Goal: Information Seeking & Learning: Check status

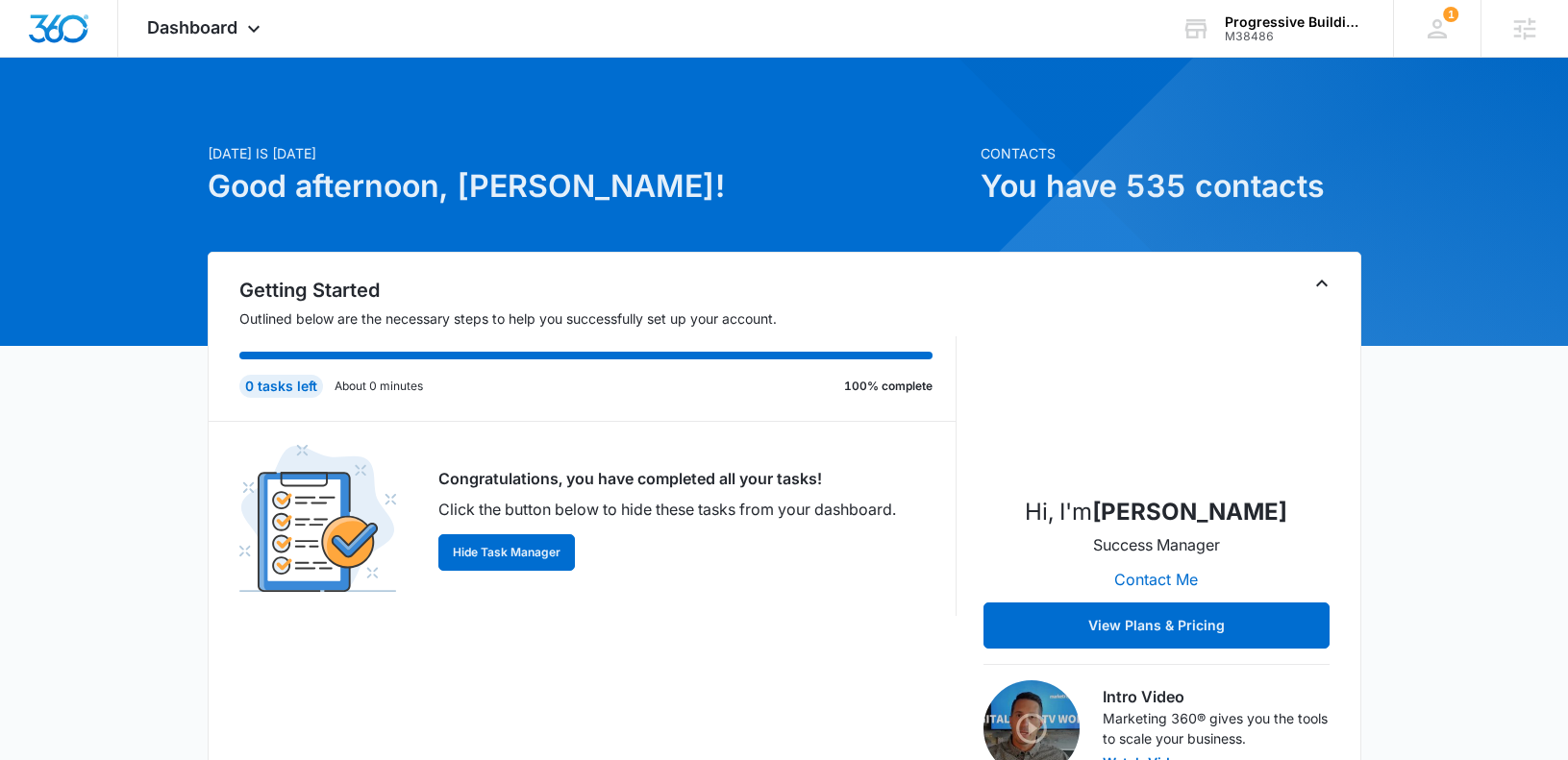
scroll to position [477, 0]
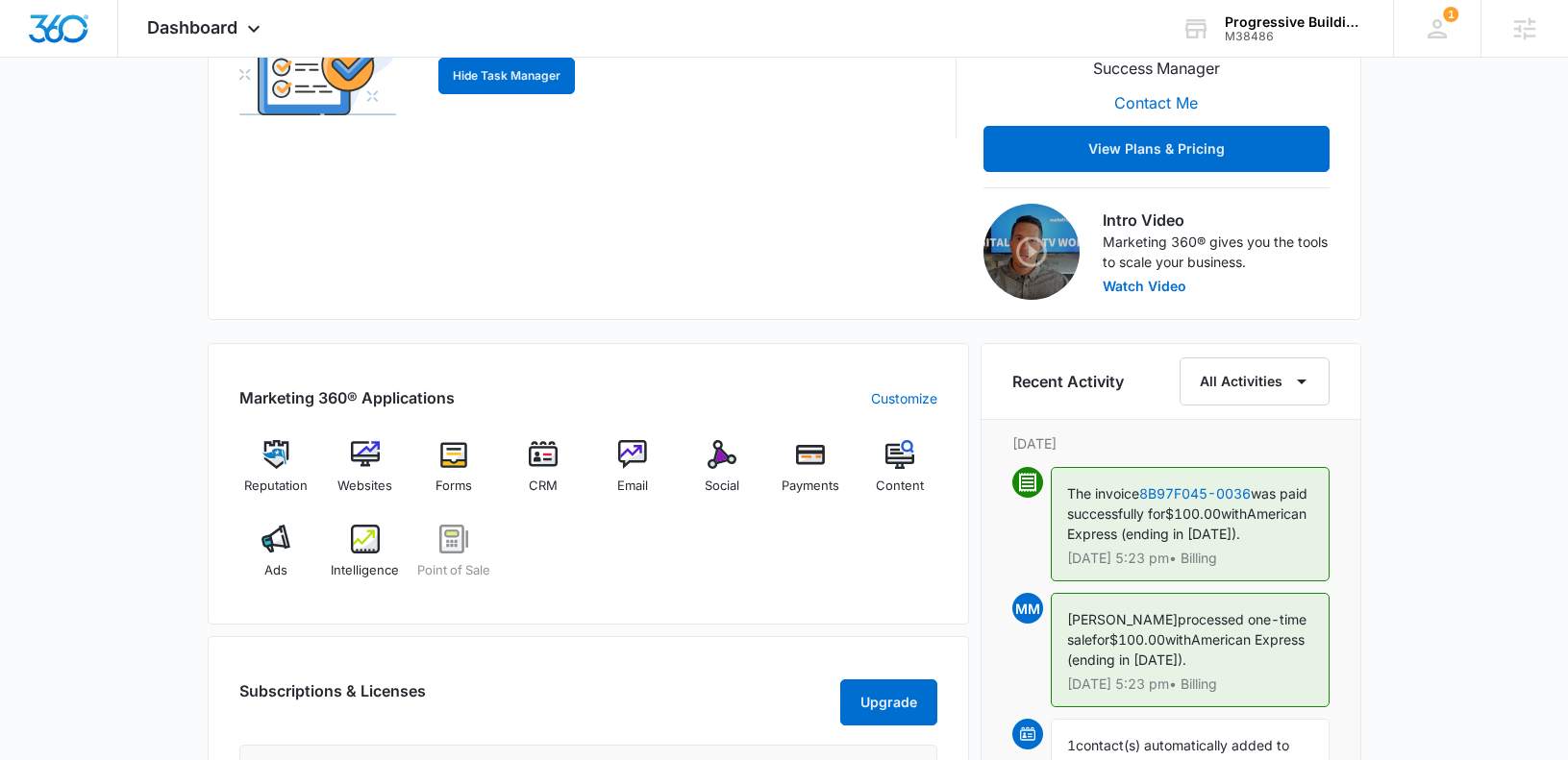
drag, startPoint x: 359, startPoint y: 464, endPoint x: 498, endPoint y: 344, distance: 183.6
click at [0, 0] on div "Dashboard Apps Reputation Websites Forms CRM Email Social Payments POS Content …" at bounding box center [784, 459] width 1568 height 1872
drag, startPoint x: 629, startPoint y: 461, endPoint x: 802, endPoint y: 5, distance: 487.7
click at [0, 0] on div "Dashboard Apps Reputation Websites Forms CRM Email Social Payments POS Content …" at bounding box center [784, 459] width 1568 height 1872
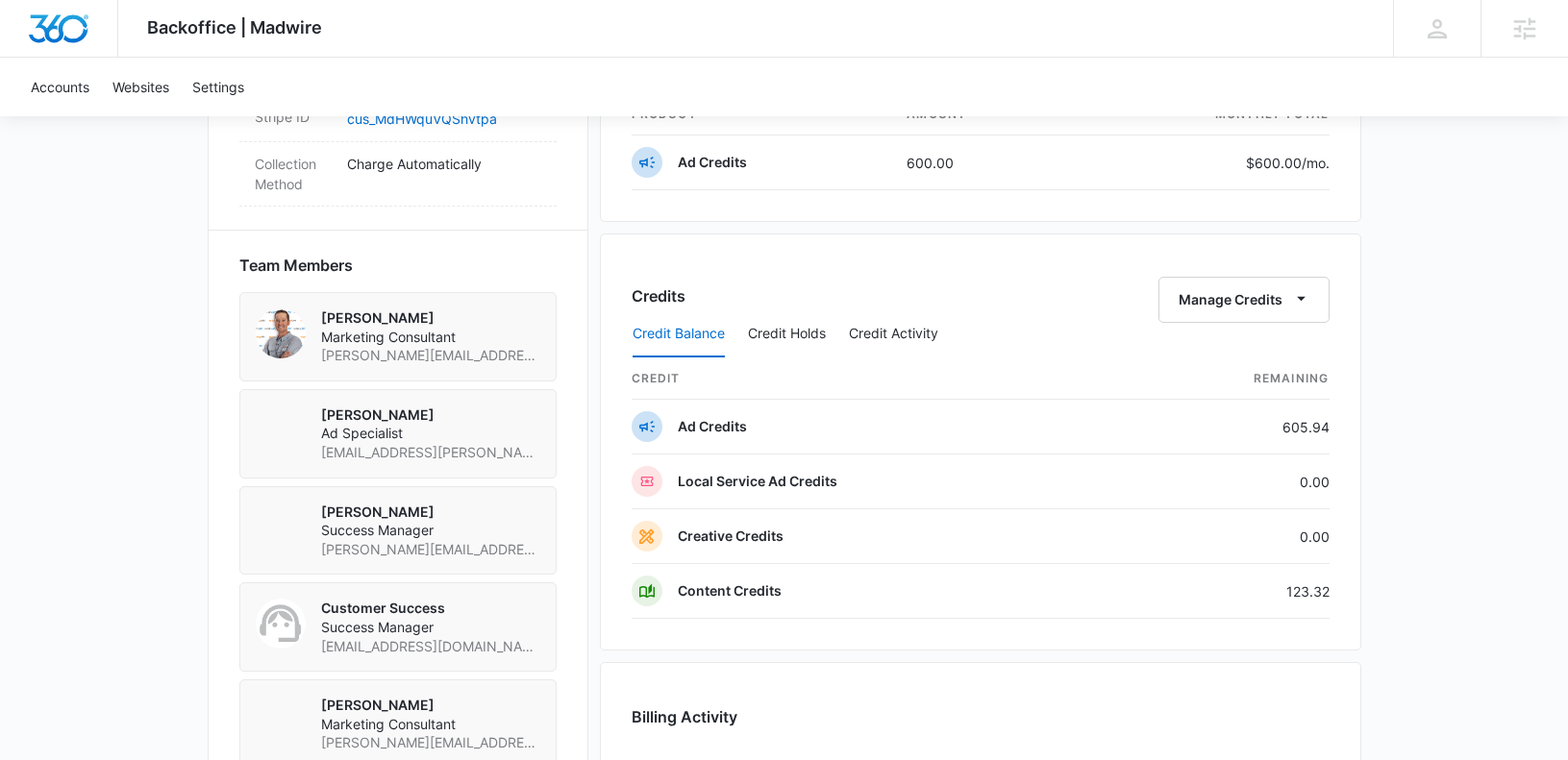
scroll to position [1315, 0]
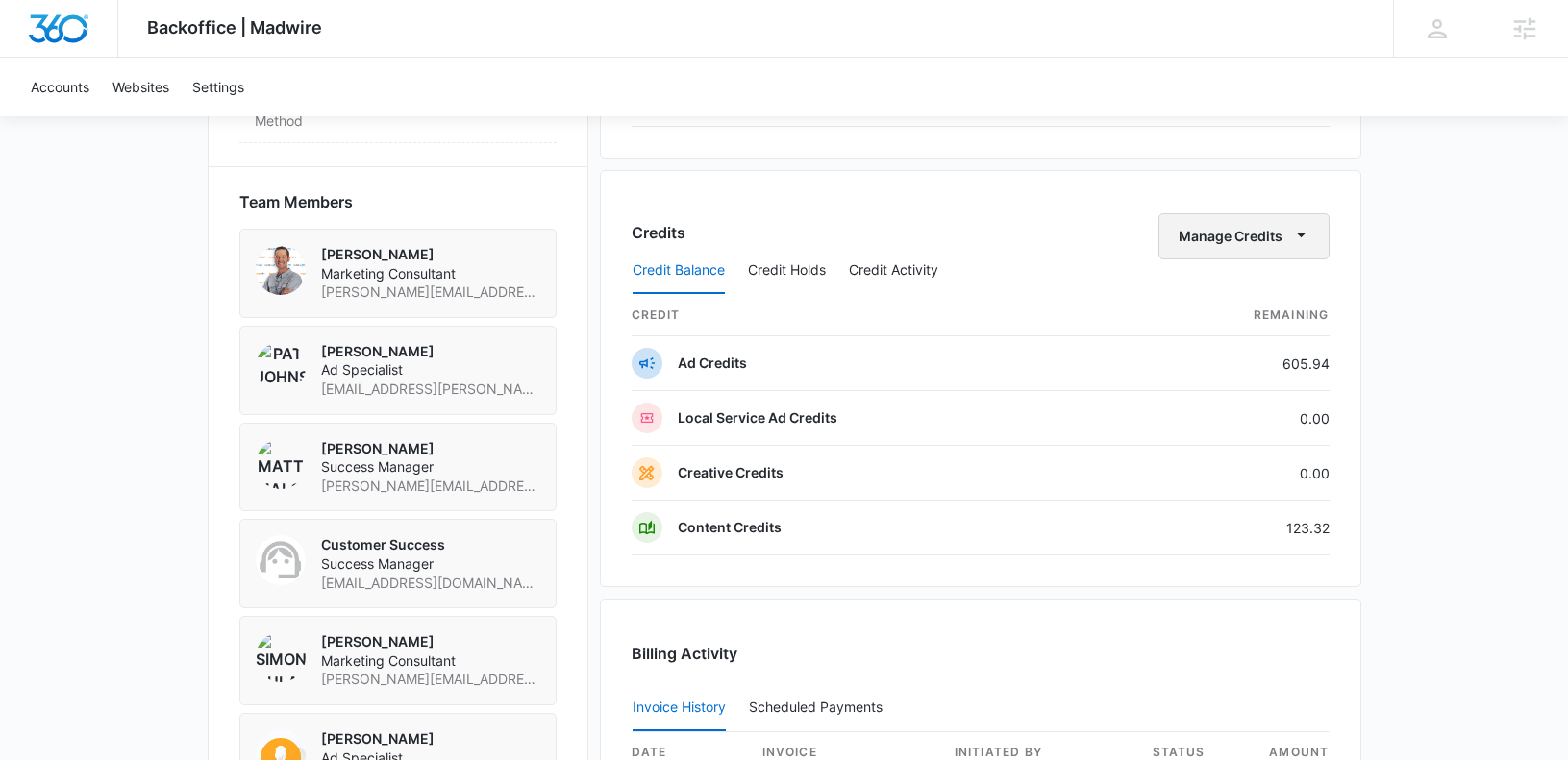
click at [1211, 231] on button "Manage Credits" at bounding box center [1243, 237] width 171 height 46
click at [1215, 292] on div "Transfer Credits" at bounding box center [1233, 298] width 100 height 14
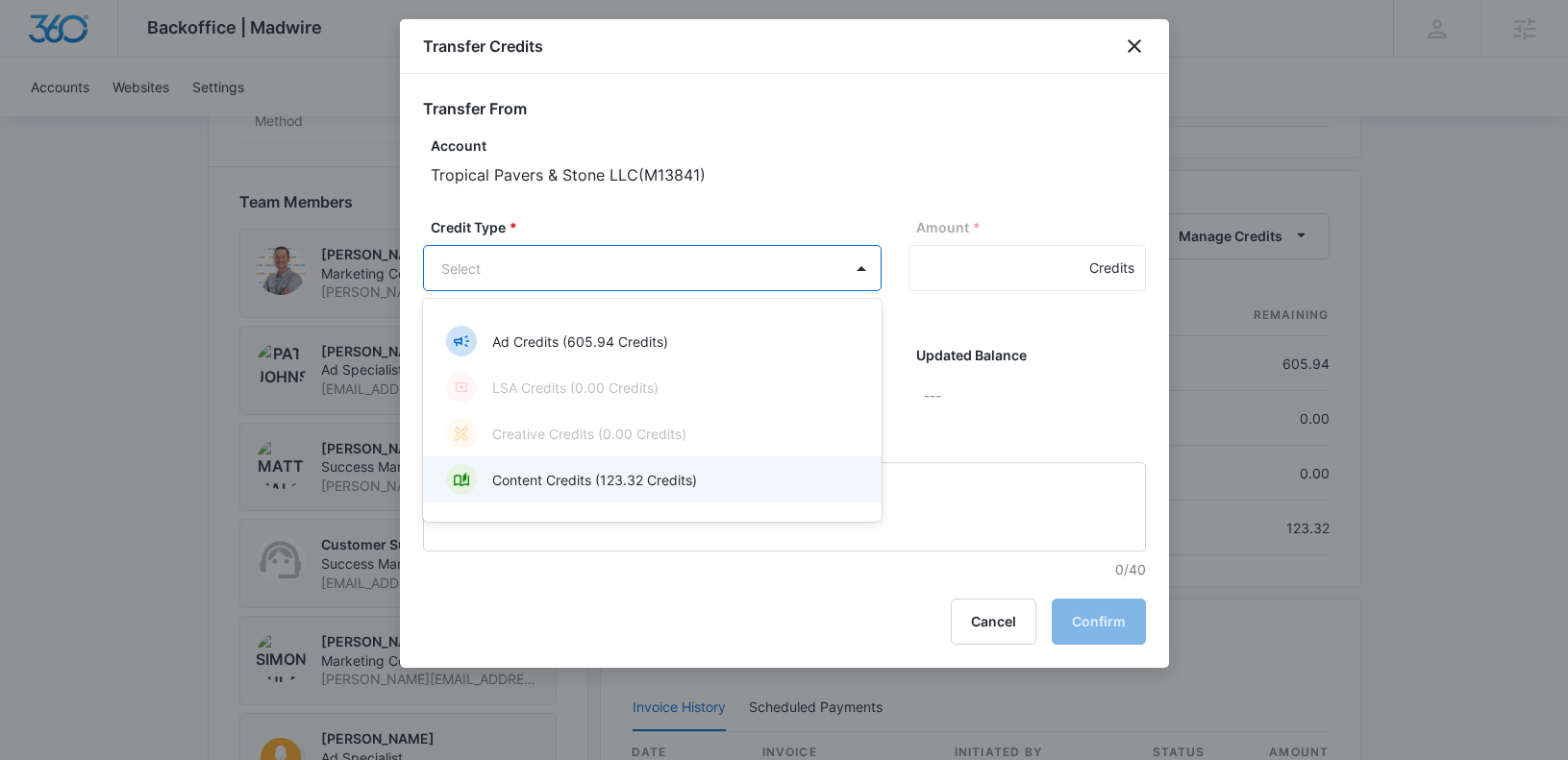
click at [746, 478] on div "Content Credits (123.32 Credits)" at bounding box center [650, 480] width 409 height 31
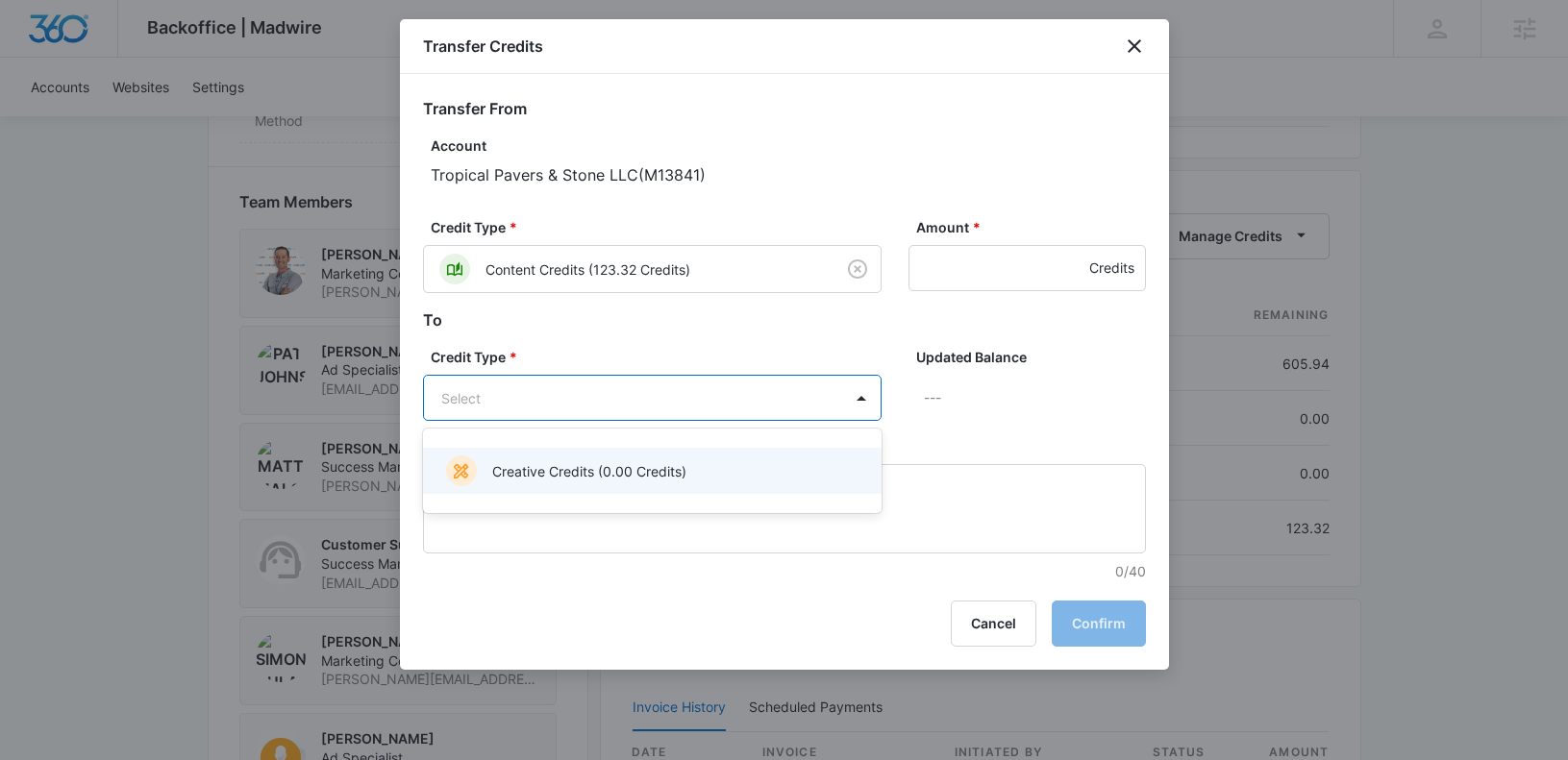
click at [827, 115] on div at bounding box center [784, 380] width 1568 height 760
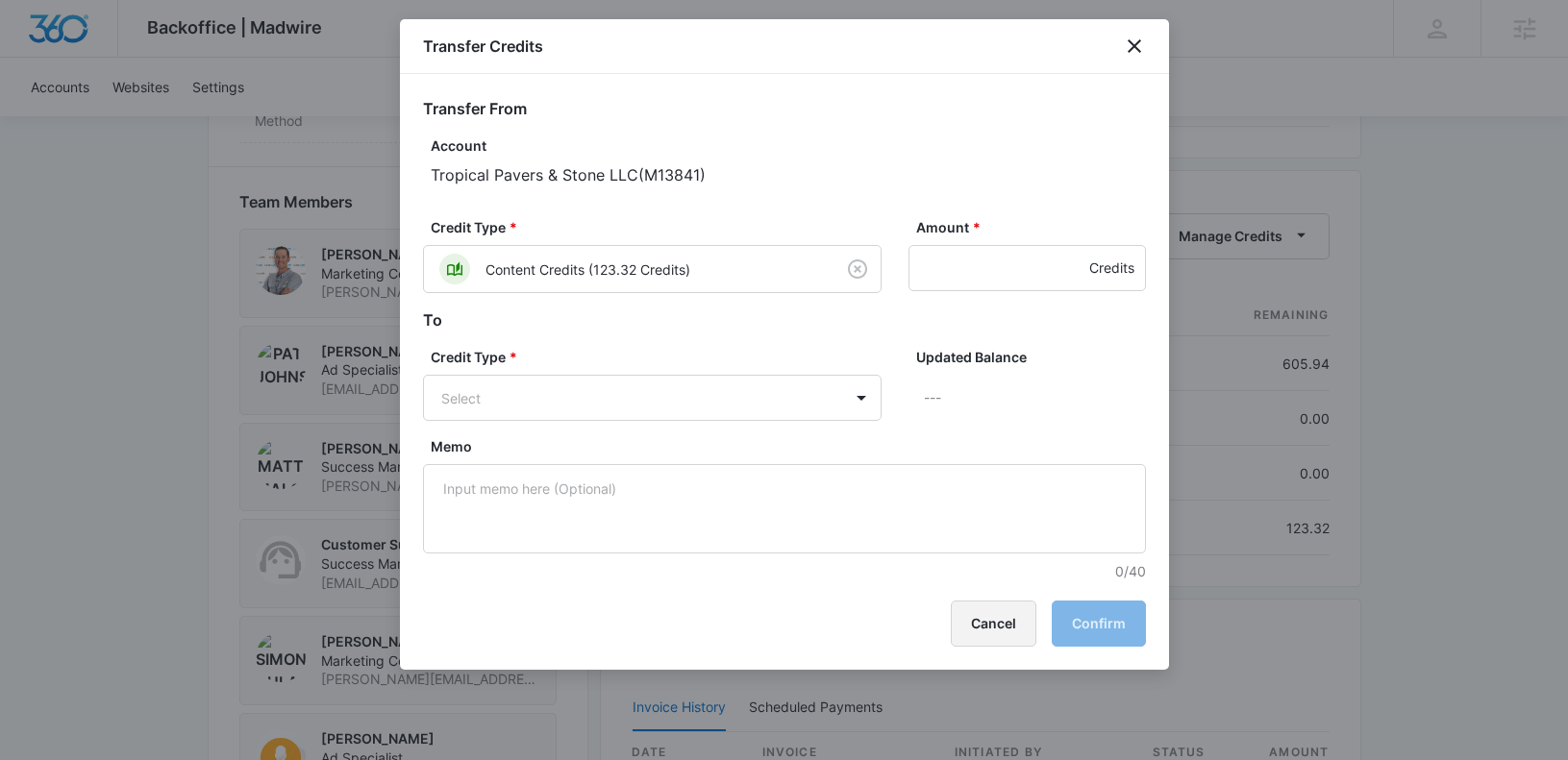
click at [1008, 632] on button "Cancel" at bounding box center [993, 624] width 86 height 46
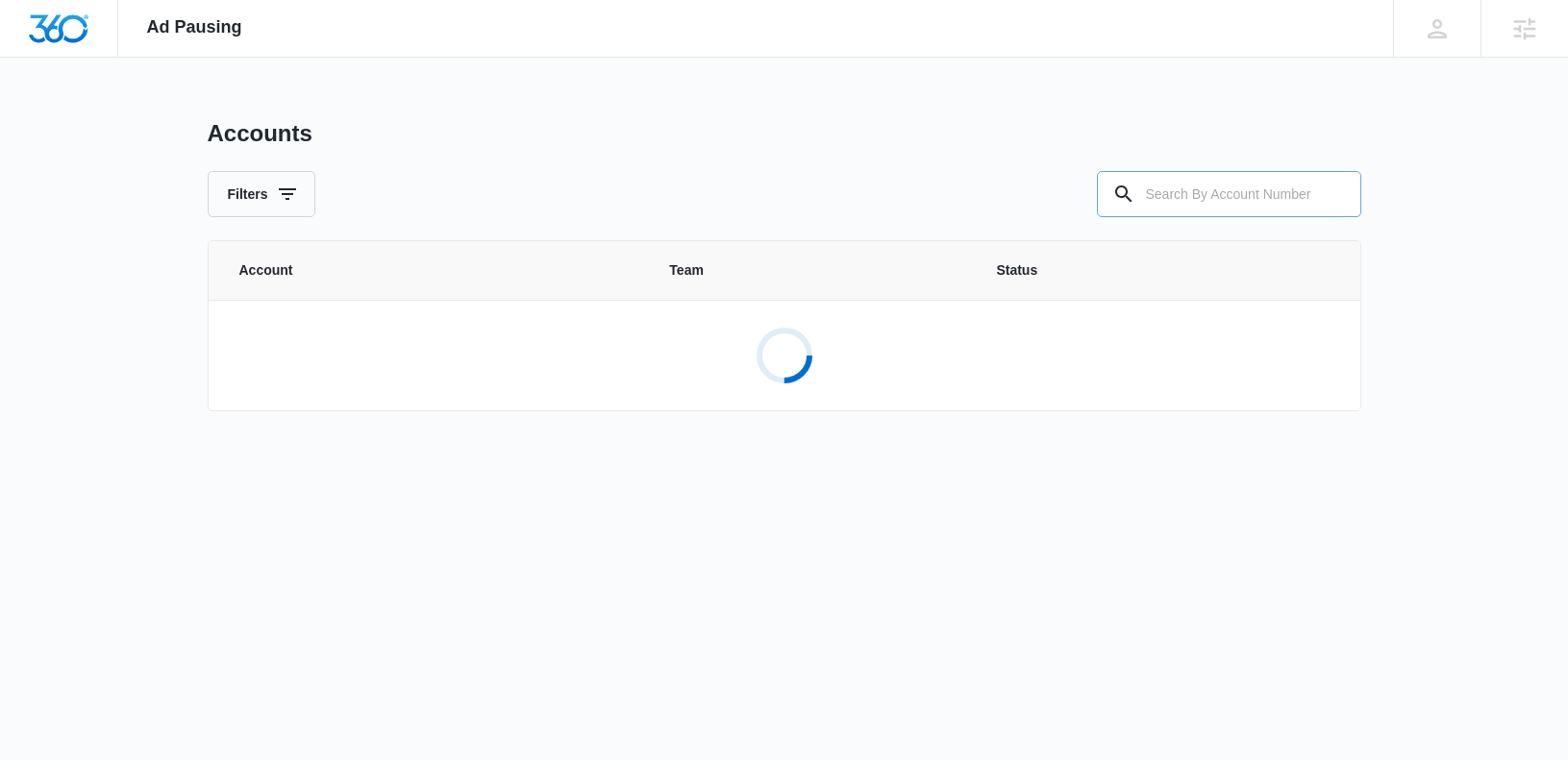
click at [1187, 197] on input "text" at bounding box center [1229, 194] width 265 height 46
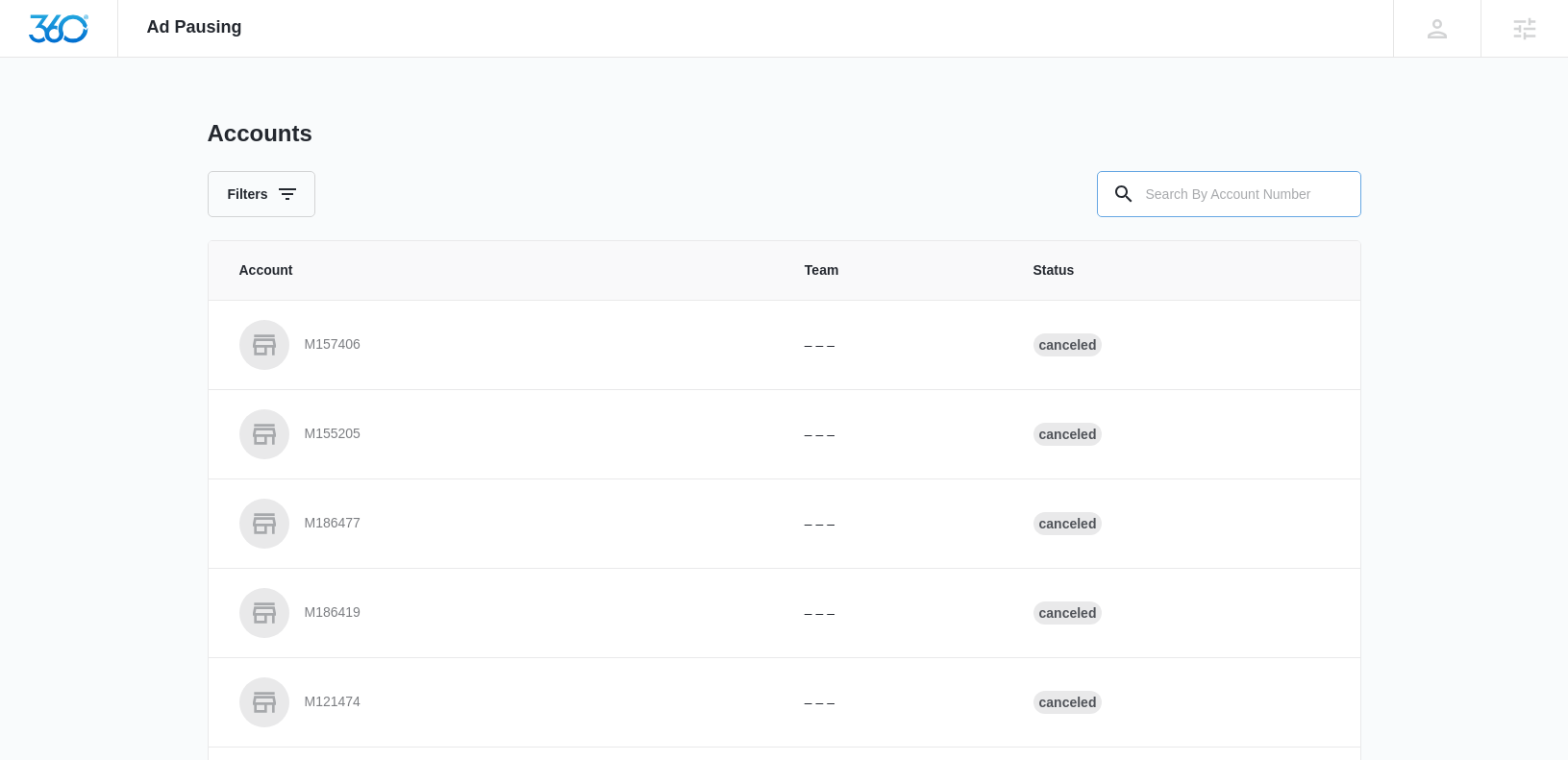
paste input "M13841"
type input "M13841"
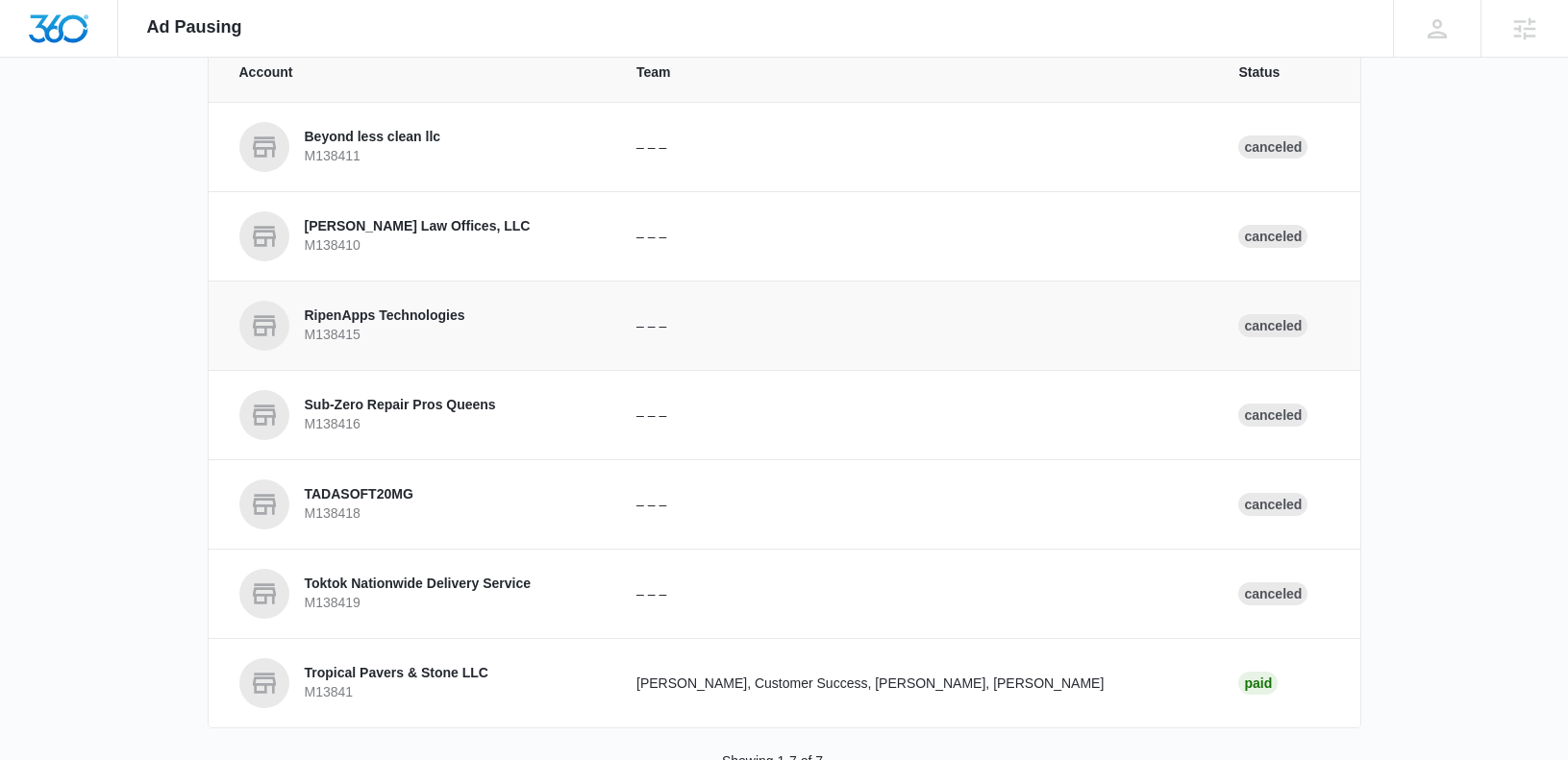
scroll to position [256, 0]
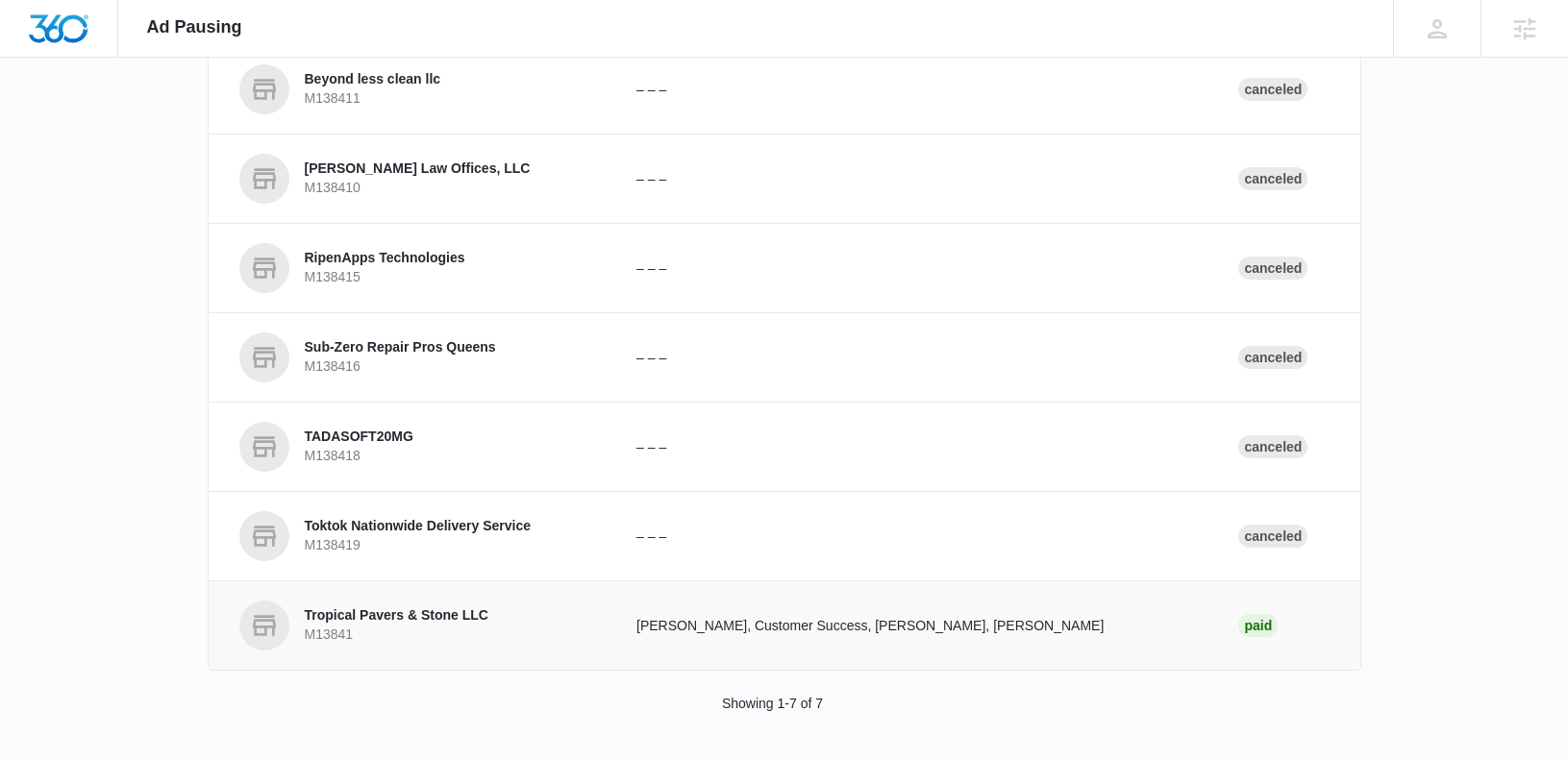
click at [413, 622] on p "Tropical Pavers & Stone LLC" at bounding box center [396, 616] width 184 height 19
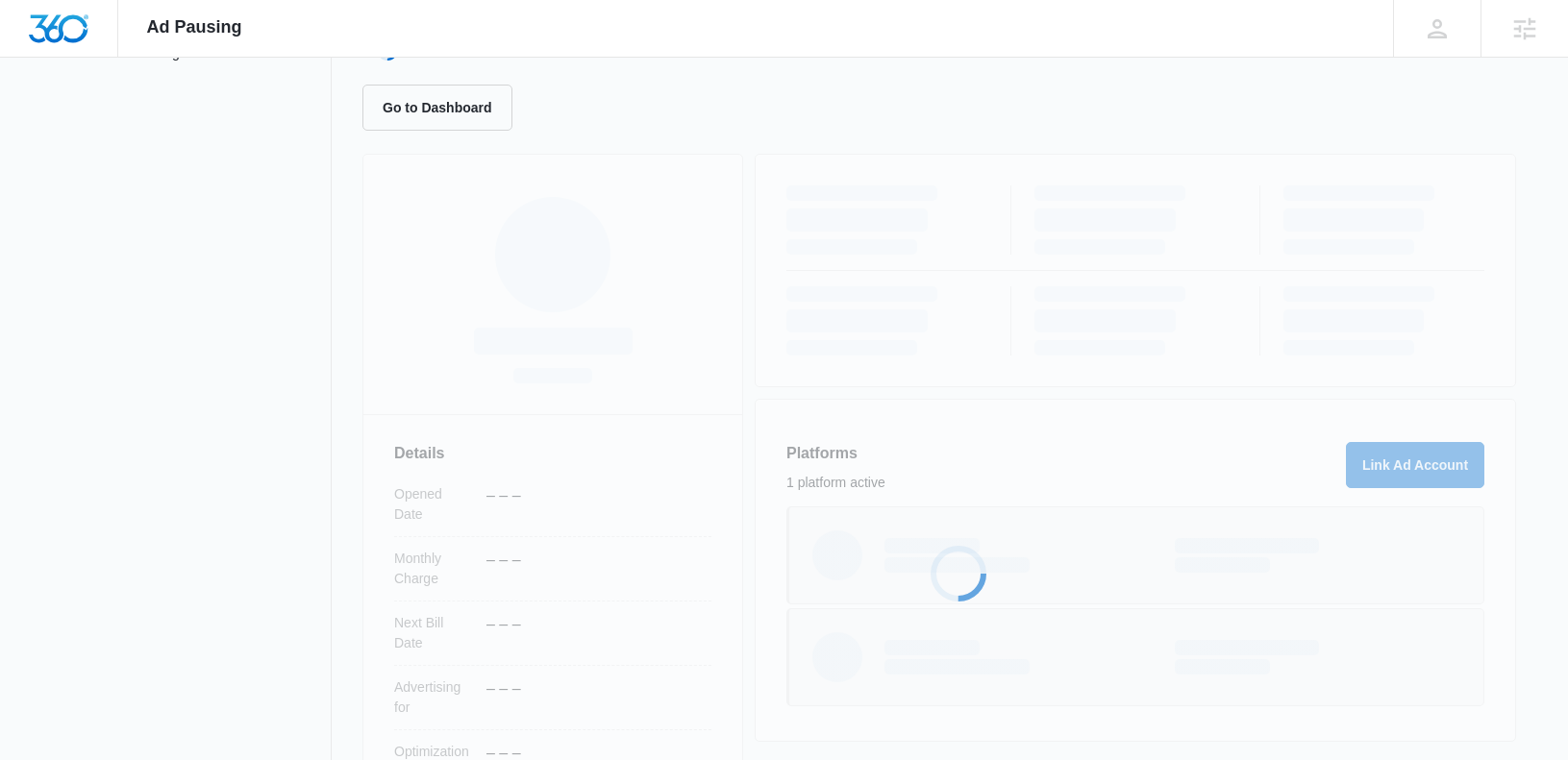
scroll to position [389, 0]
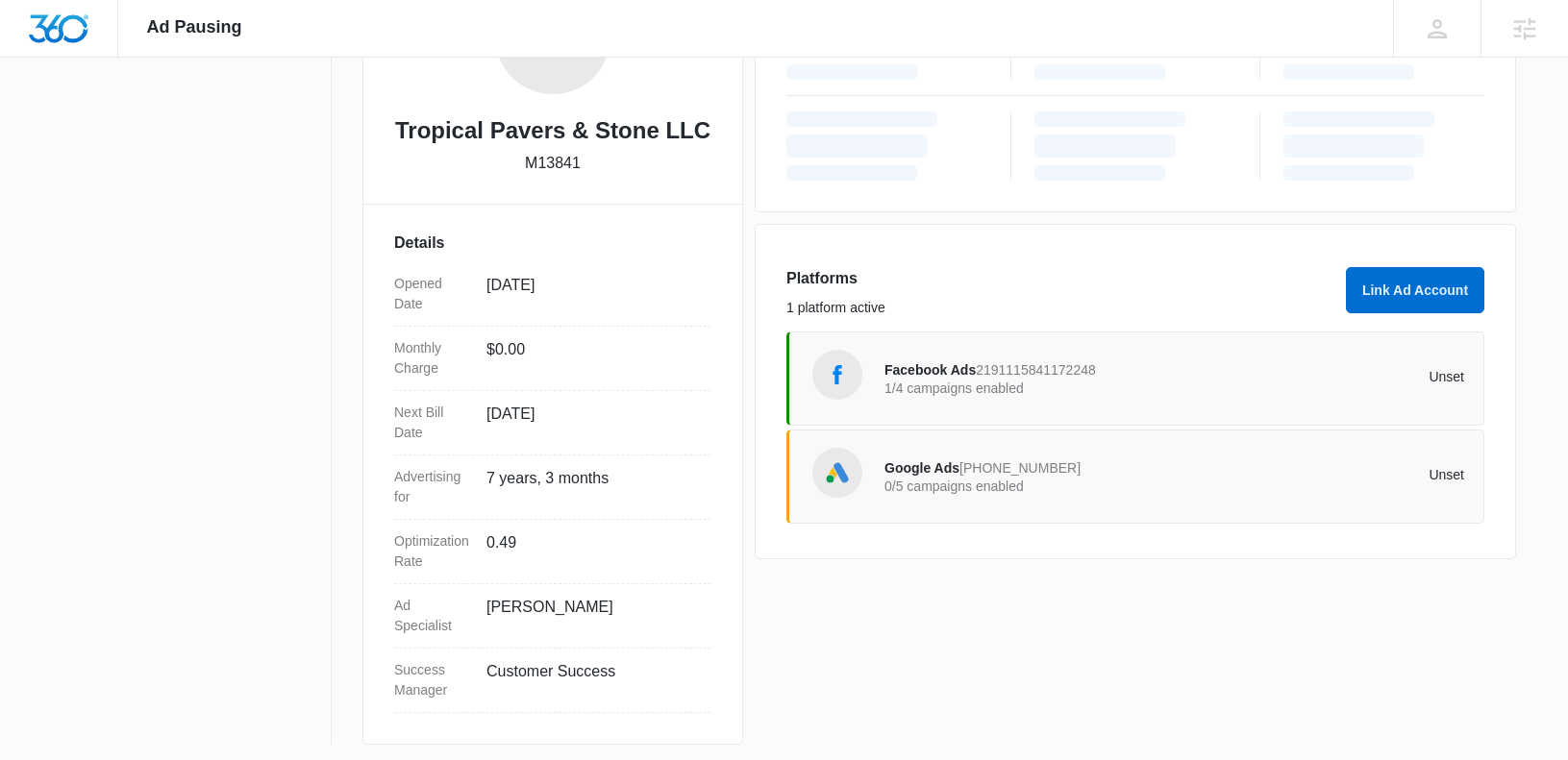
click at [987, 381] on p "1/4 campaigns enabled" at bounding box center [1029, 388] width 291 height 14
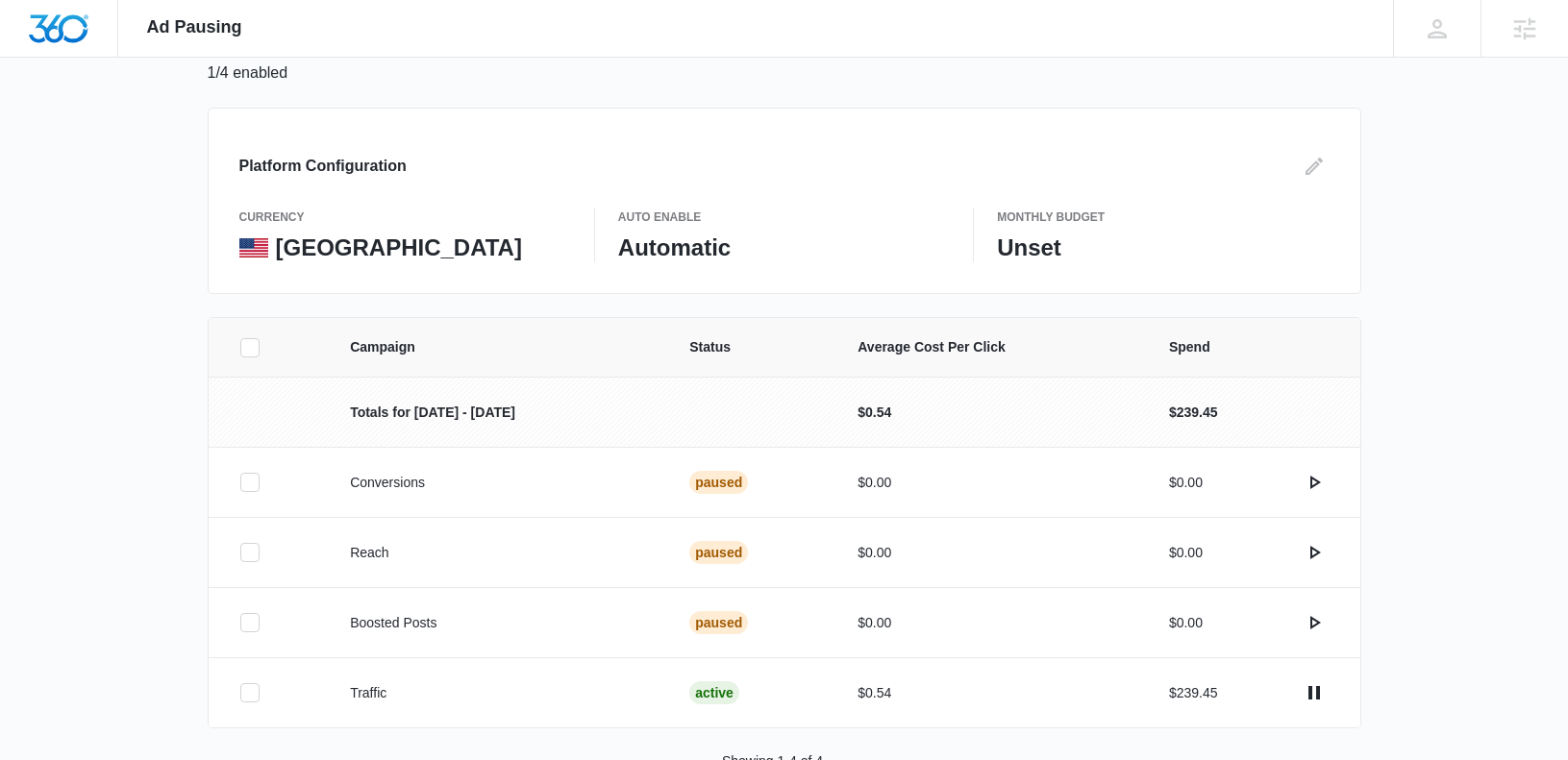
scroll to position [206, 0]
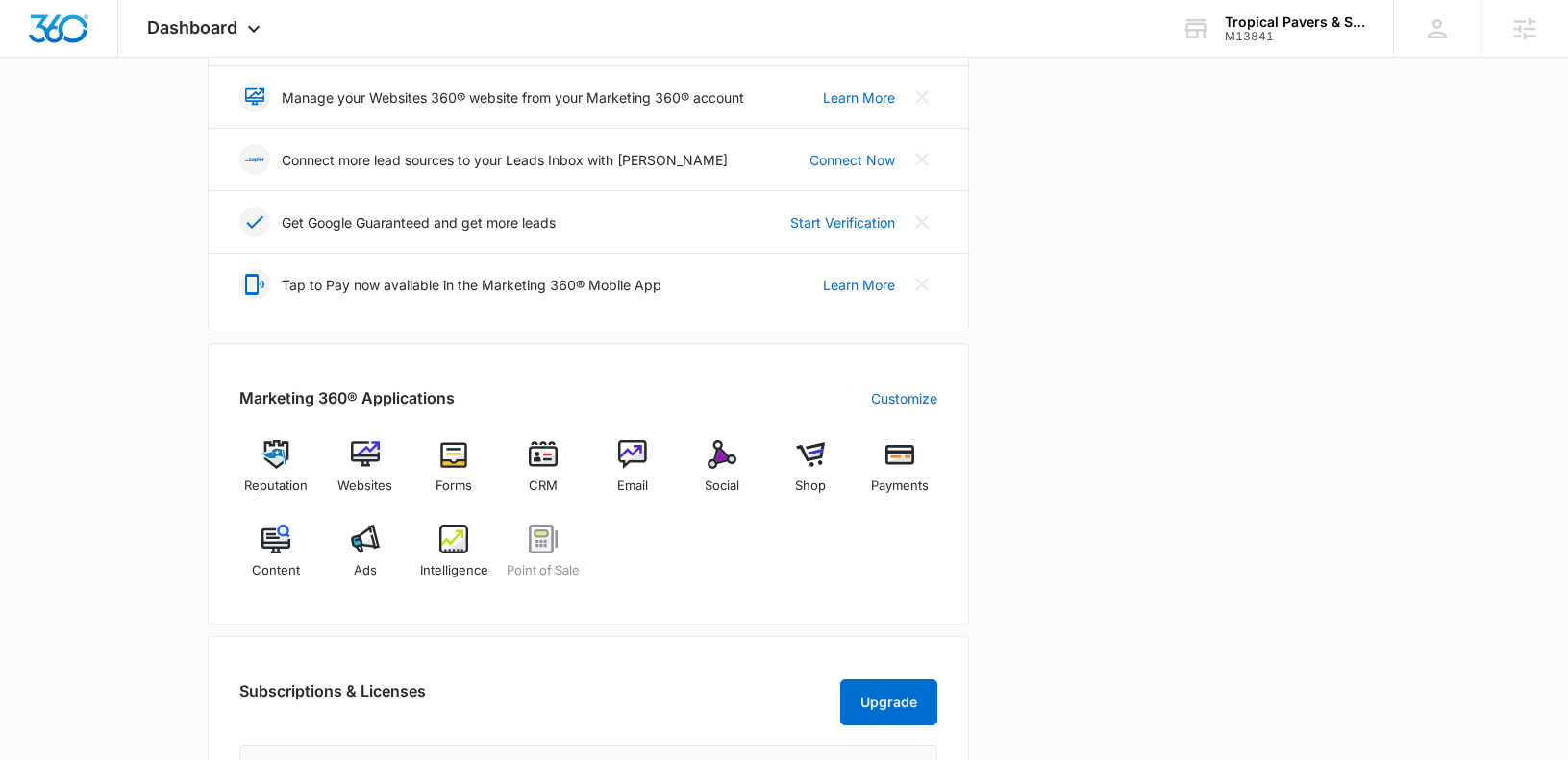
scroll to position [597, 0]
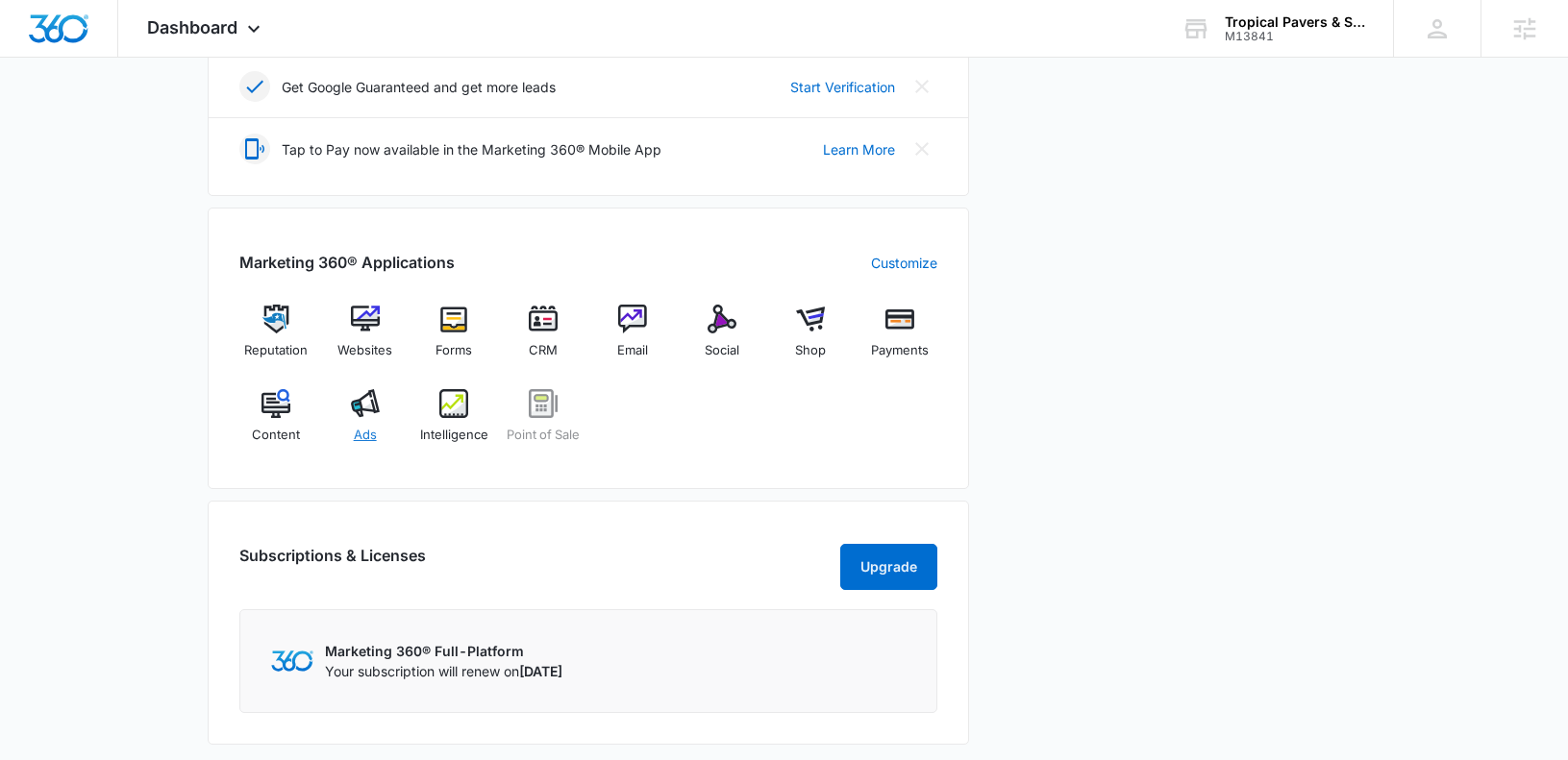
click at [367, 431] on span "Ads" at bounding box center [365, 436] width 23 height 19
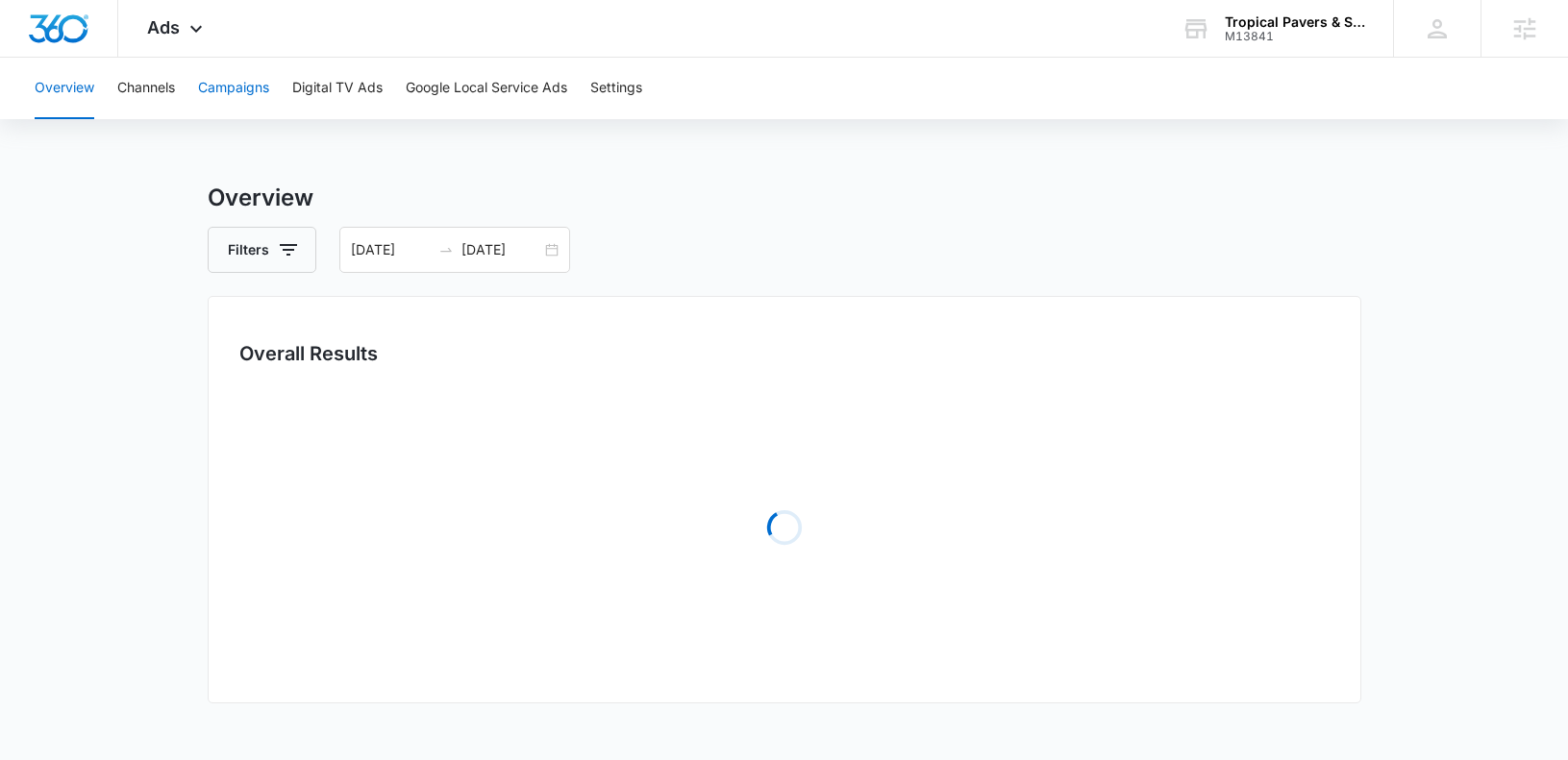
click at [238, 84] on button "Campaigns" at bounding box center [234, 89] width 71 height 62
click at [562, 251] on div "01/01/2025 06/30/2025" at bounding box center [454, 250] width 231 height 46
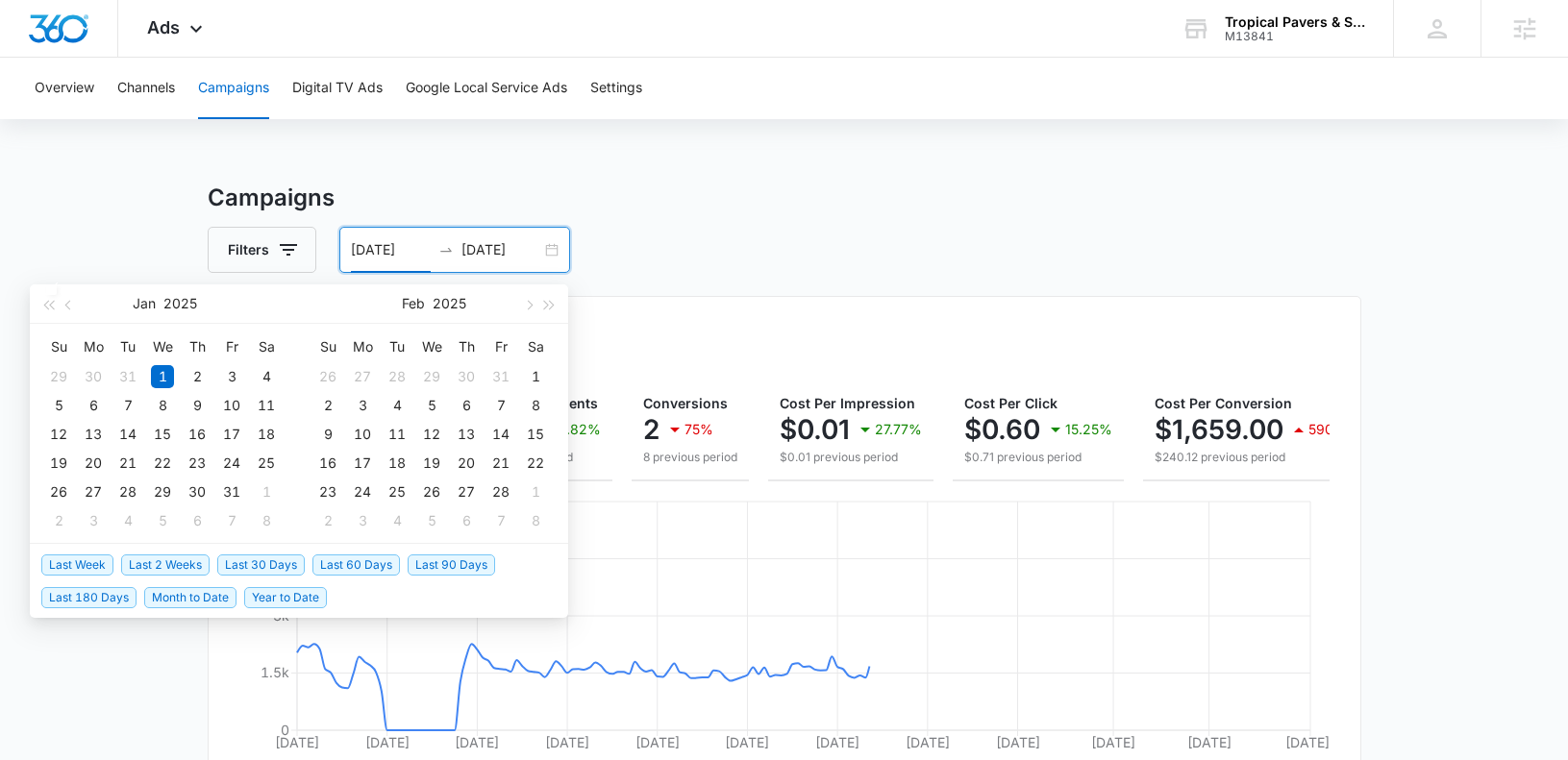
click at [285, 568] on span "Last 30 Days" at bounding box center [261, 565] width 88 height 21
type input "07/15/2025"
type input "08/14/2025"
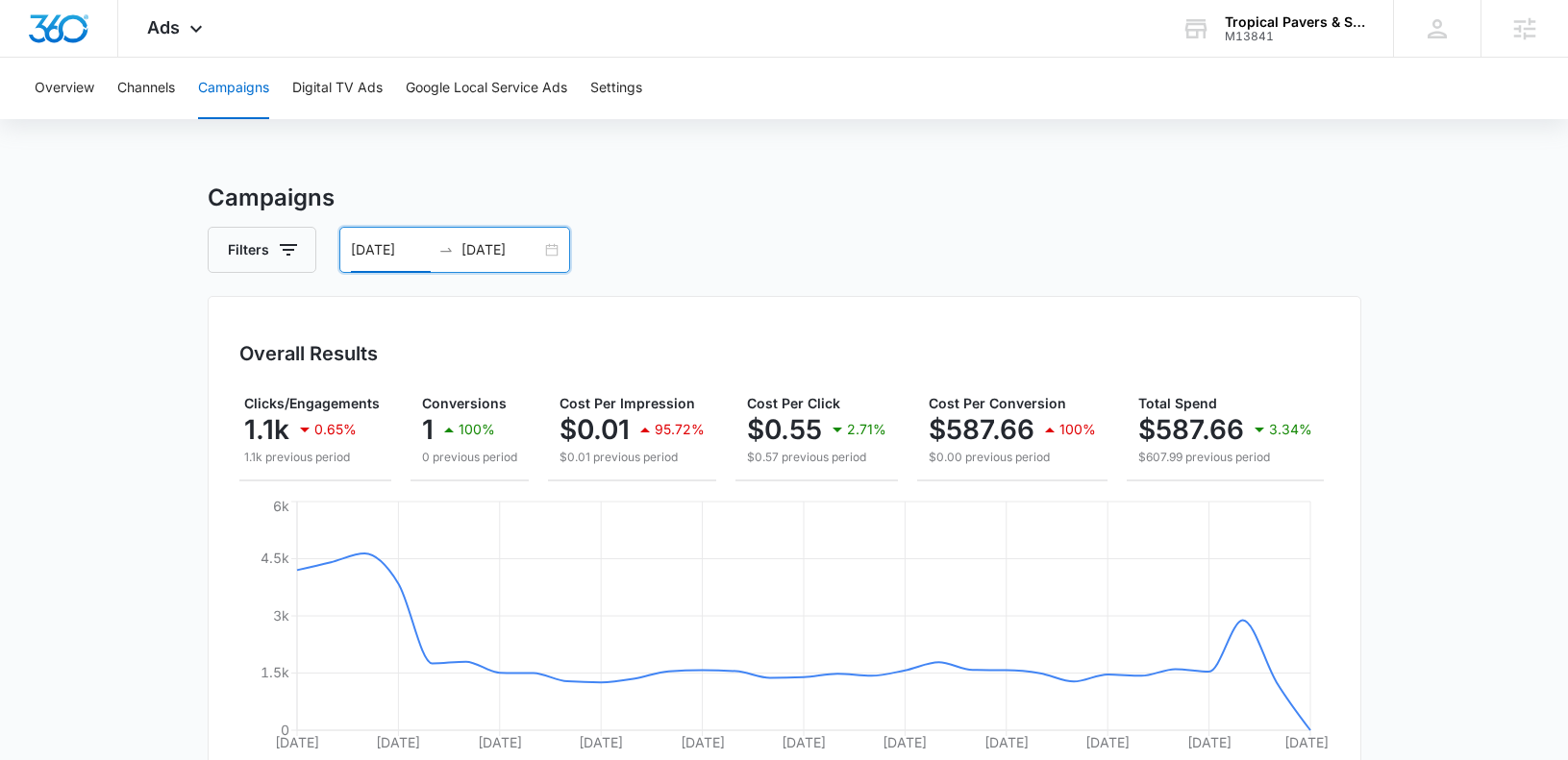
scroll to position [0, 191]
click at [551, 251] on div "07/15/2025 08/14/2025" at bounding box center [454, 250] width 231 height 46
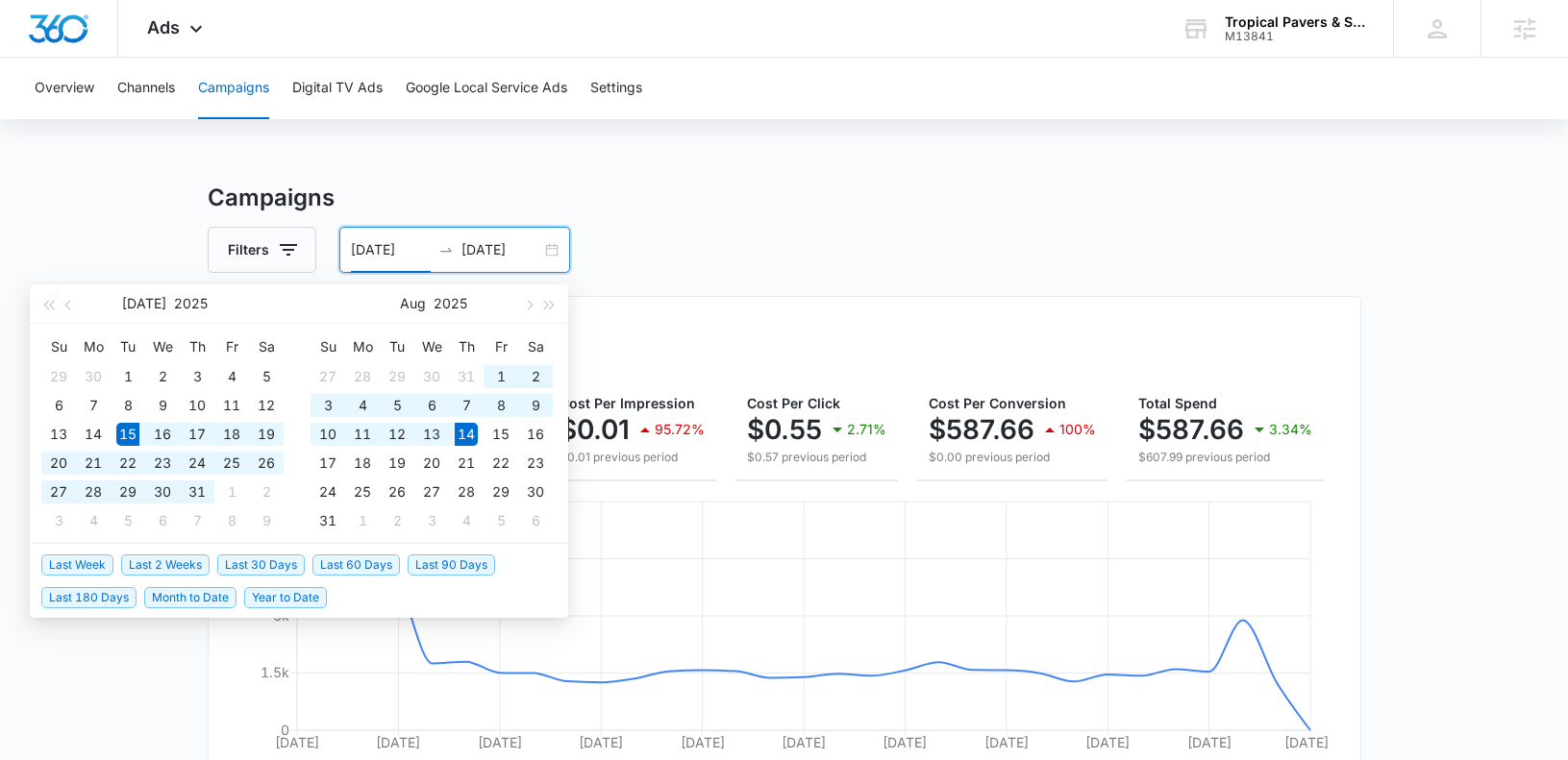
click at [546, 239] on div "07/15/2025 08/14/2025" at bounding box center [454, 250] width 231 height 46
click at [548, 257] on div "07/15/2025 08/14/2025" at bounding box center [454, 250] width 231 height 46
click at [65, 315] on button "button" at bounding box center [70, 304] width 21 height 39
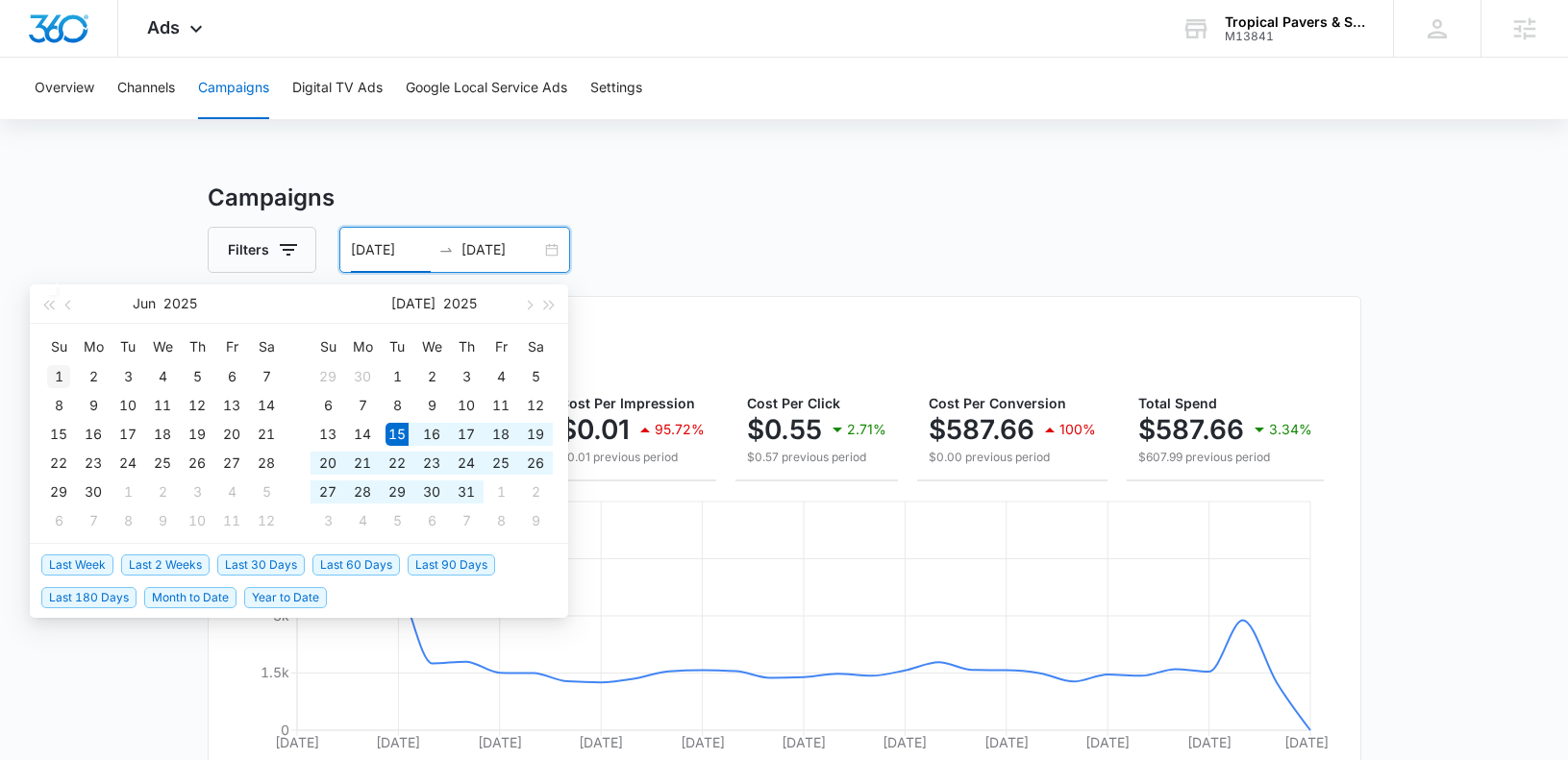
type input "06/01/2025"
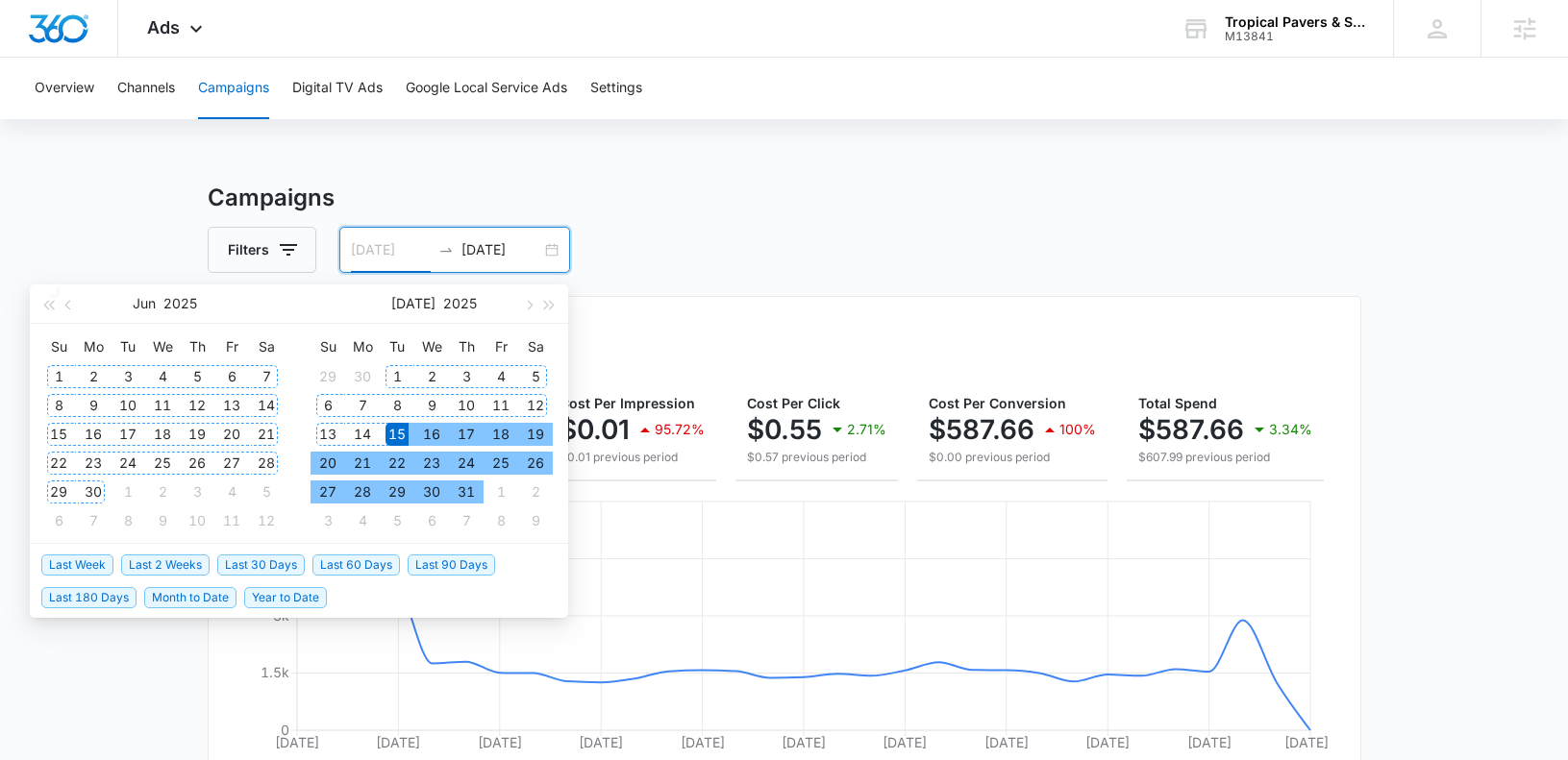
click at [63, 377] on div "1" at bounding box center [59, 377] width 23 height 23
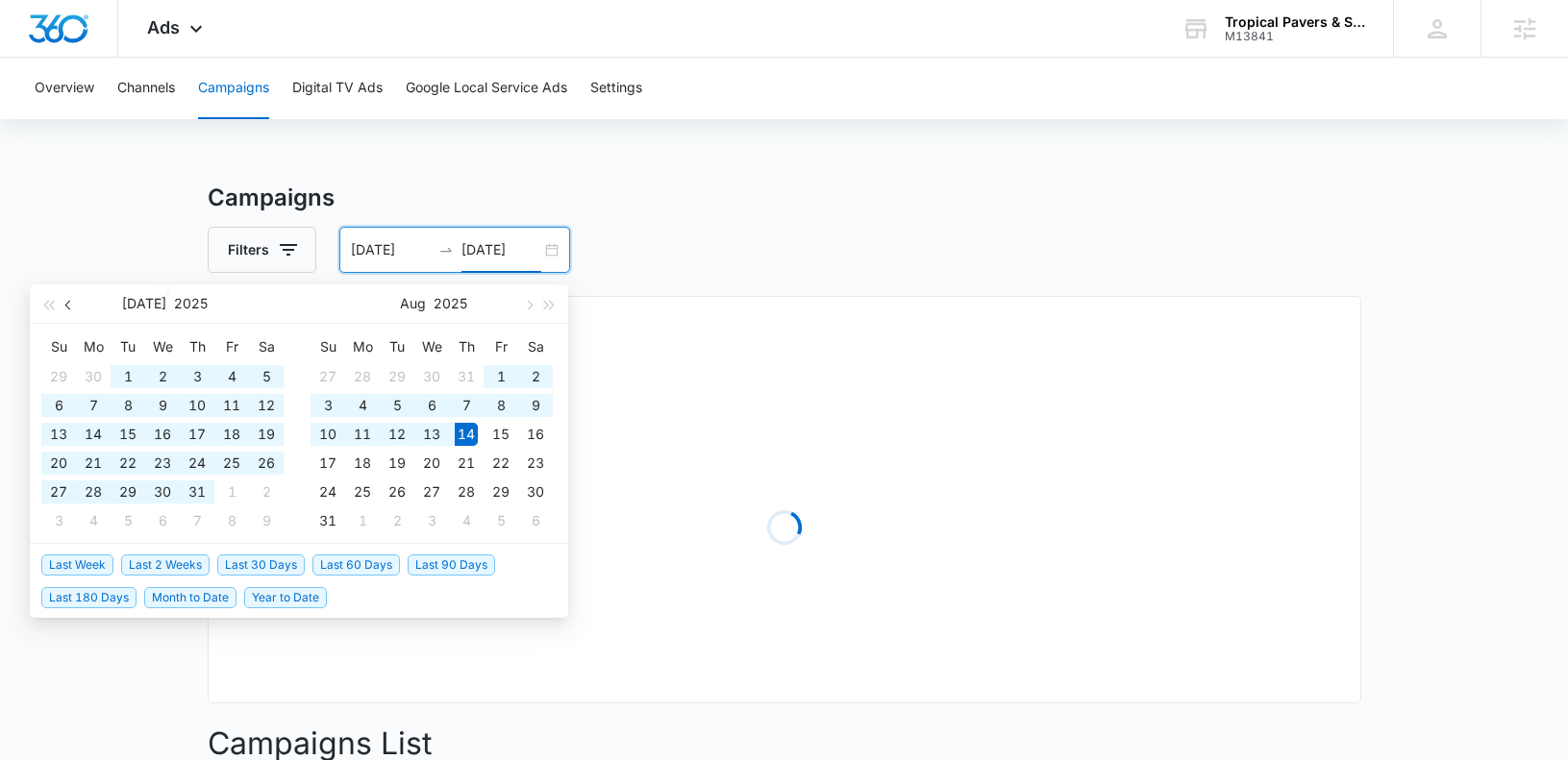
click at [71, 301] on span "button" at bounding box center [71, 304] width 10 height 10
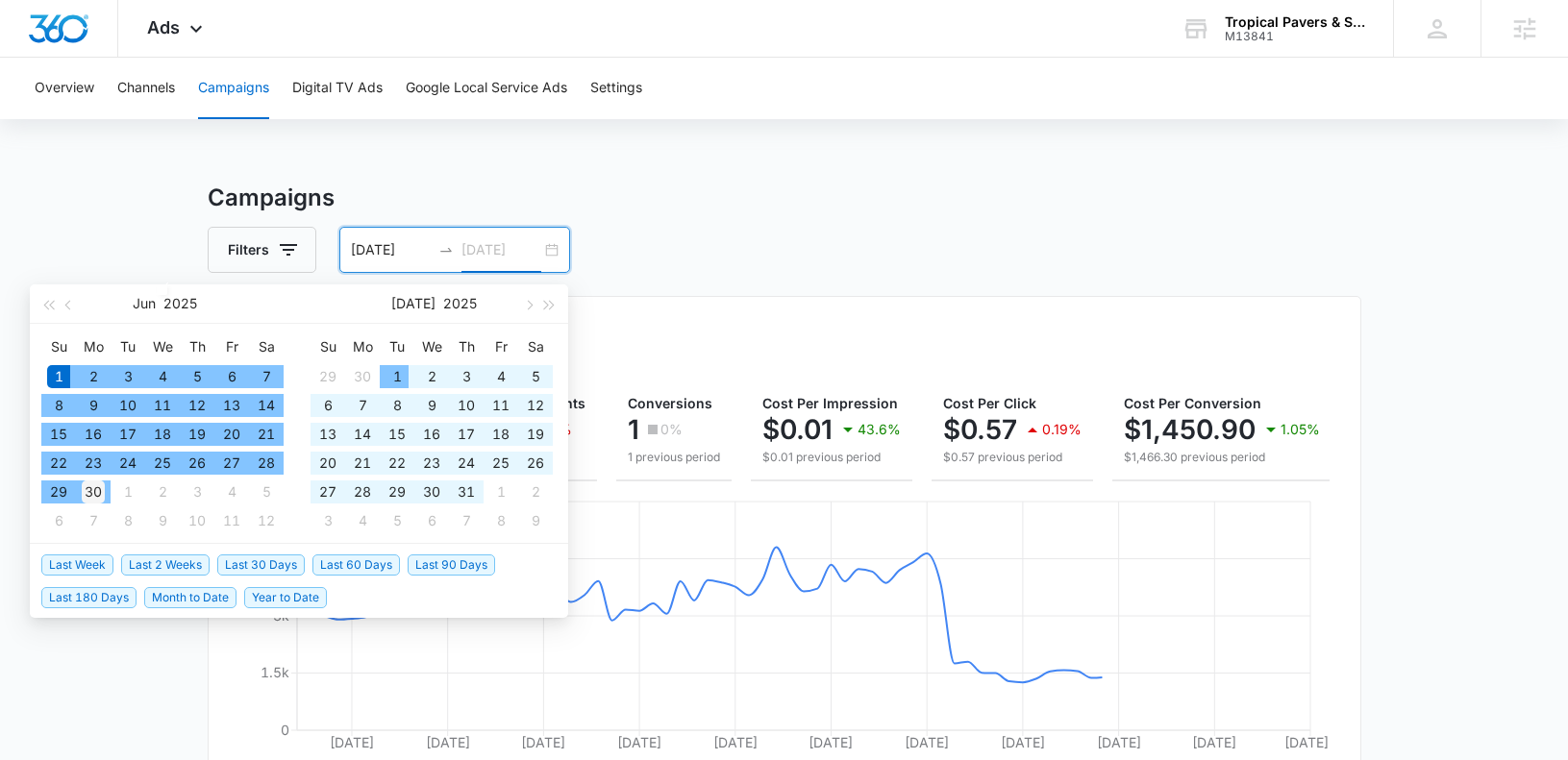
type input "06/30/2025"
click at [93, 487] on div "30" at bounding box center [94, 493] width 23 height 23
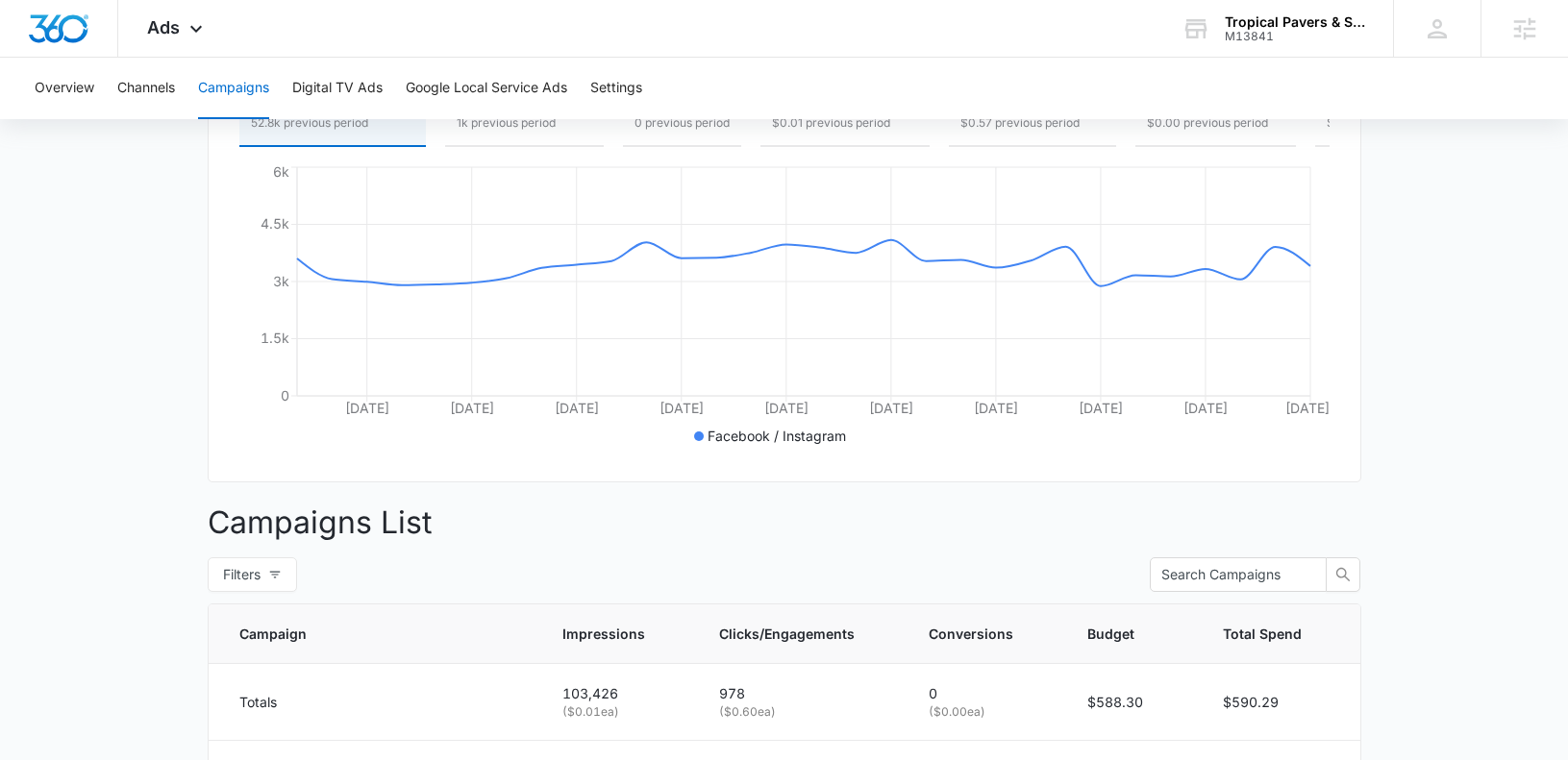
scroll to position [463, 0]
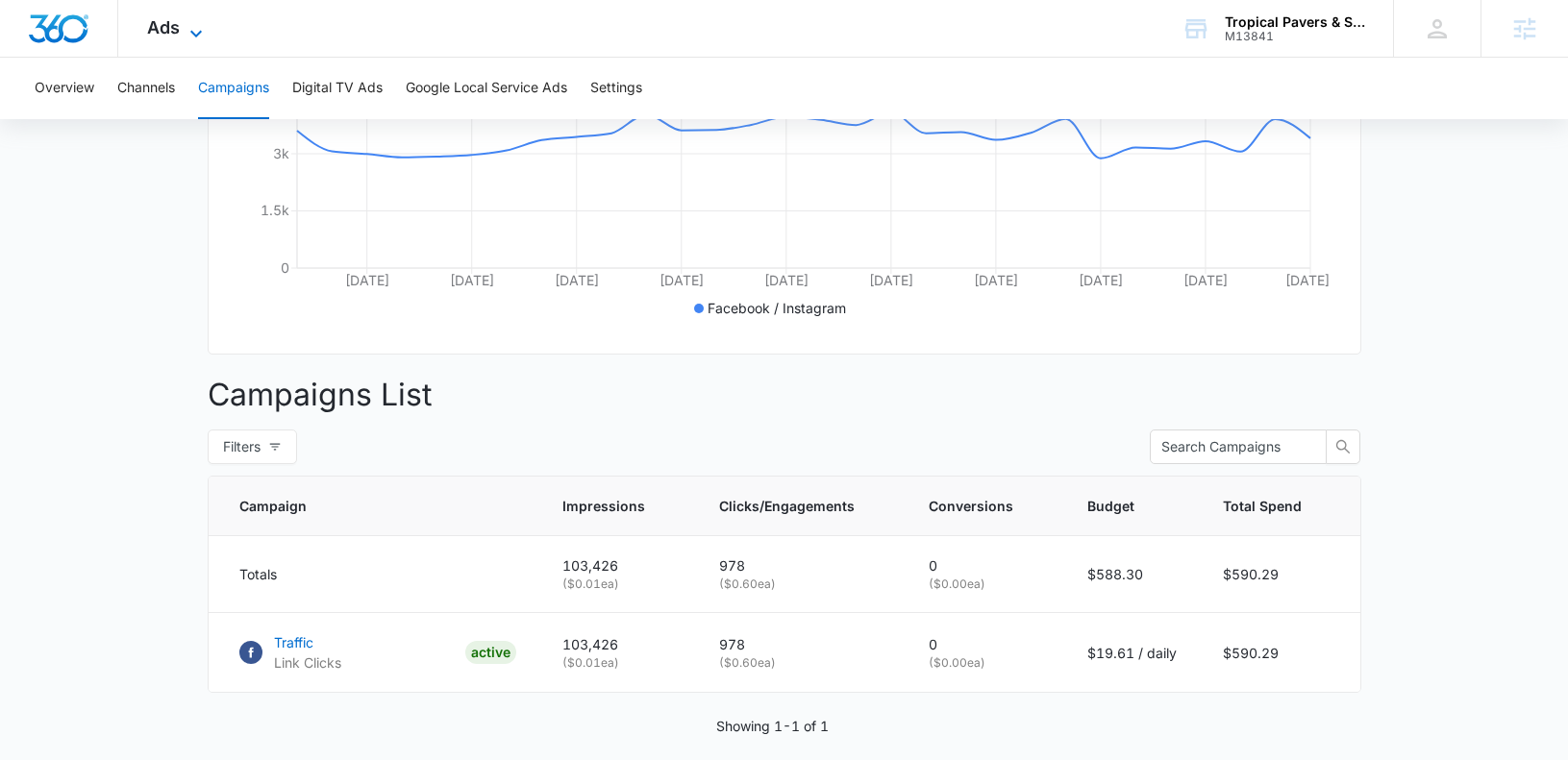
click at [157, 23] on span "Ads" at bounding box center [163, 27] width 33 height 20
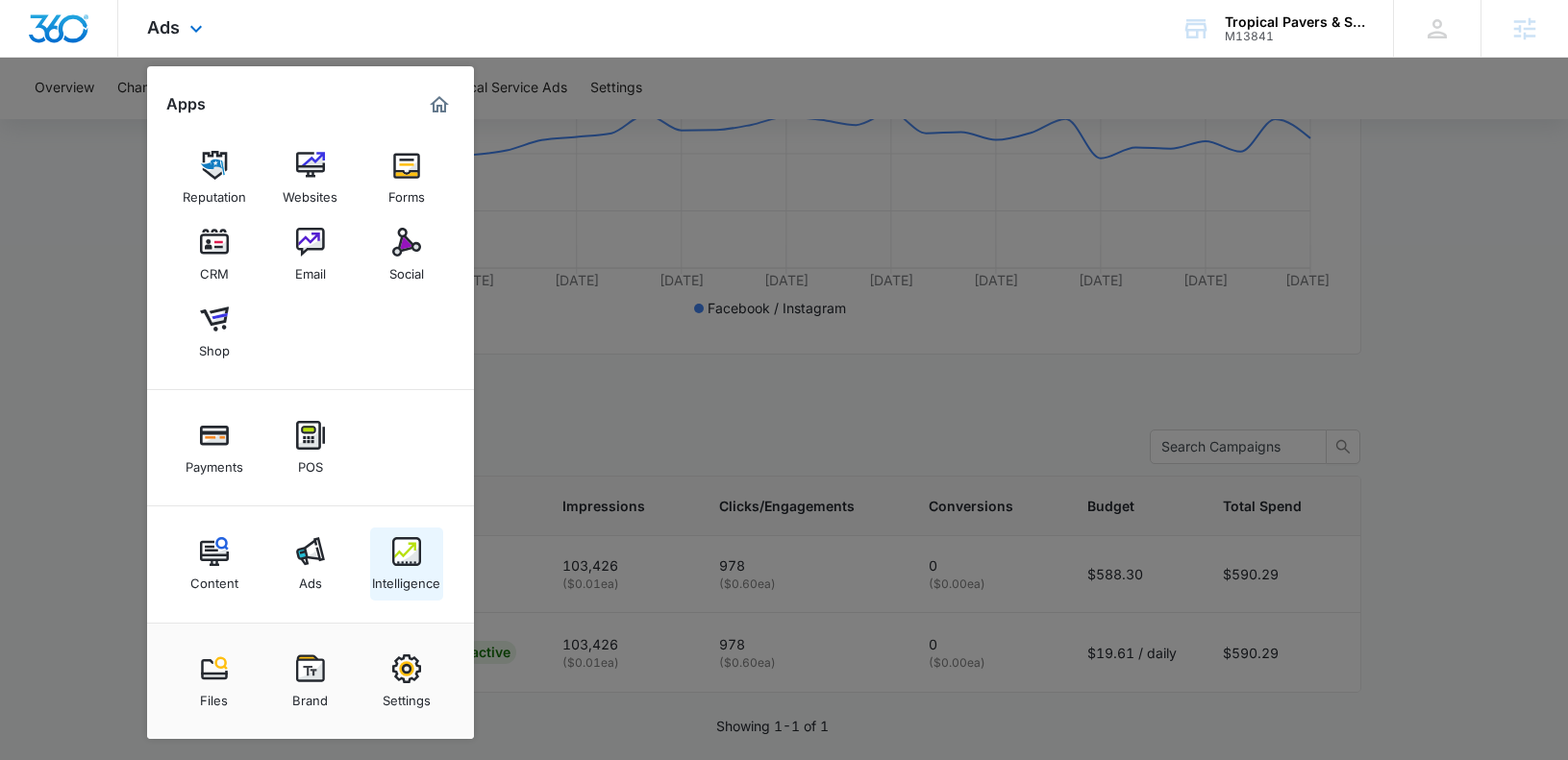
click at [423, 577] on div "Intelligence" at bounding box center [406, 578] width 69 height 25
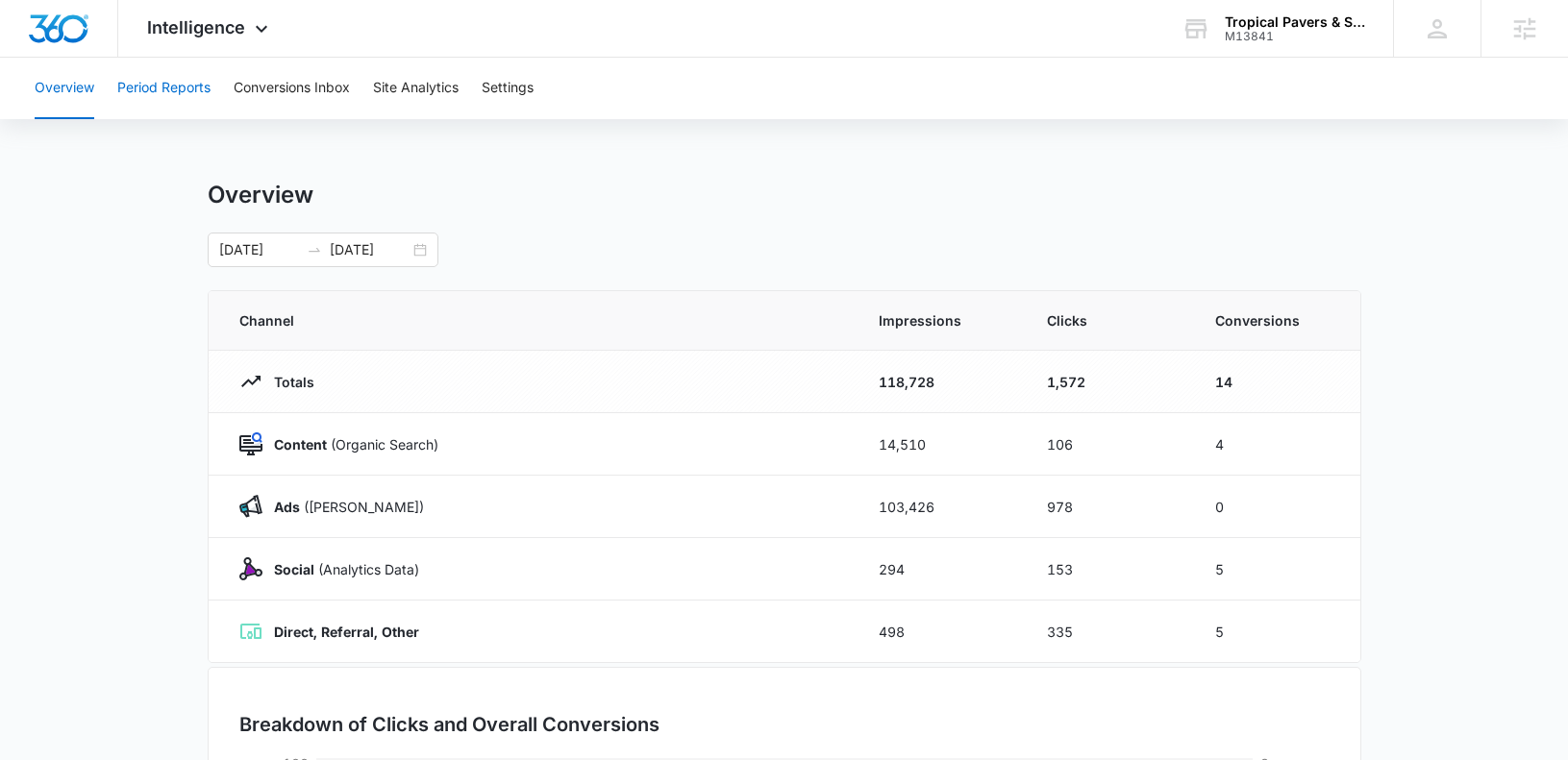
click at [188, 92] on button "Period Reports" at bounding box center [163, 89] width 94 height 62
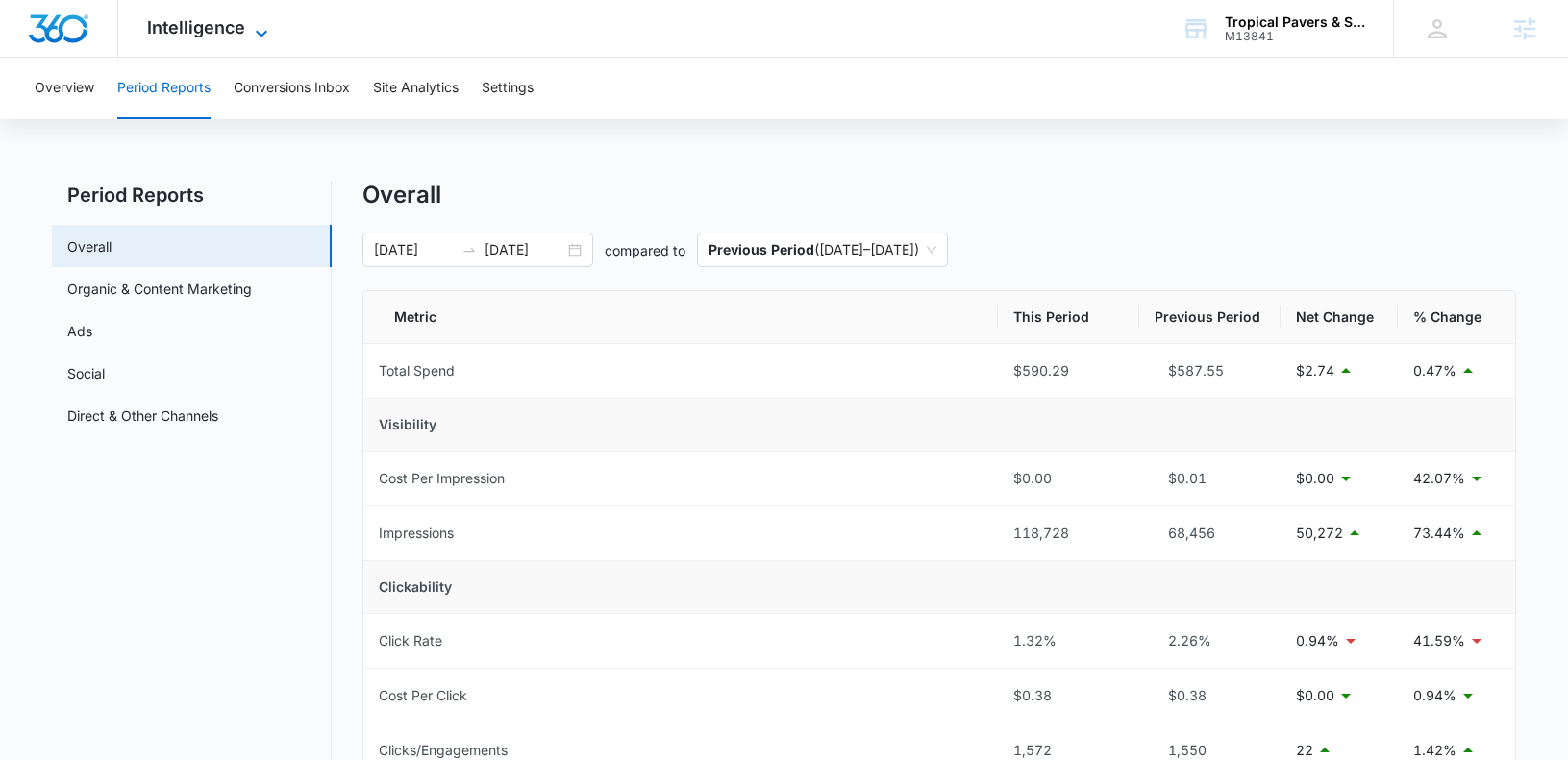
click at [224, 23] on span "Intelligence" at bounding box center [195, 27] width 98 height 20
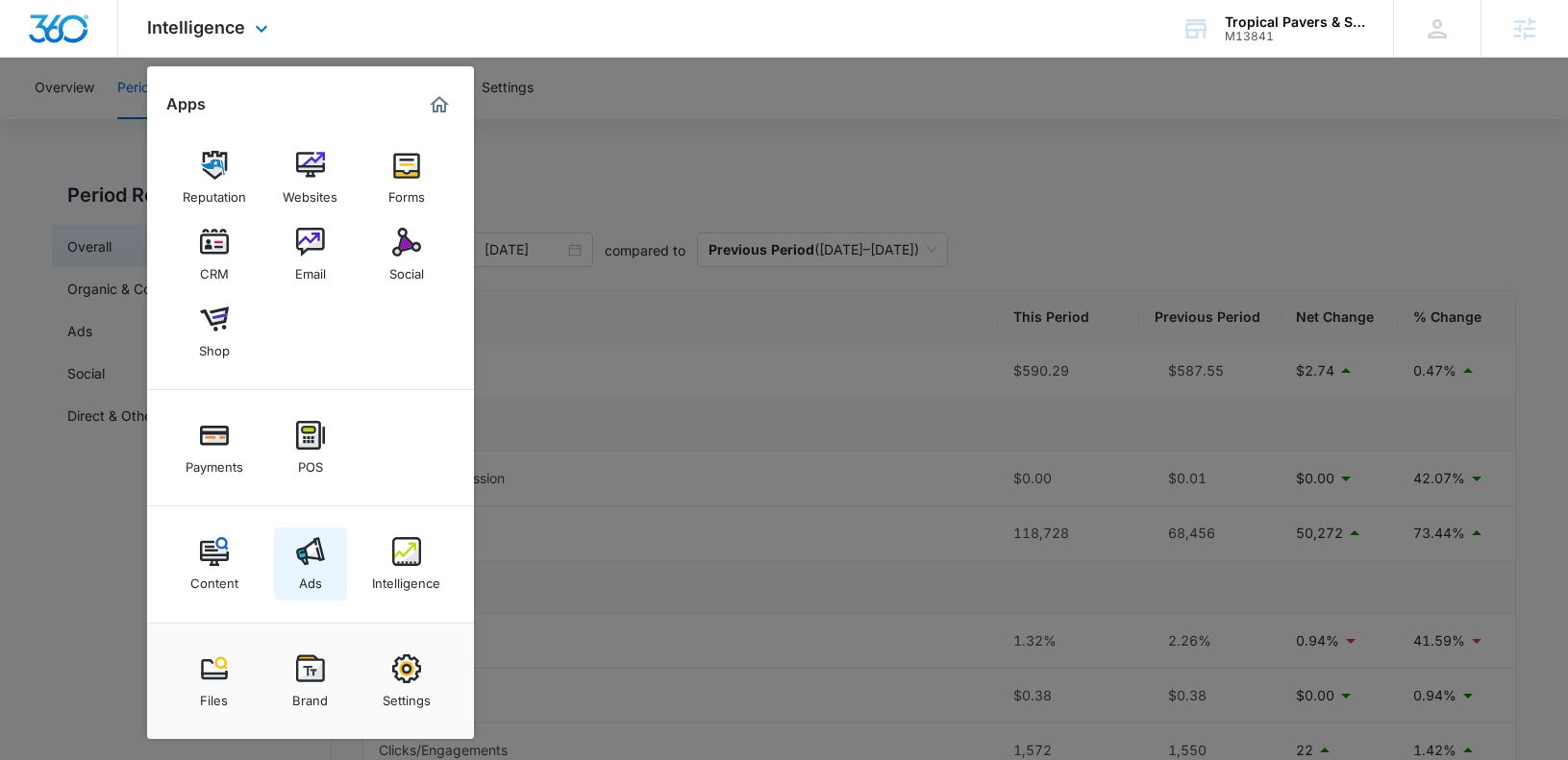
click at [309, 571] on div "Ads" at bounding box center [310, 578] width 23 height 25
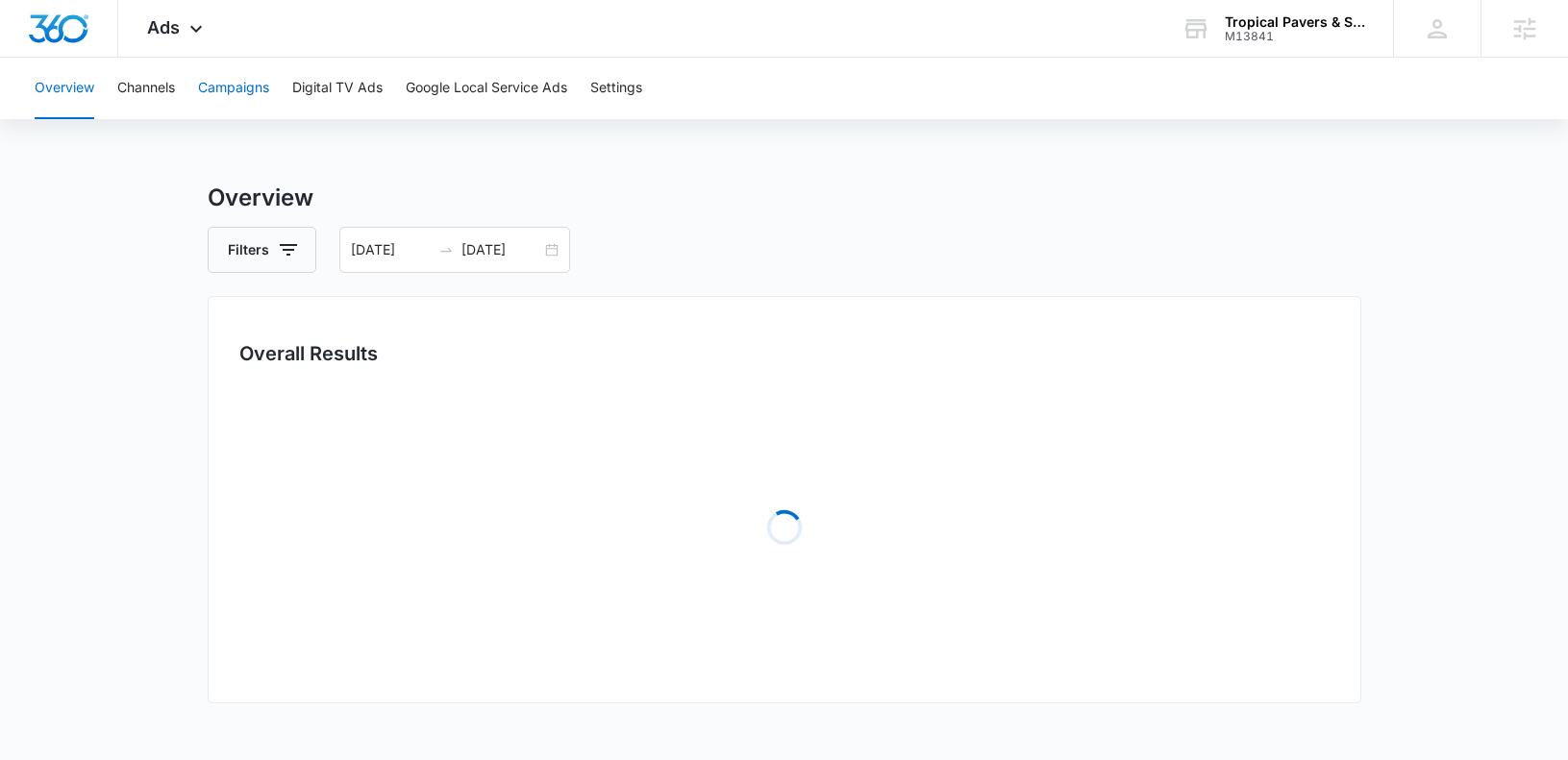
click at [237, 75] on button "Campaigns" at bounding box center [234, 89] width 71 height 62
click at [401, 243] on input "06/01/2025" at bounding box center [390, 250] width 80 height 21
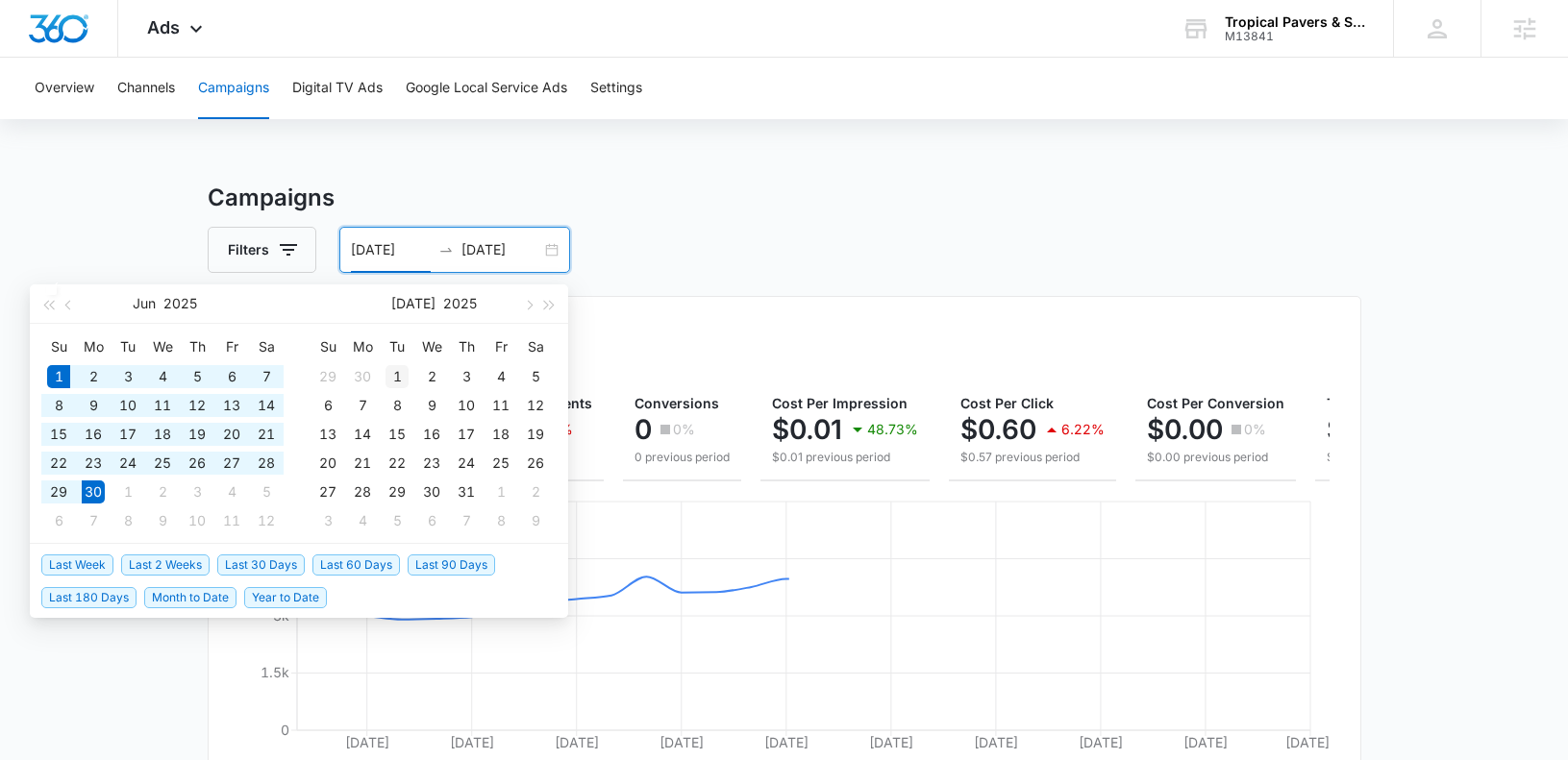
type input "07/01/2025"
click at [391, 368] on div "1" at bounding box center [397, 377] width 23 height 23
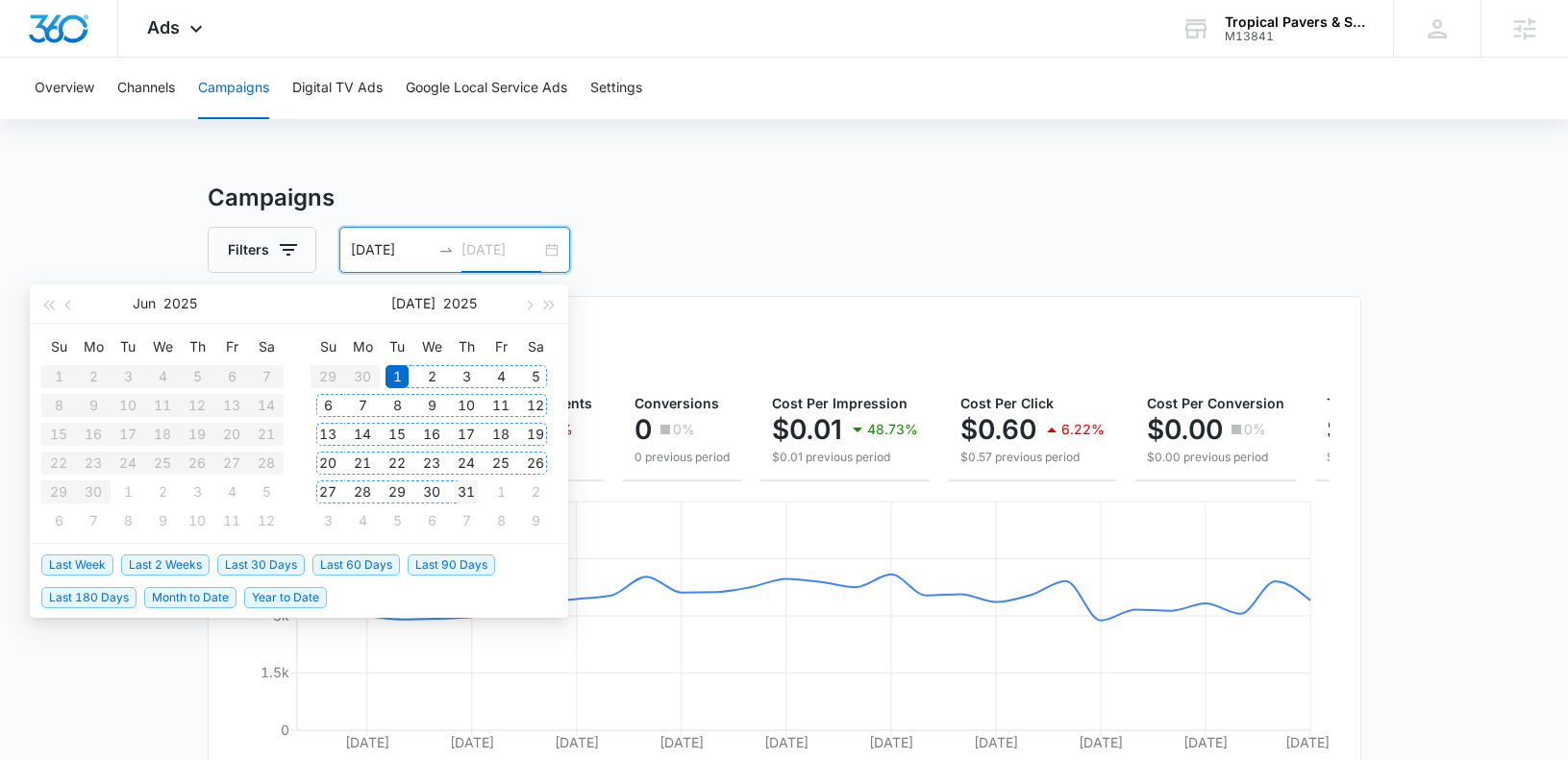
type input "07/31/2025"
click at [468, 497] on div "31" at bounding box center [467, 493] width 23 height 23
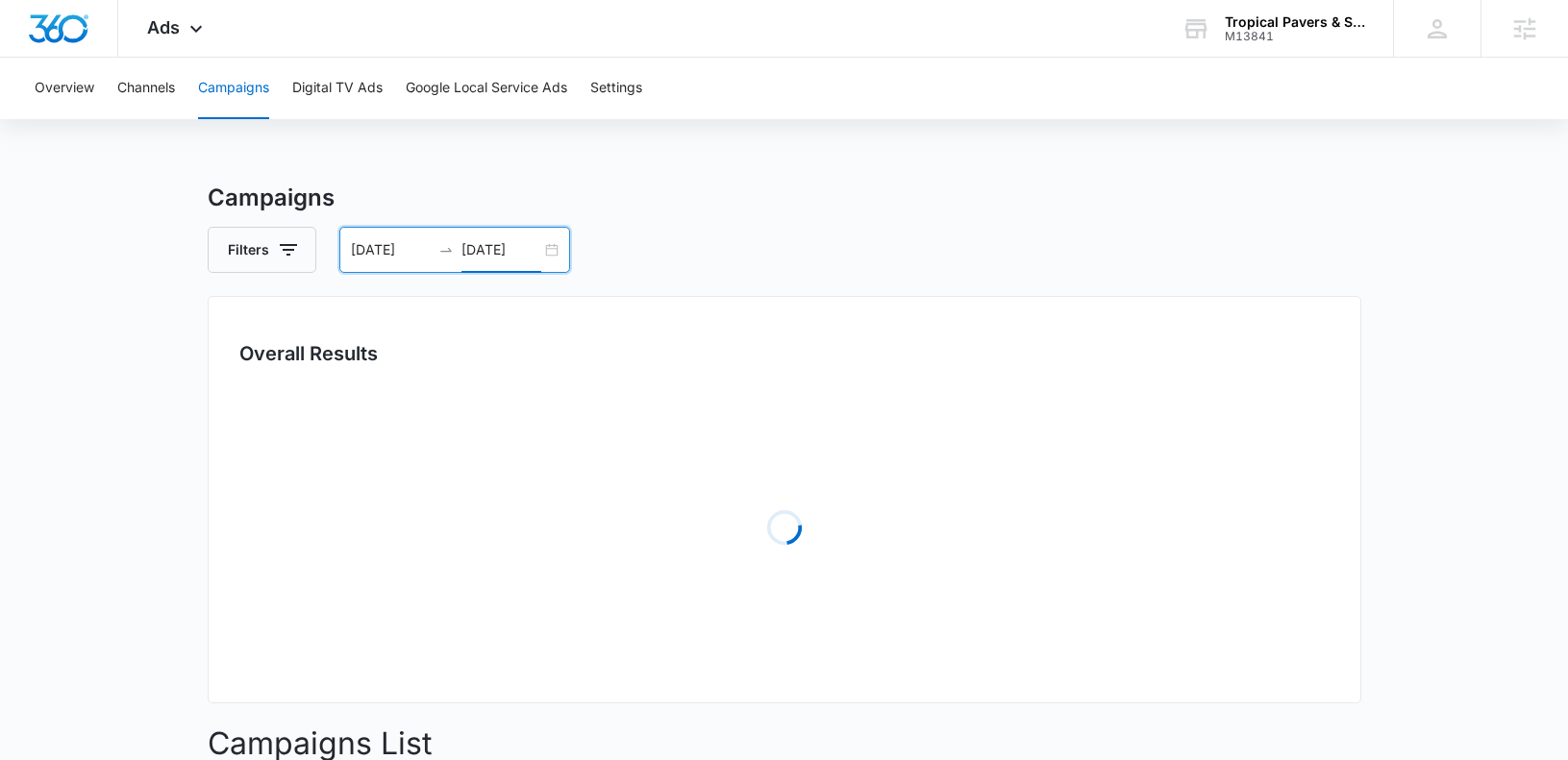
click at [642, 162] on div "Overview Channels Campaigns Digital TV Ads Google Local Service Ads Settings Ca…" at bounding box center [784, 620] width 1568 height 1124
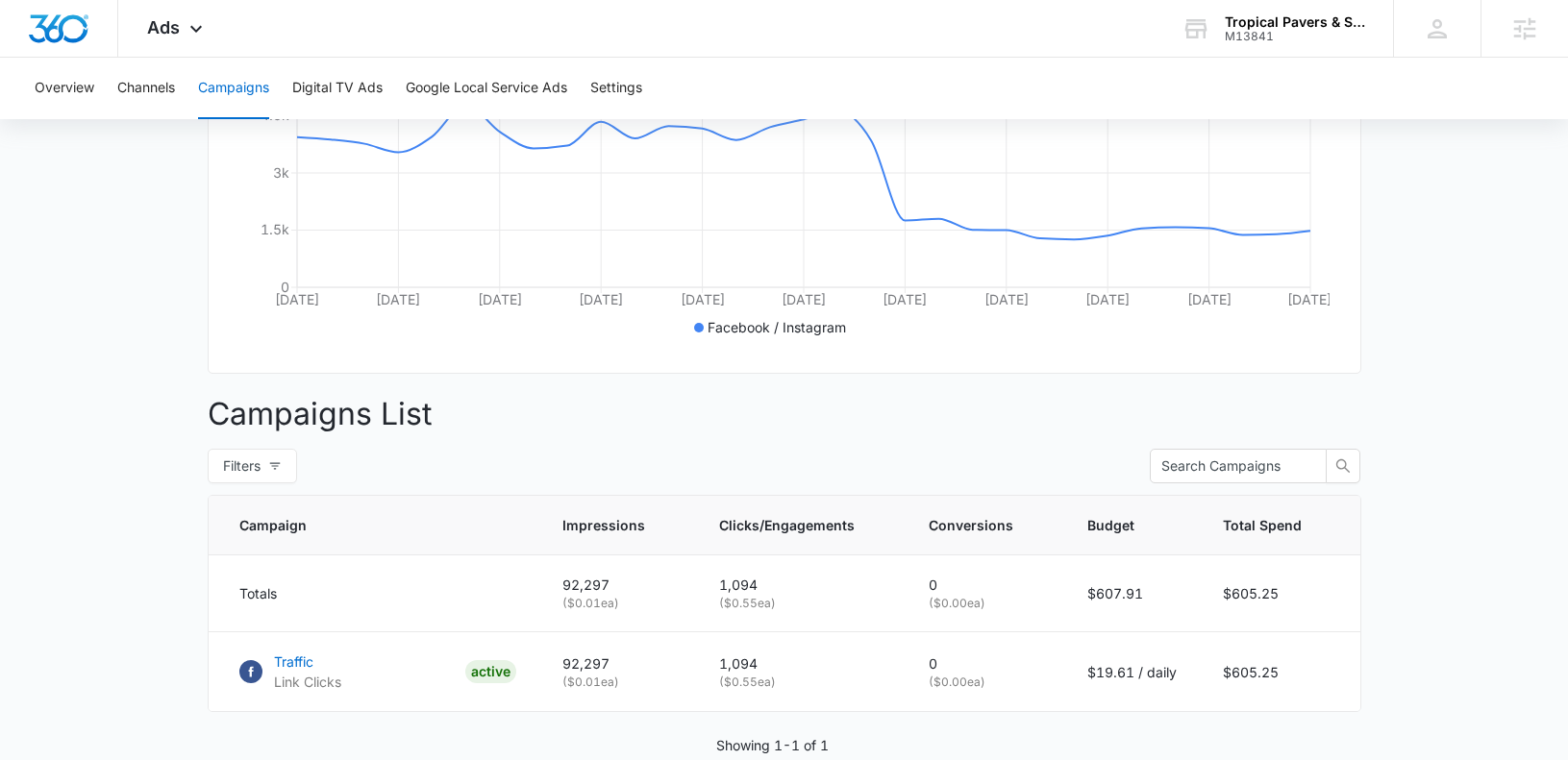
scroll to position [530, 0]
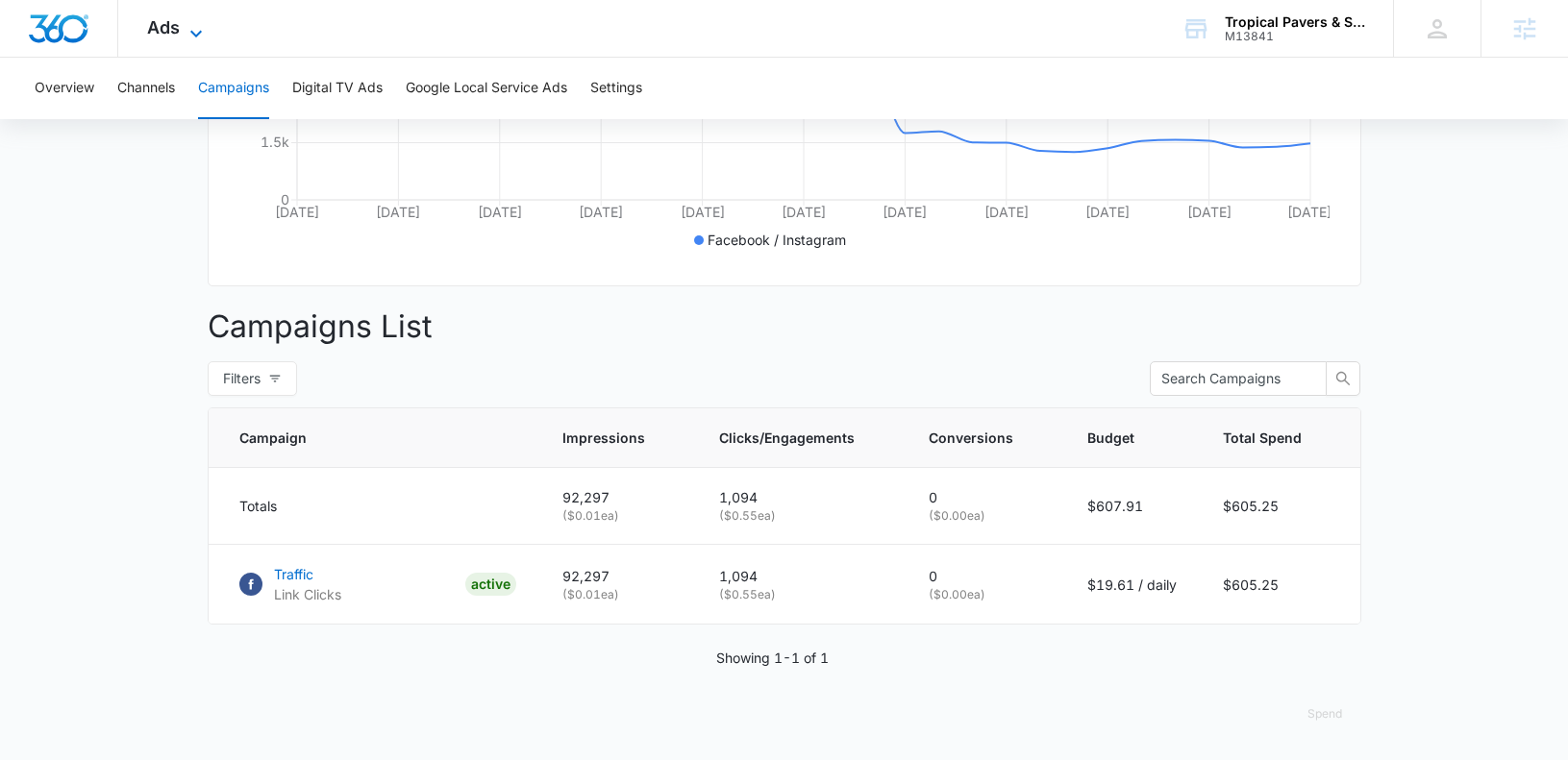
click at [154, 29] on span "Ads" at bounding box center [163, 27] width 33 height 20
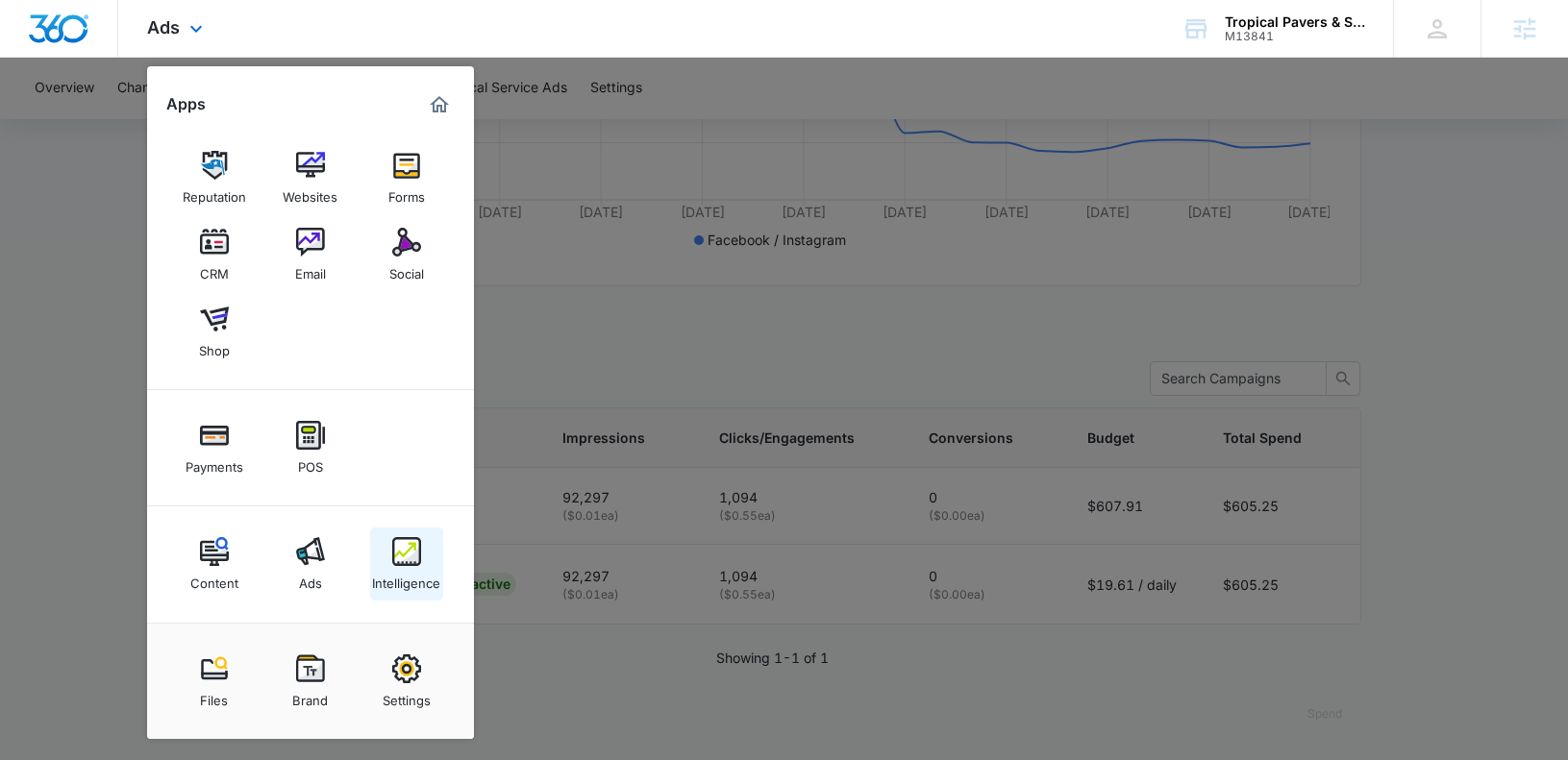
click at [417, 570] on div "Intelligence" at bounding box center [406, 578] width 69 height 25
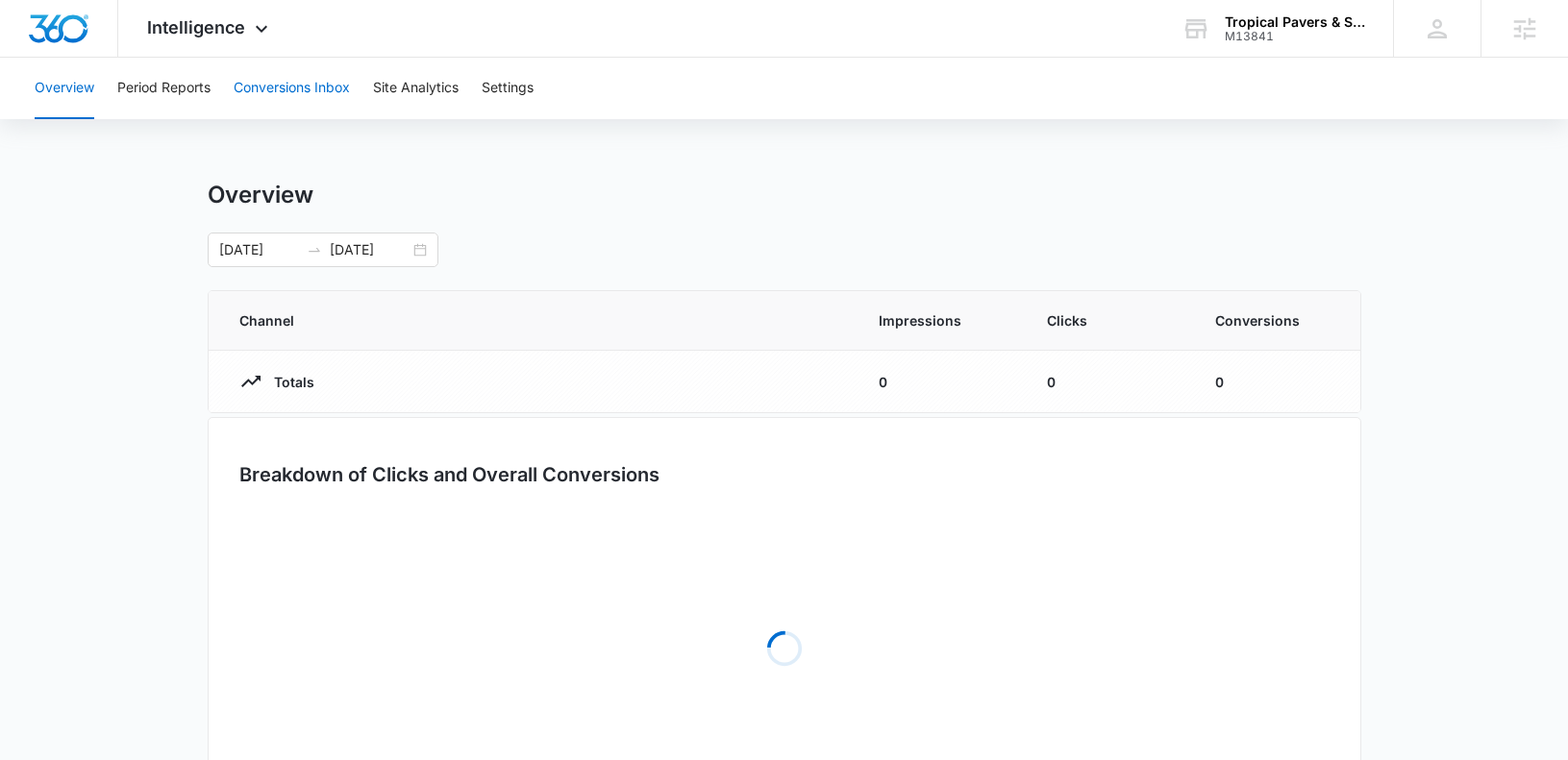
click at [287, 78] on button "Conversions Inbox" at bounding box center [292, 89] width 116 height 62
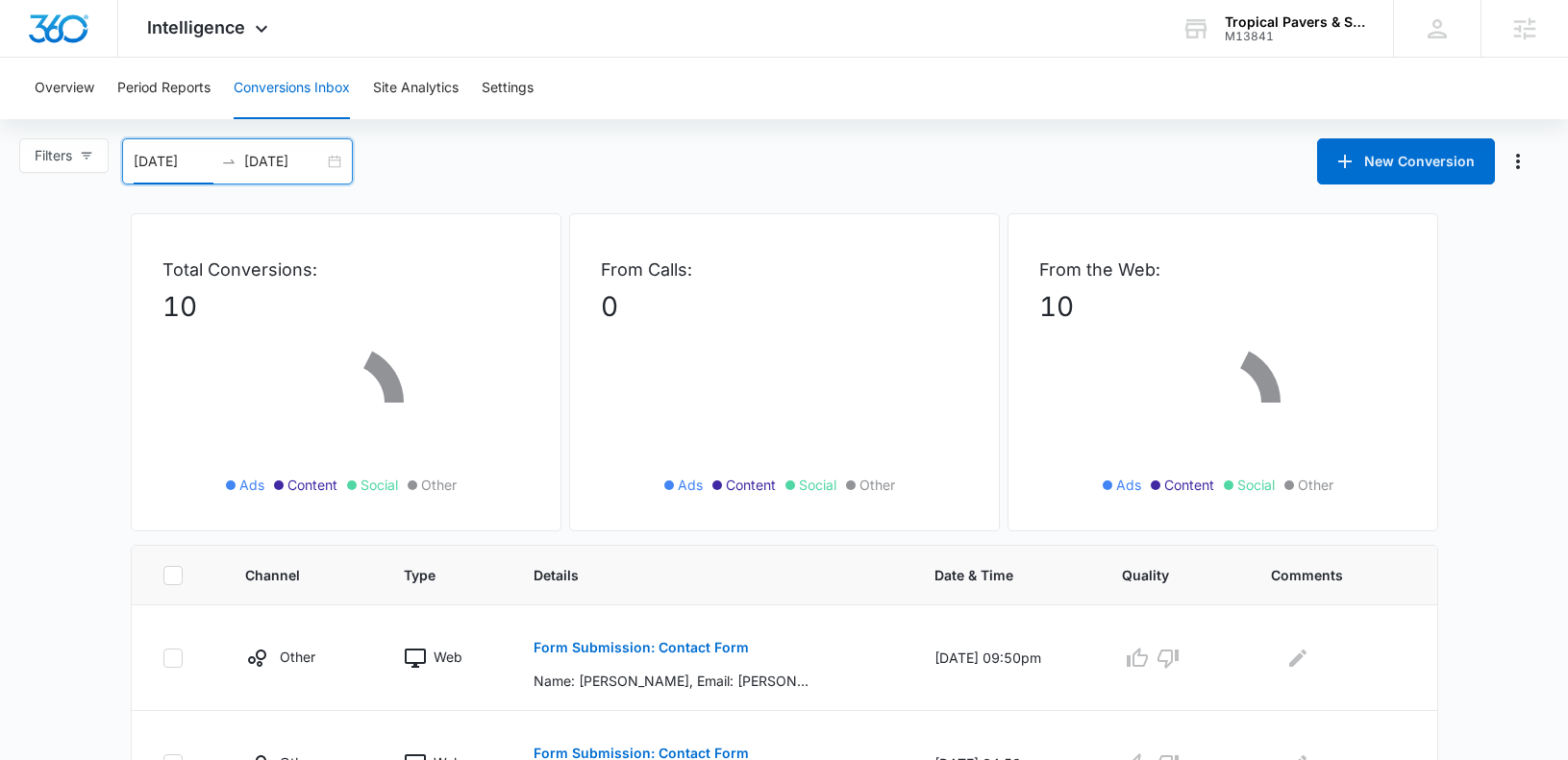
click at [166, 163] on input "07/15/2025" at bounding box center [173, 161] width 80 height 21
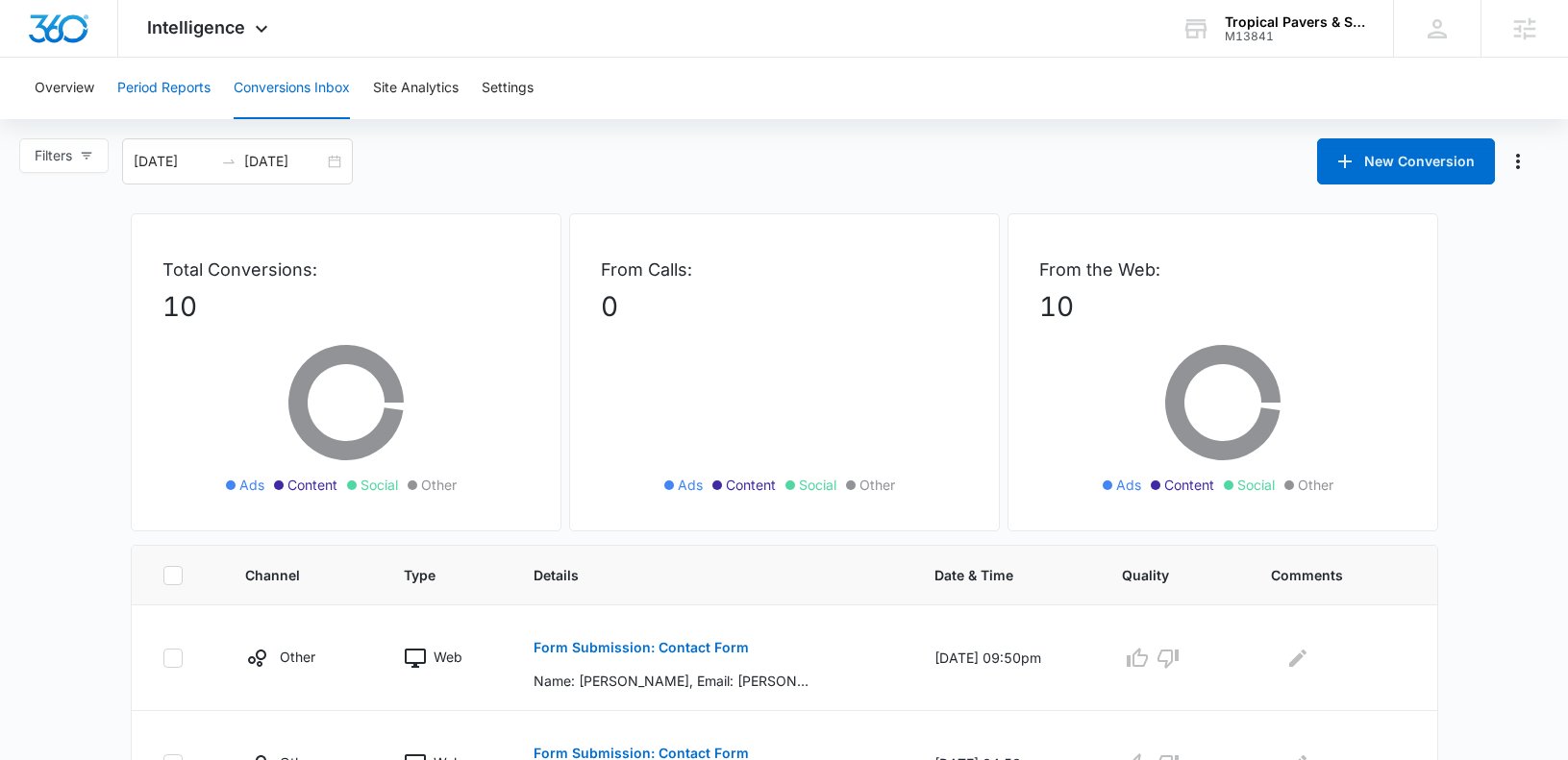
click at [154, 94] on button "Period Reports" at bounding box center [163, 89] width 94 height 62
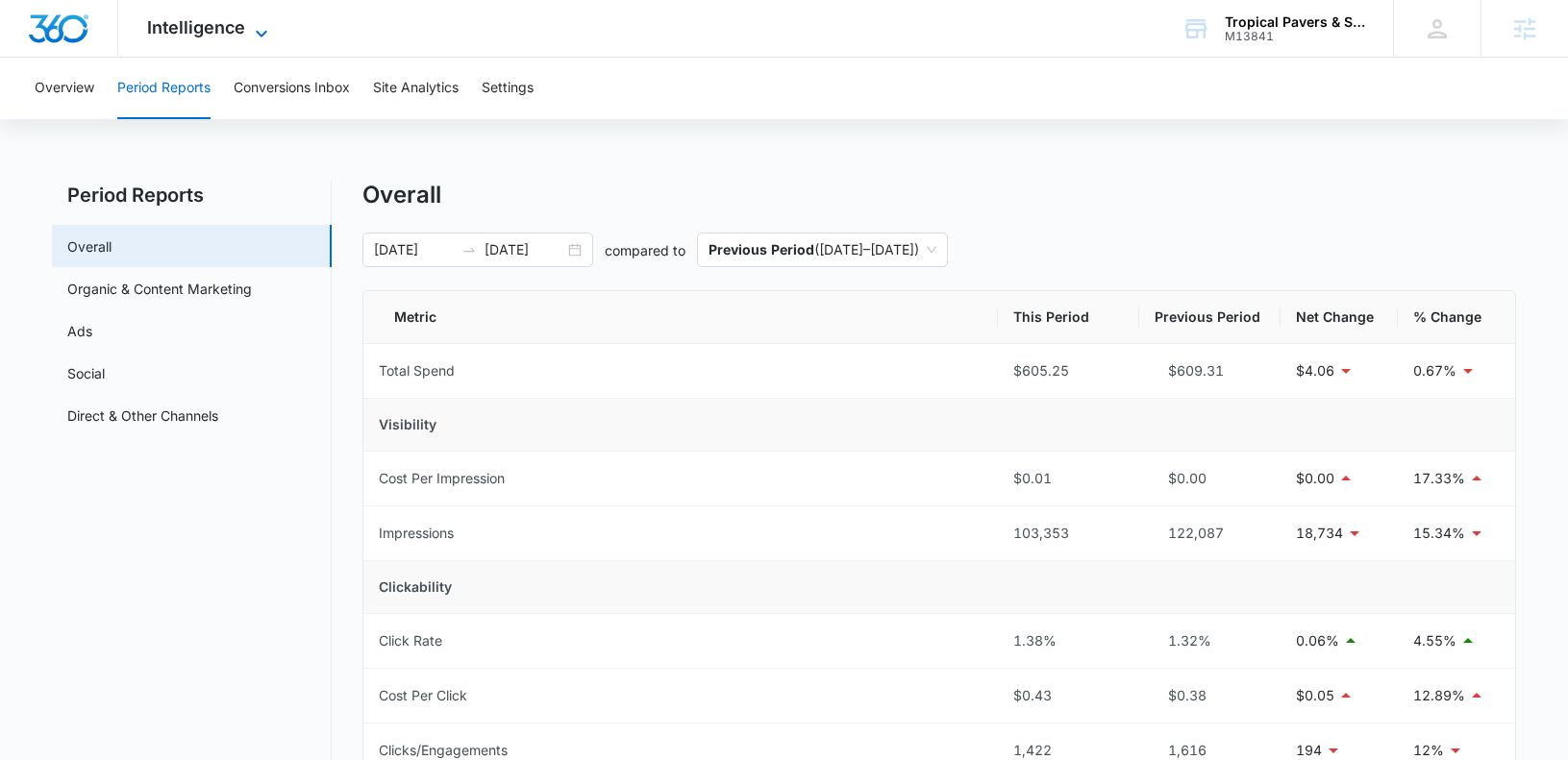
click at [184, 25] on span "Intelligence" at bounding box center [195, 27] width 98 height 20
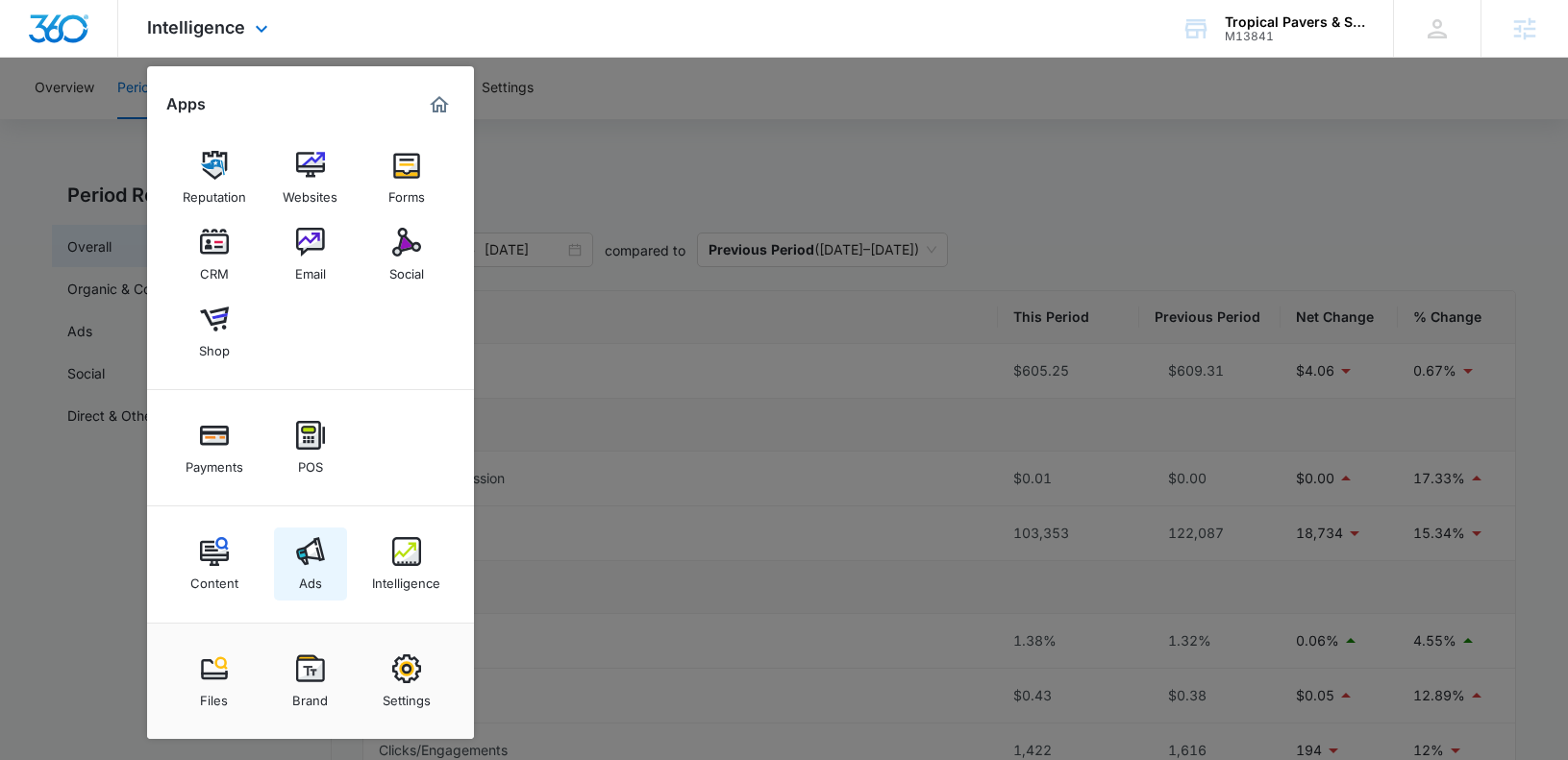
click at [322, 571] on link "Ads" at bounding box center [311, 564] width 73 height 73
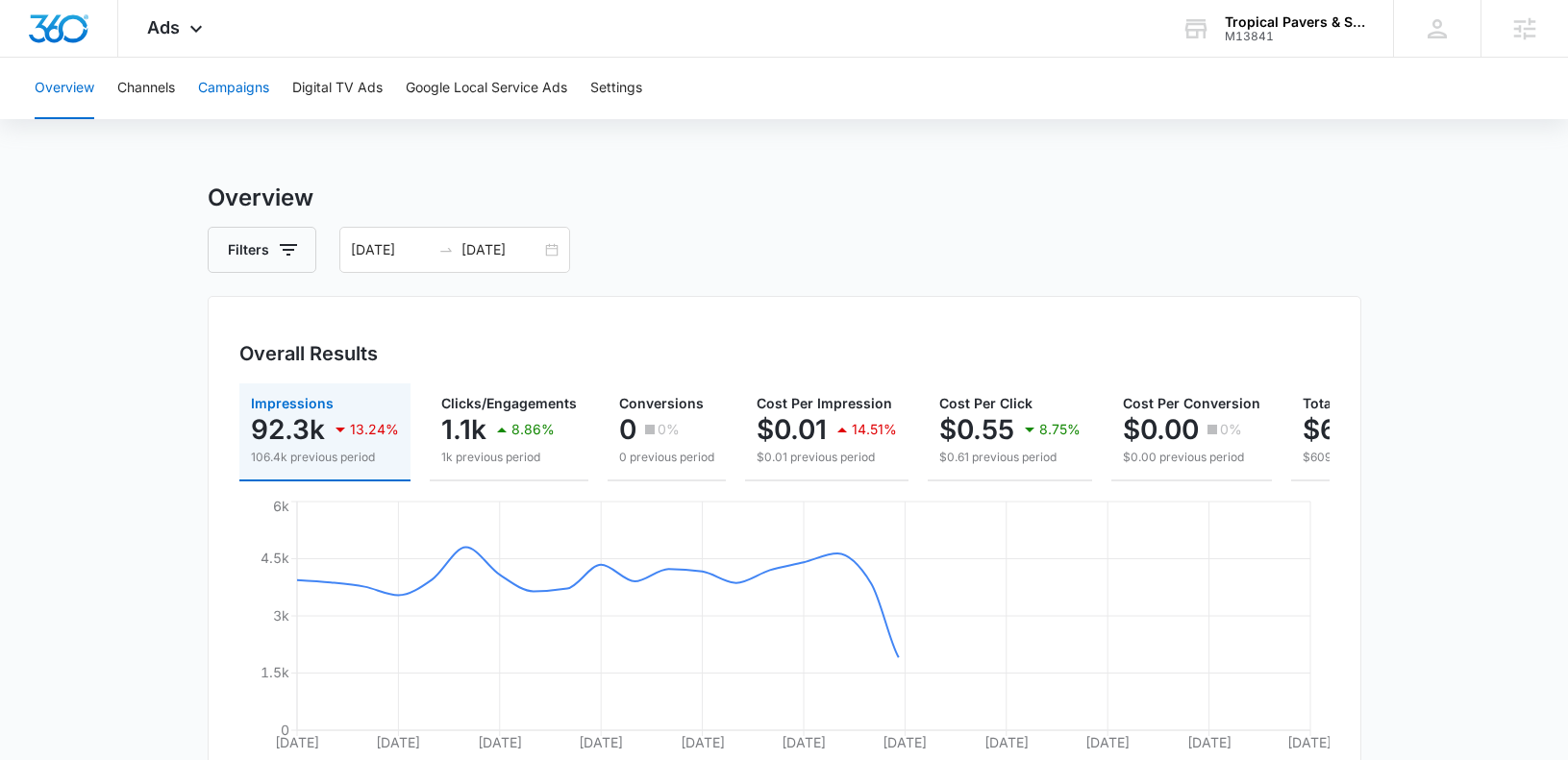
click at [245, 88] on button "Campaigns" at bounding box center [234, 89] width 71 height 62
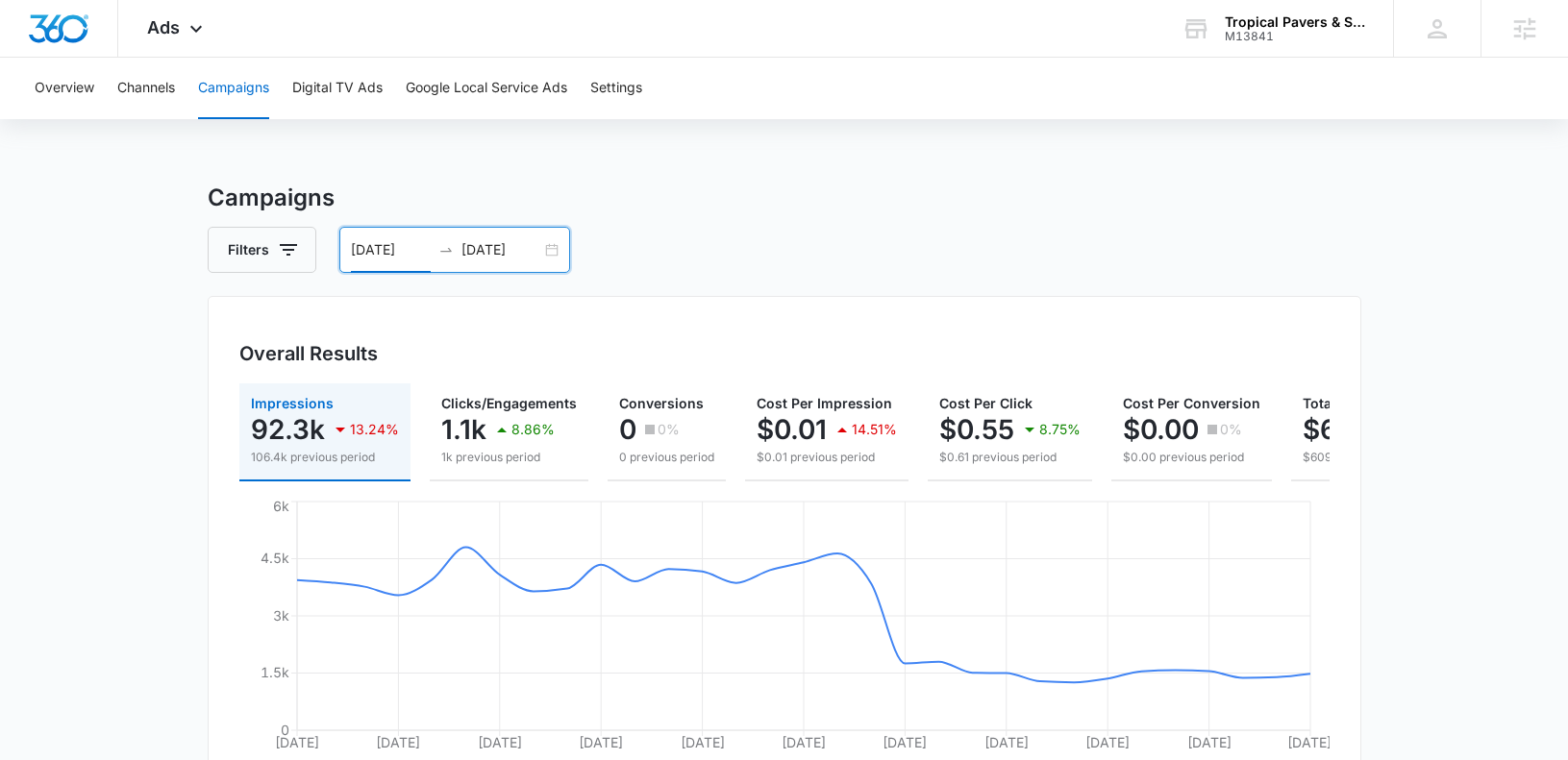
click at [417, 241] on input "07/01/2025" at bounding box center [390, 250] width 80 height 21
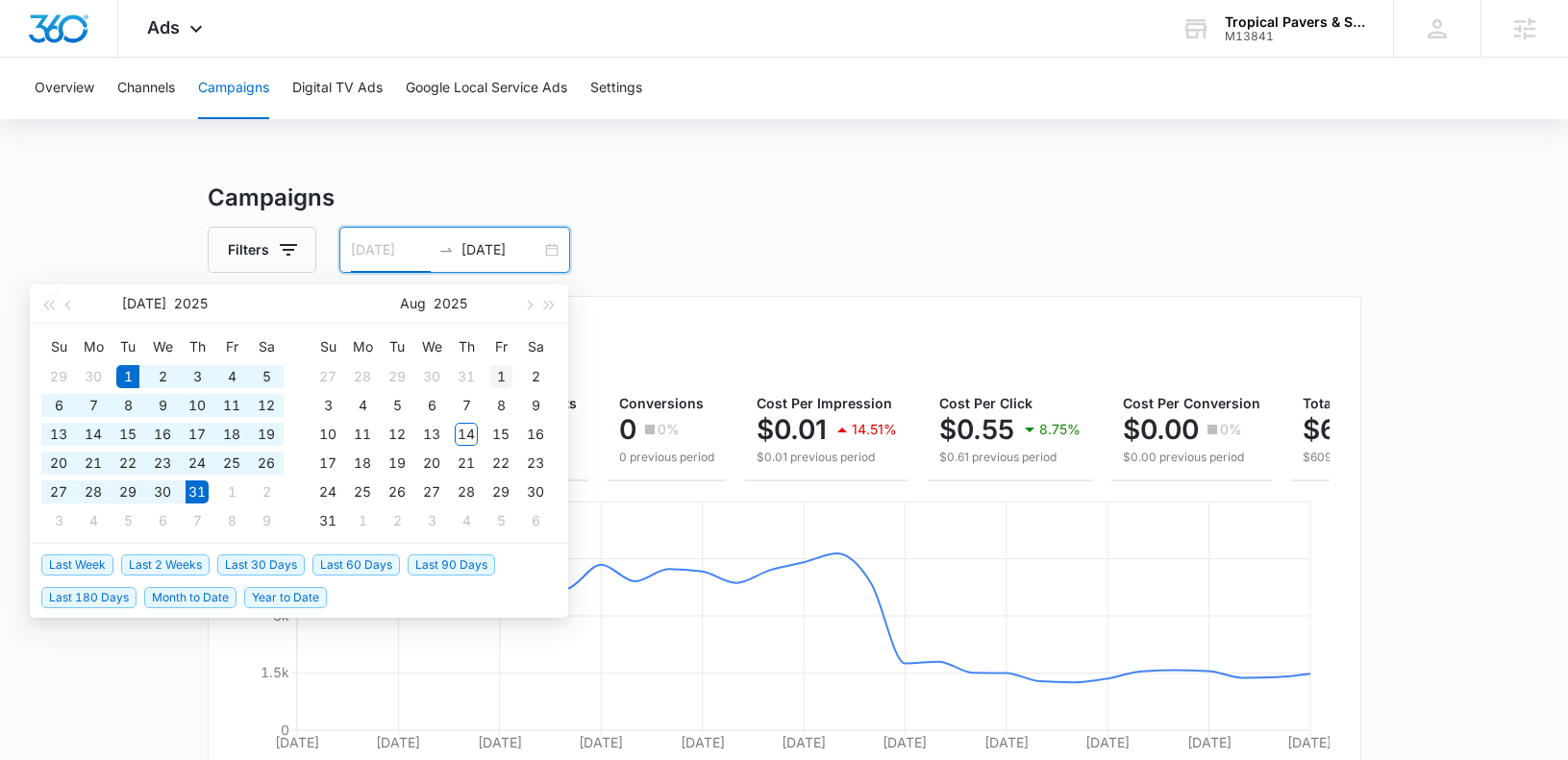
type input "08/01/2025"
click at [501, 371] on div "1" at bounding box center [500, 377] width 23 height 23
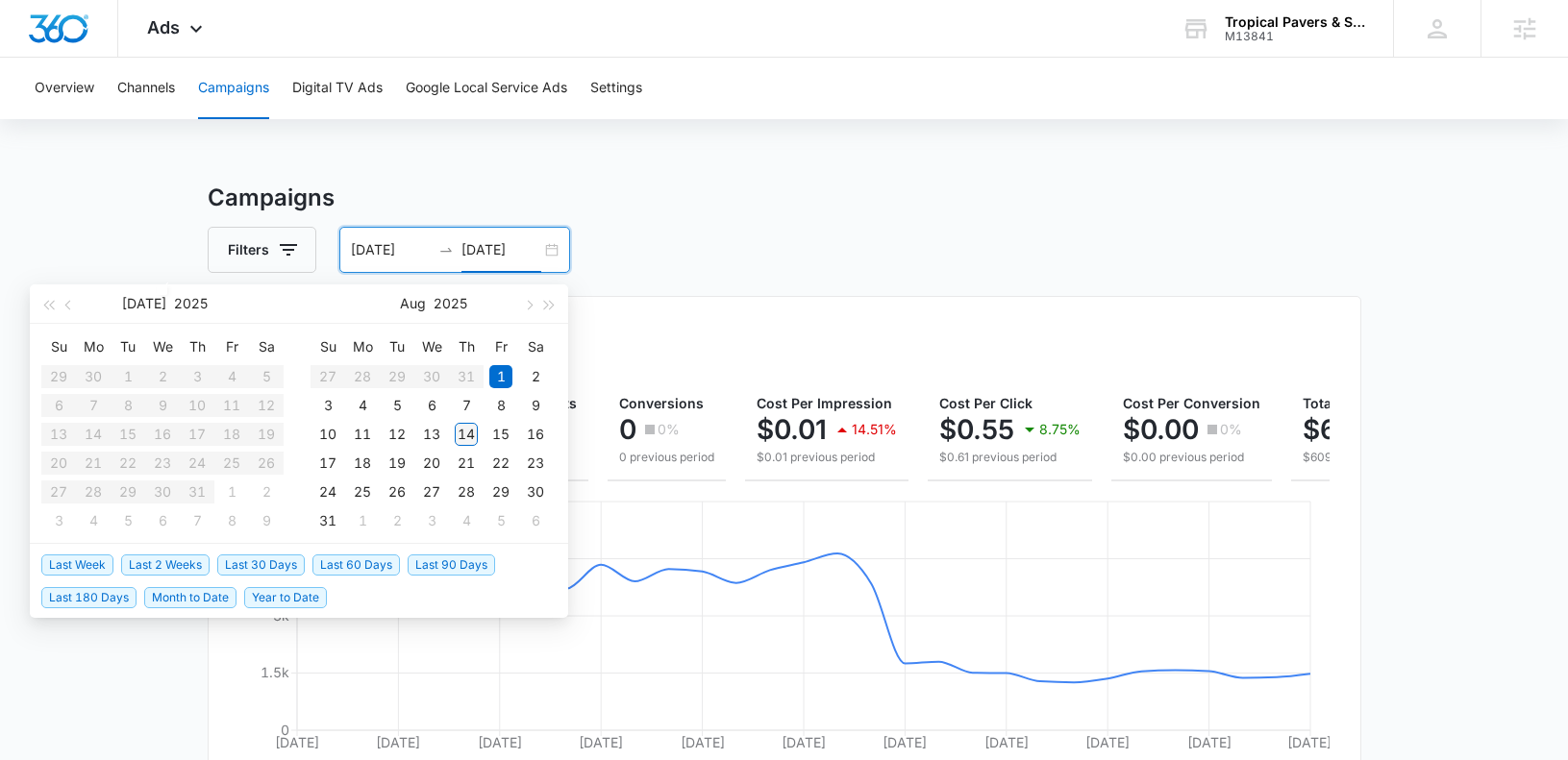
type input "08/14/2025"
click at [466, 435] on div "14" at bounding box center [467, 435] width 23 height 23
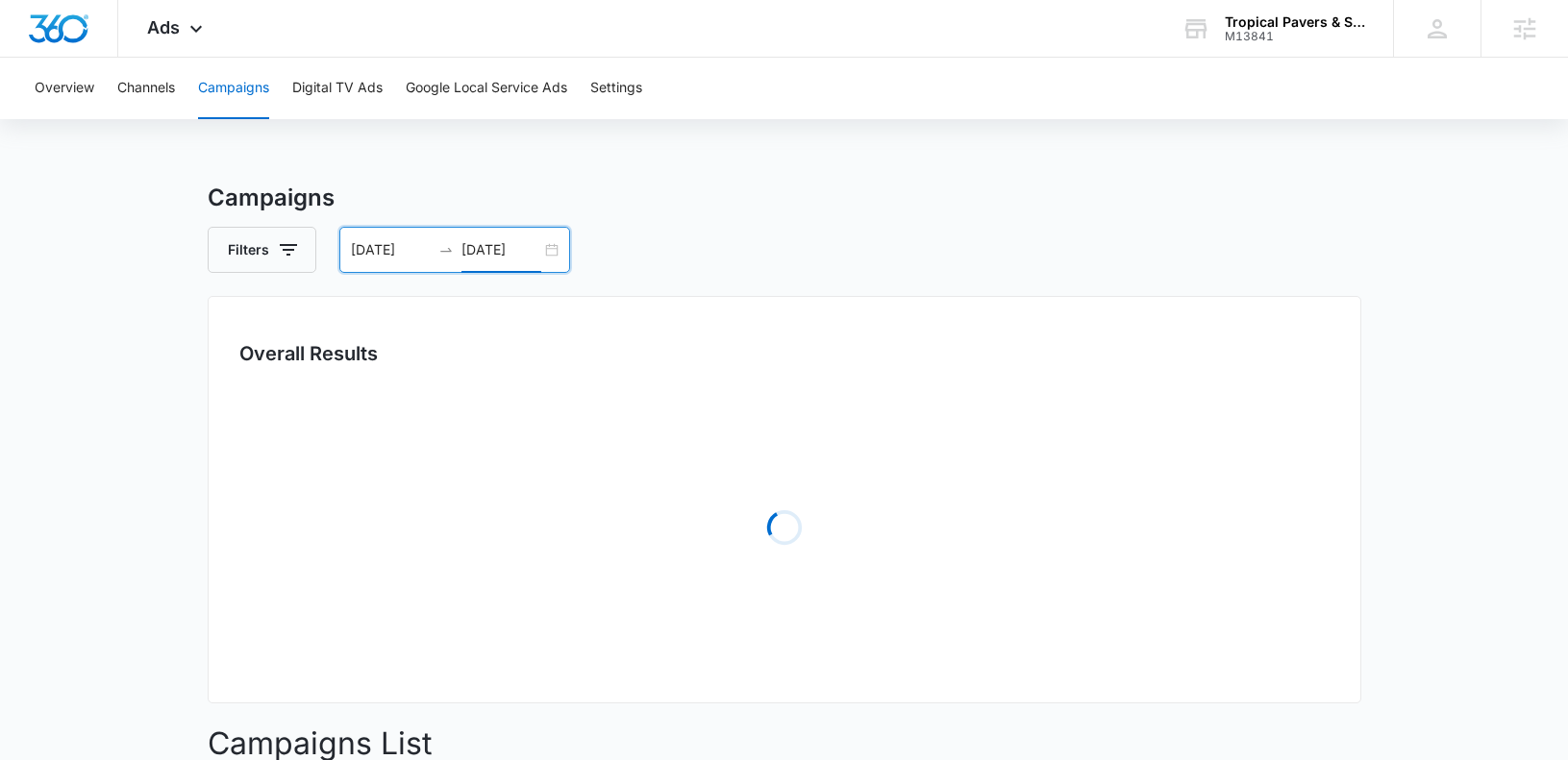
click at [712, 263] on div "Filters 08/01/2025 08/14/2025" at bounding box center [784, 250] width 1154 height 46
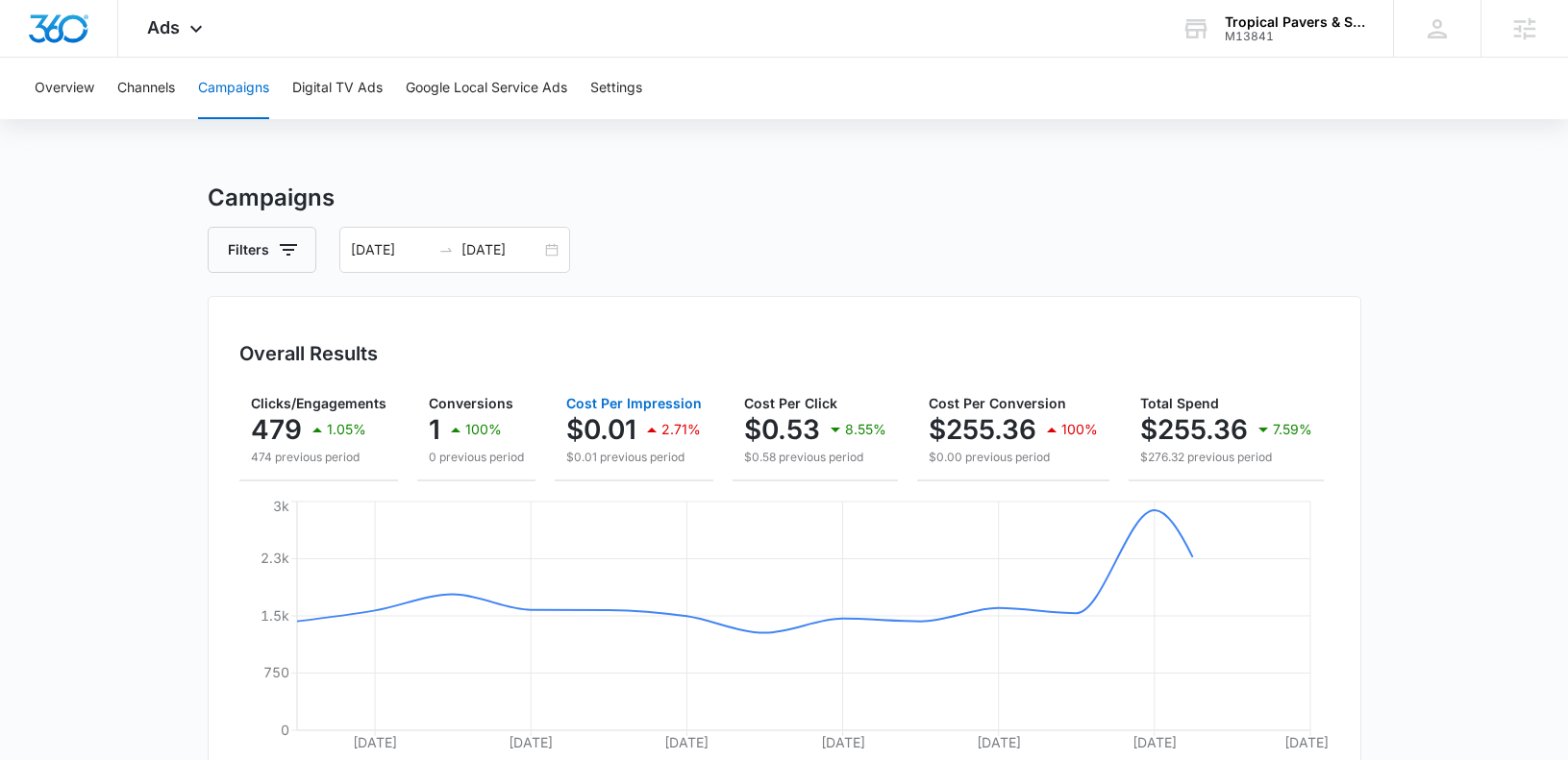
scroll to position [0, 194]
click at [163, 33] on span "Ads" at bounding box center [163, 27] width 33 height 20
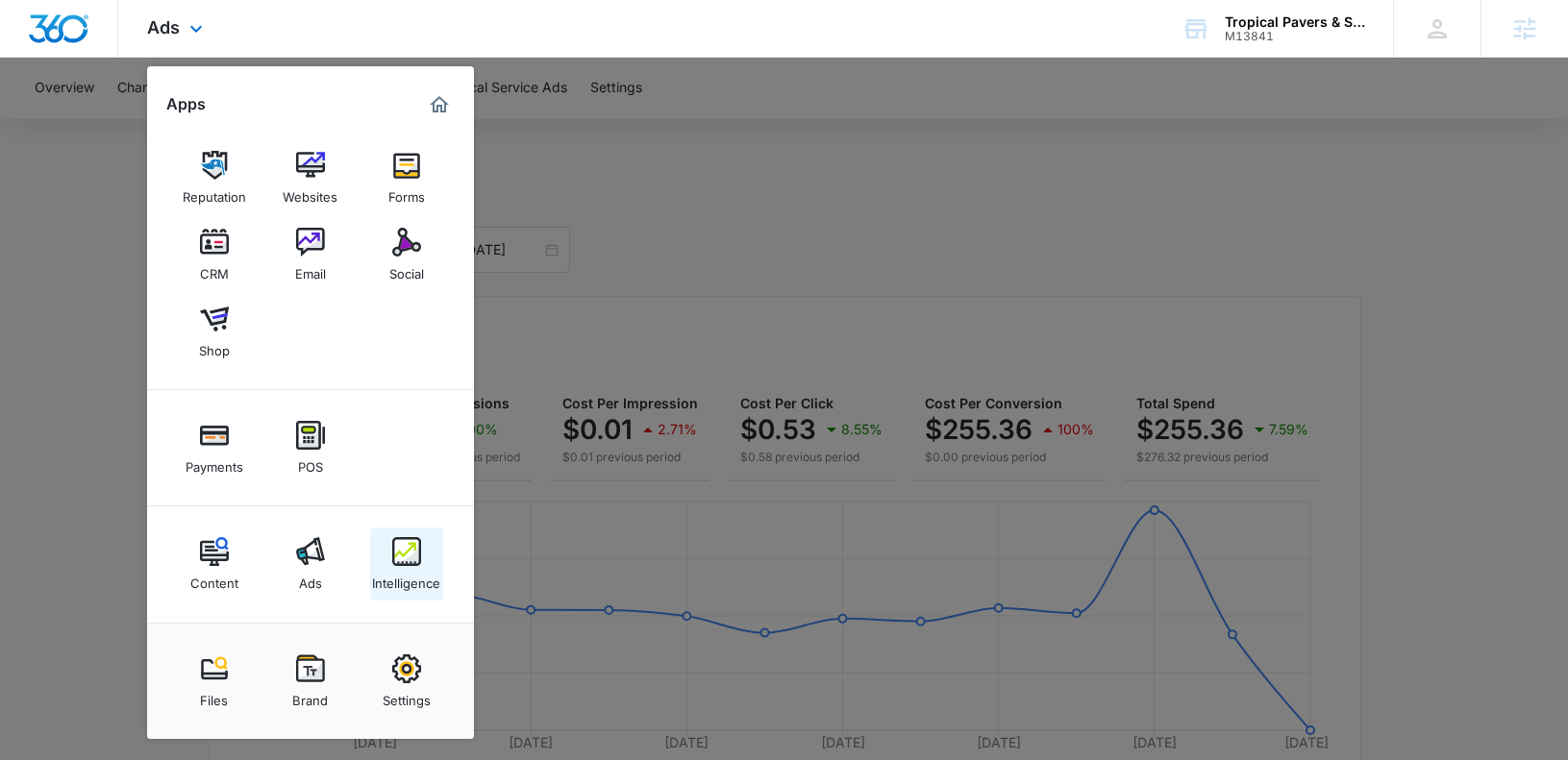
click at [441, 561] on link "Intelligence" at bounding box center [407, 564] width 73 height 73
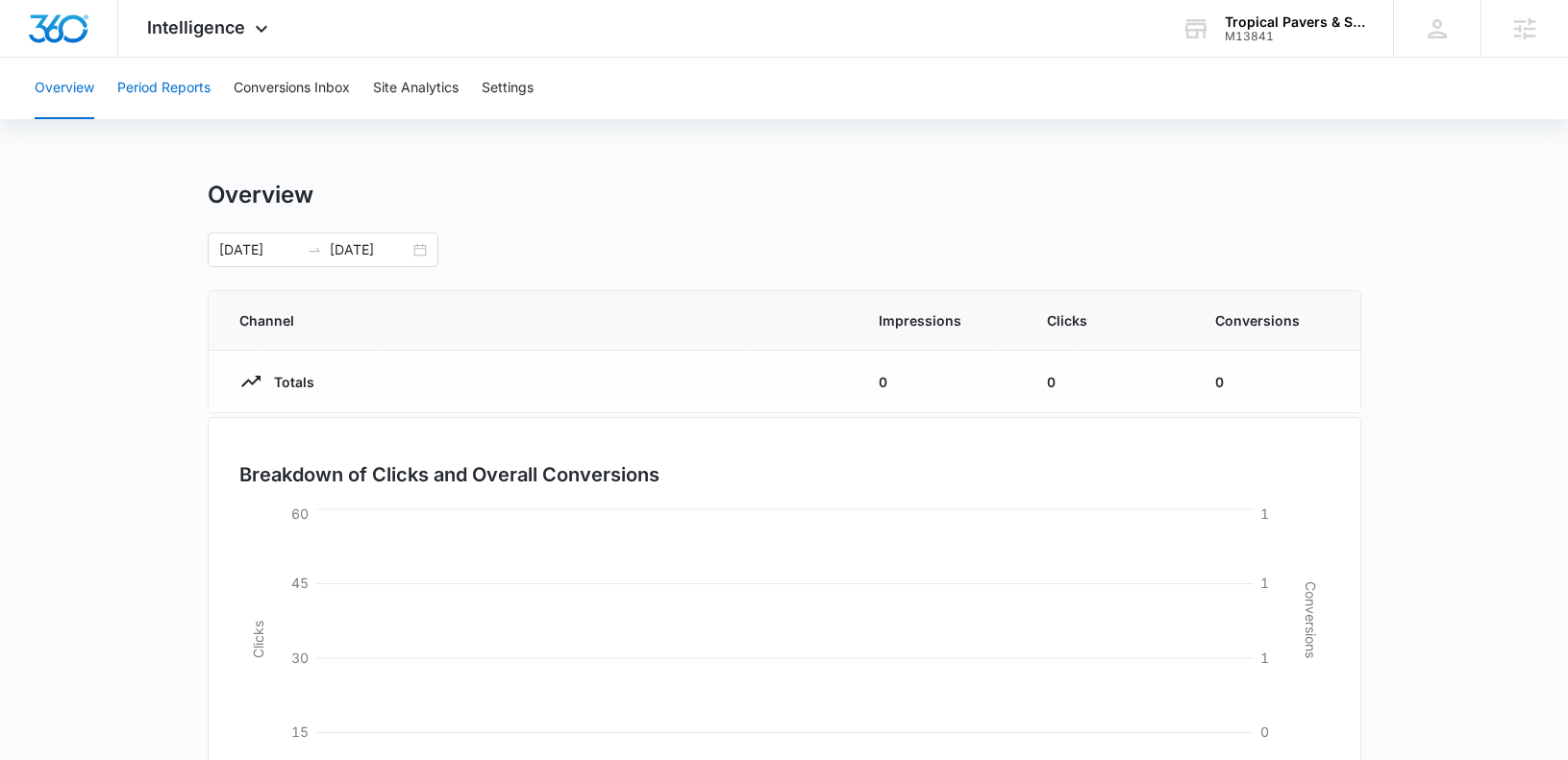
click at [148, 89] on button "Period Reports" at bounding box center [163, 89] width 94 height 62
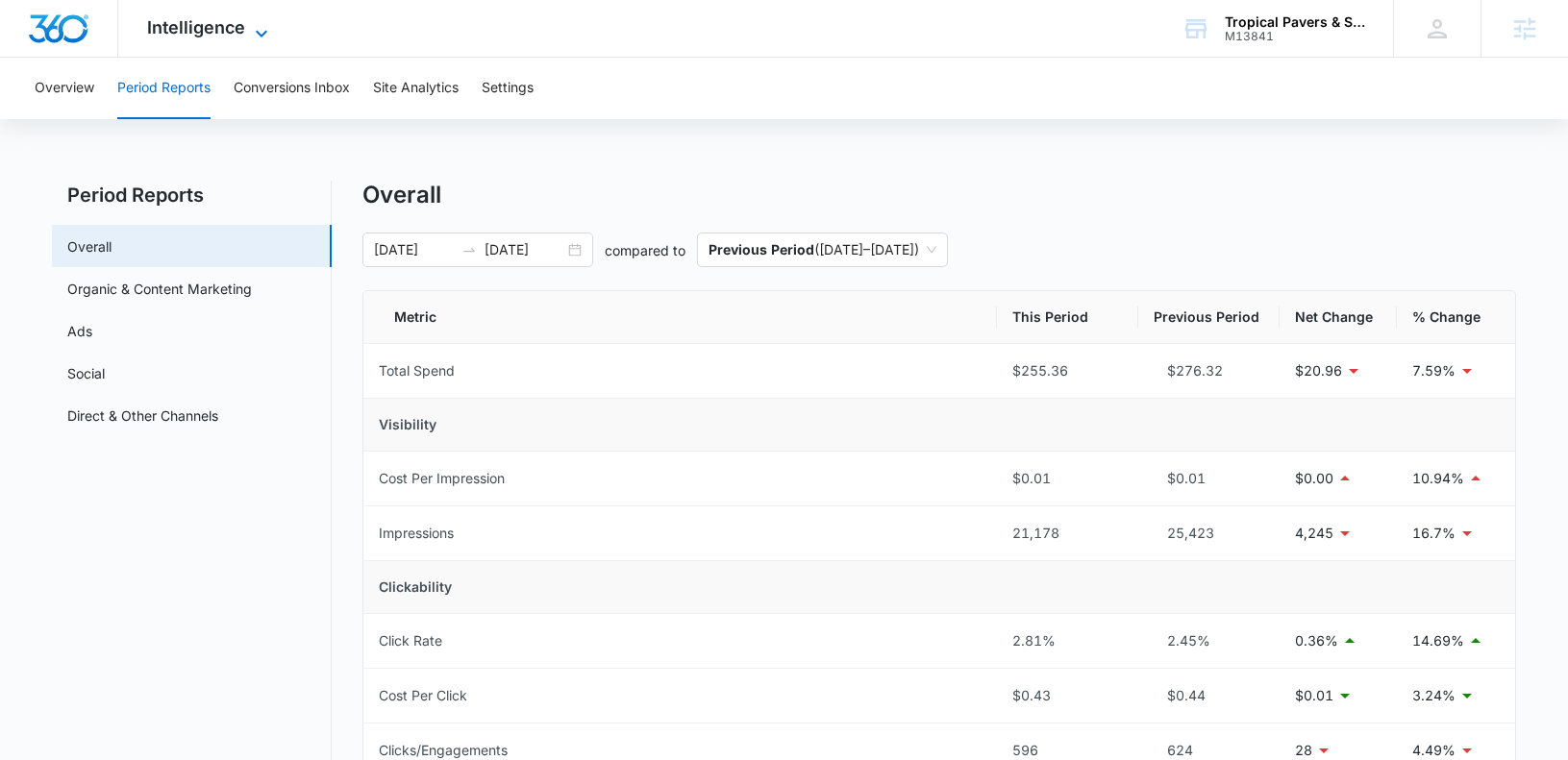
click at [199, 22] on span "Intelligence" at bounding box center [195, 27] width 98 height 20
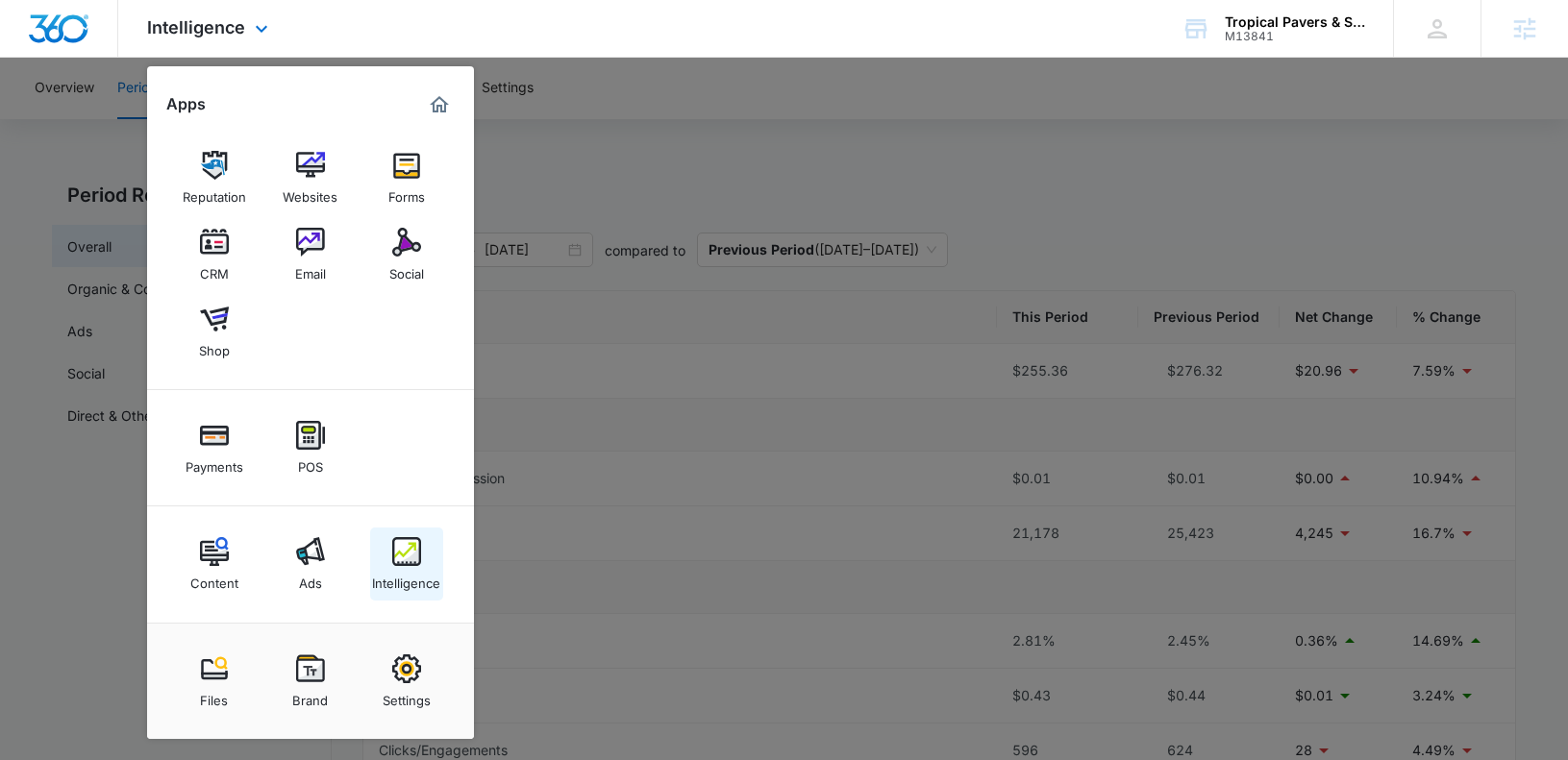
click at [413, 593] on link "Intelligence" at bounding box center [407, 564] width 73 height 73
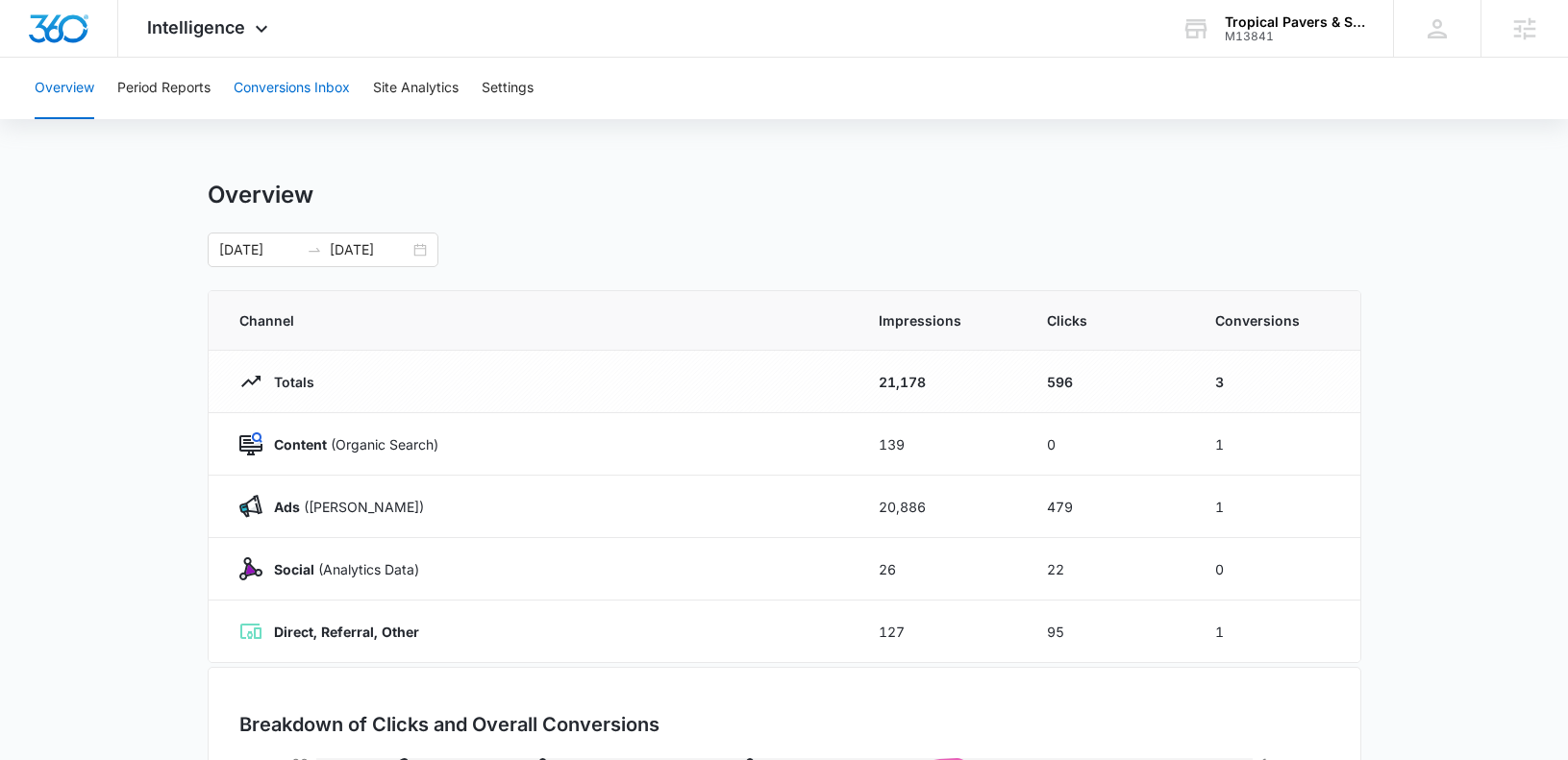
click at [269, 89] on button "Conversions Inbox" at bounding box center [292, 89] width 116 height 62
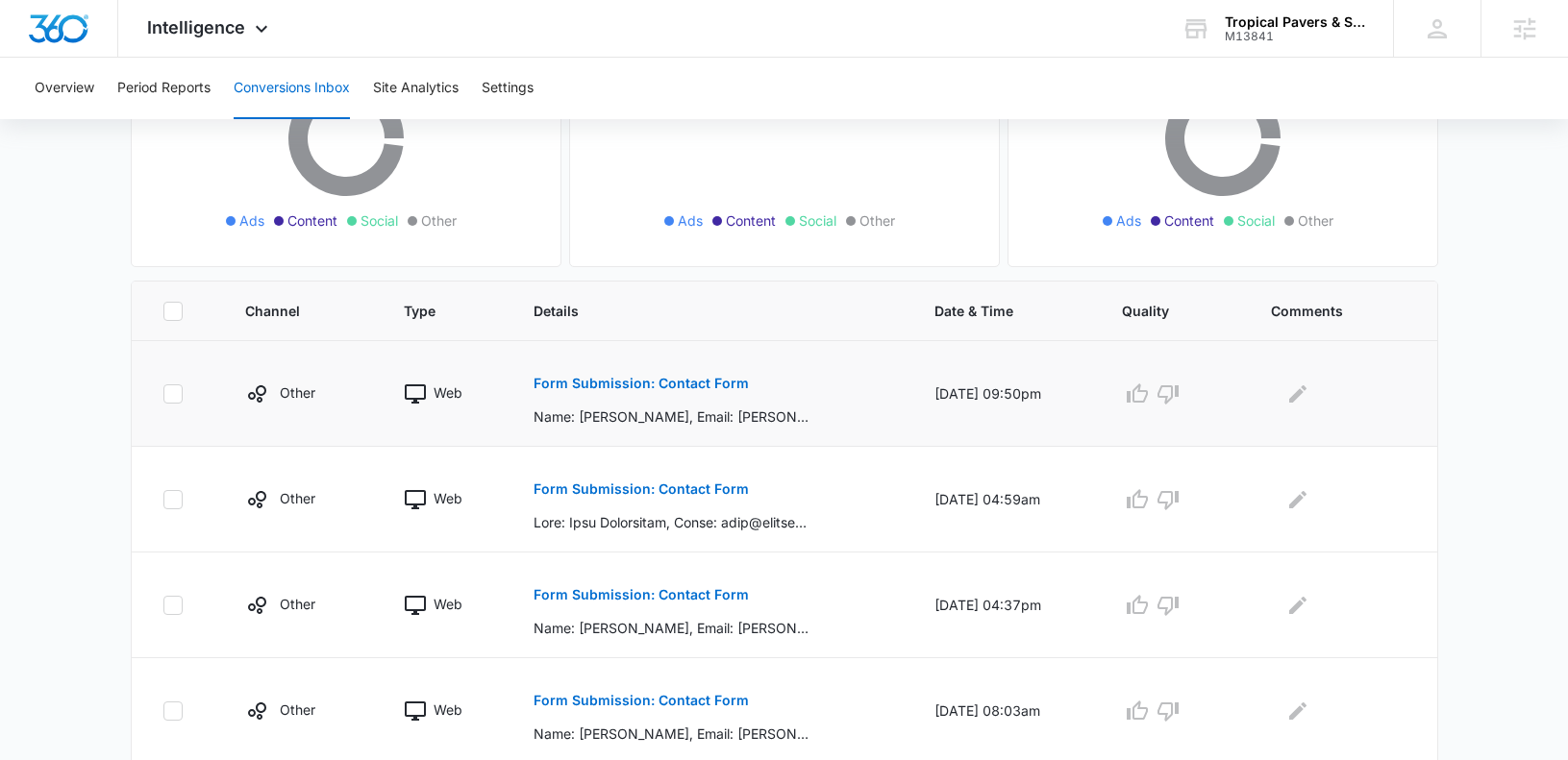
scroll to position [415, 0]
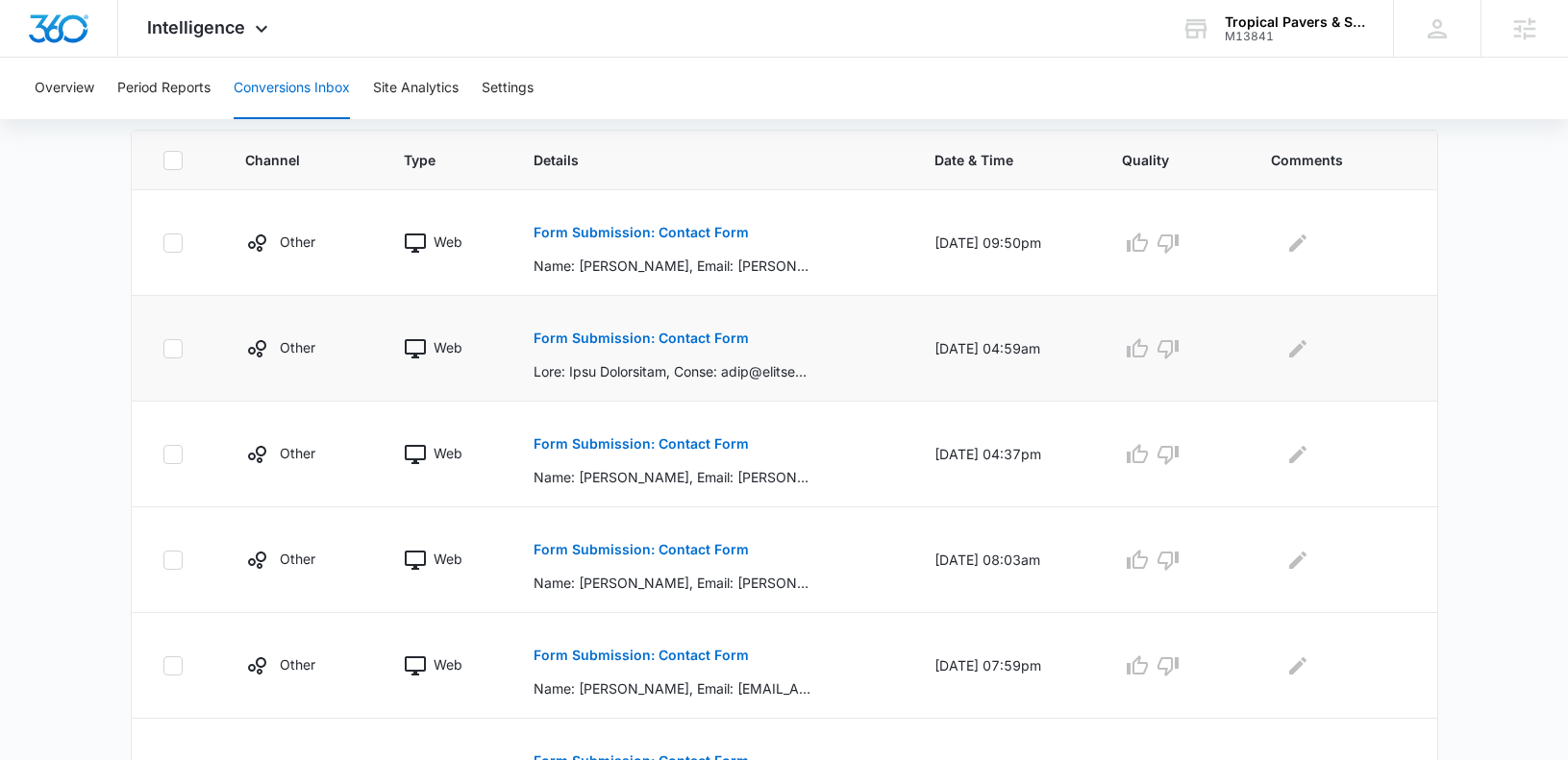
click at [654, 341] on p "Form Submission: Contact Form" at bounding box center [641, 338] width 215 height 14
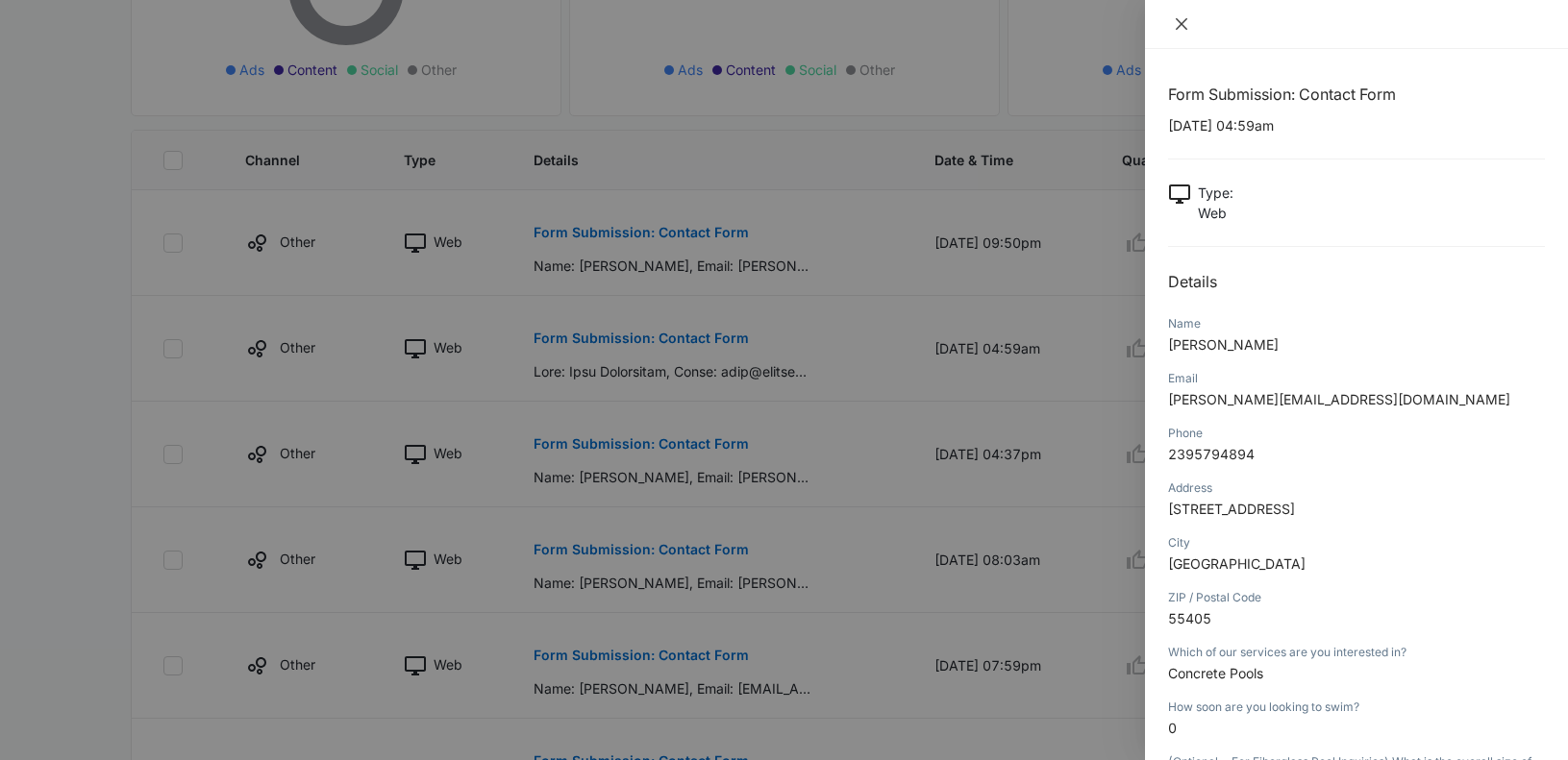
click at [1174, 17] on icon "close" at bounding box center [1182, 24] width 15 height 15
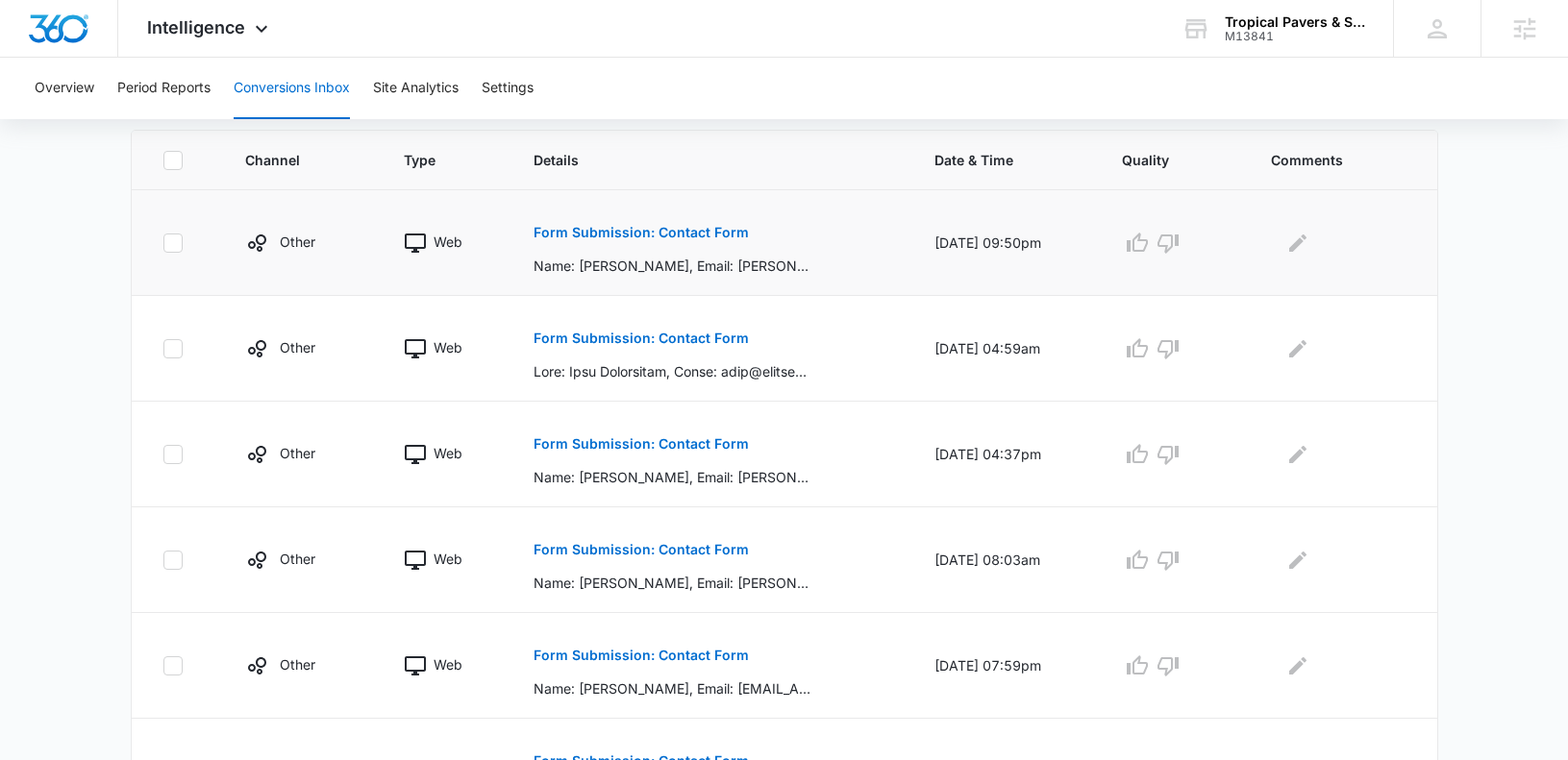
click at [660, 231] on p "Form Submission: Contact Form" at bounding box center [641, 233] width 215 height 14
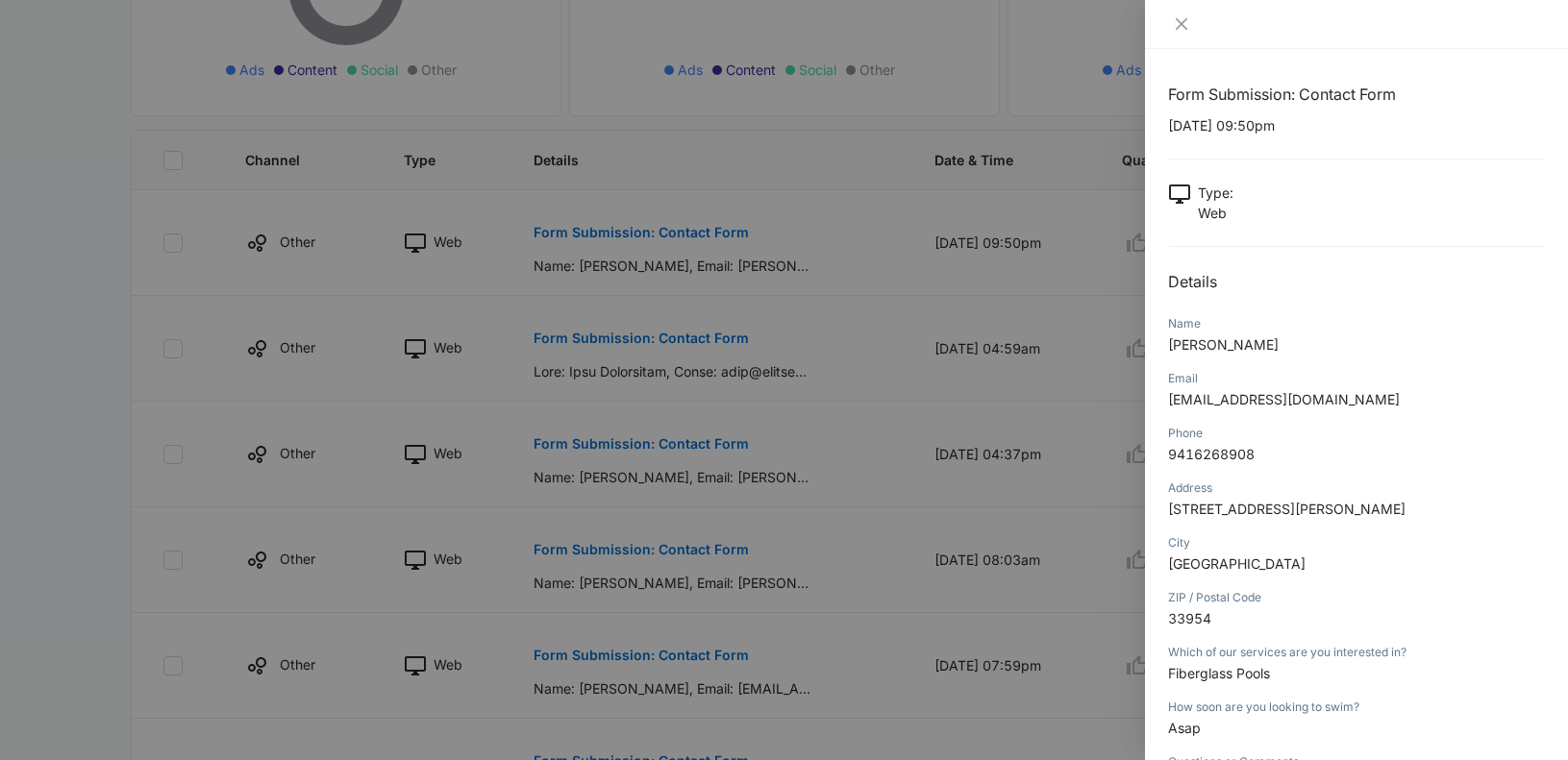
click at [1239, 619] on p "33954" at bounding box center [1356, 618] width 377 height 20
drag, startPoint x: 1233, startPoint y: 620, endPoint x: 1161, endPoint y: 624, distance: 72.1
click at [1161, 624] on div "Form Submission: Contact Form 08/07/2025 at 09:50pm Type : Web Details Name Joh…" at bounding box center [1356, 405] width 423 height 711
copy span "33954"
click at [1182, 6] on div at bounding box center [1356, 24] width 423 height 49
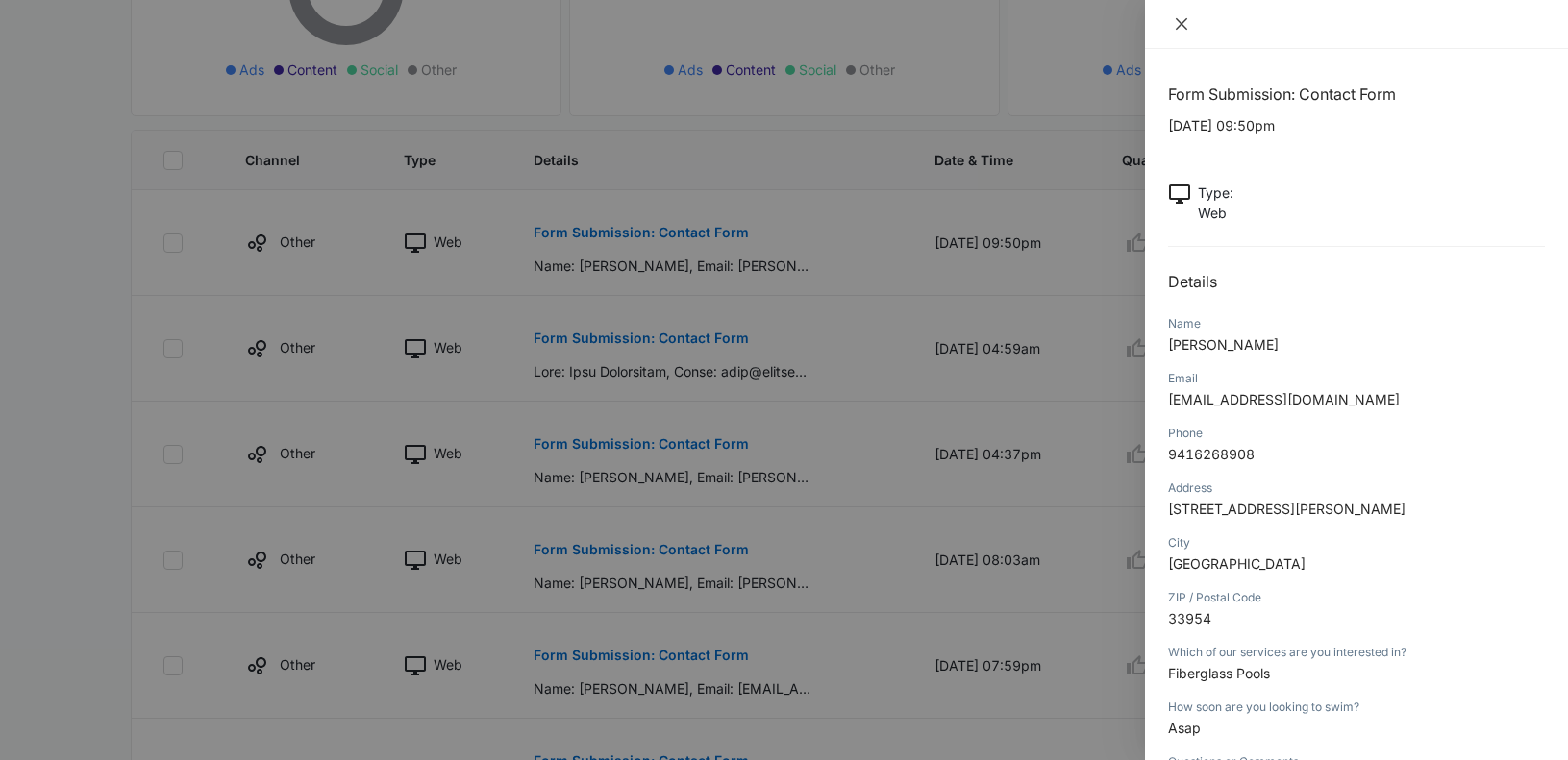
click at [1182, 23] on icon "close" at bounding box center [1182, 24] width 12 height 12
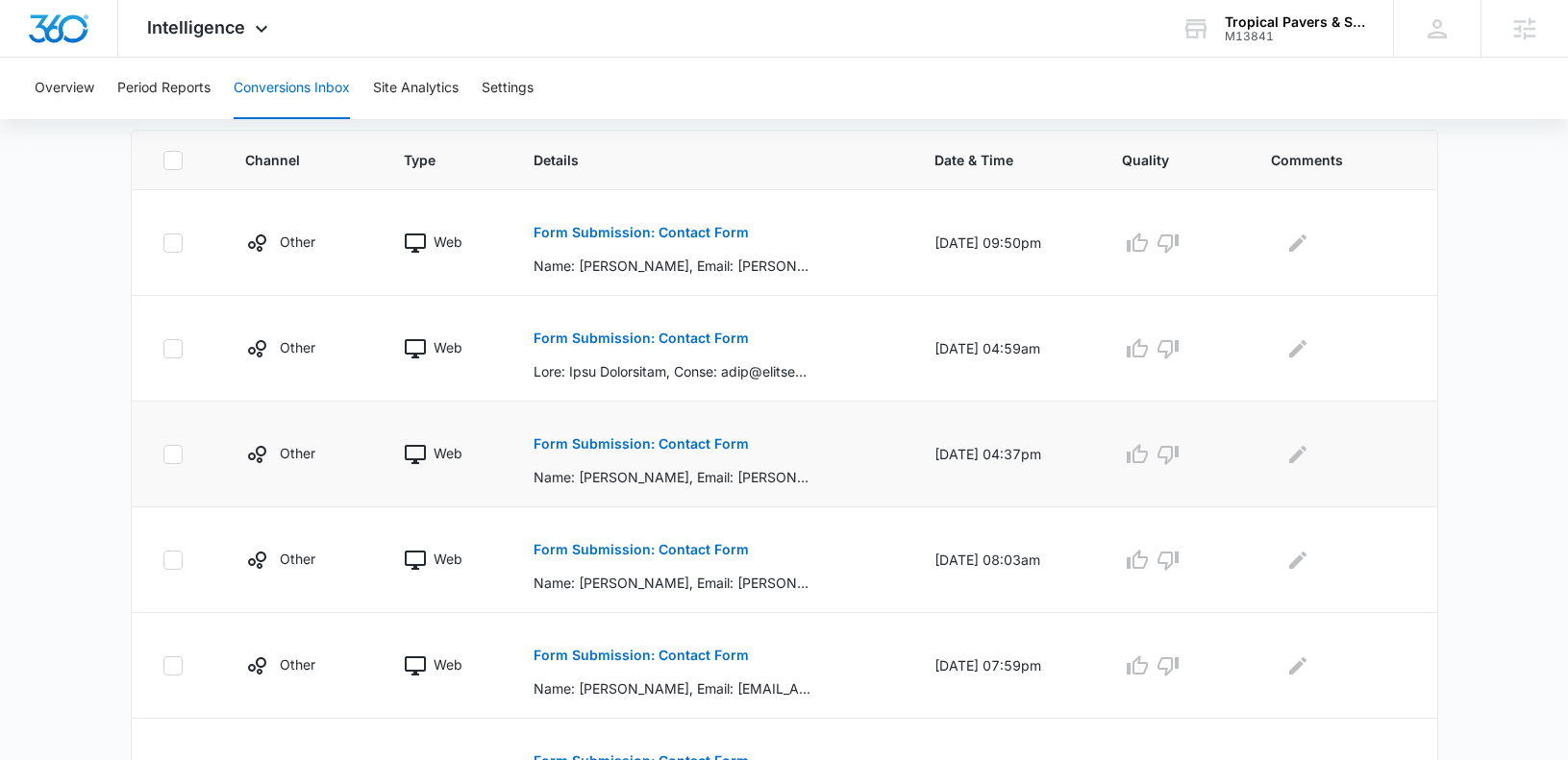
click at [671, 444] on p "Form Submission: Contact Form" at bounding box center [641, 444] width 215 height 14
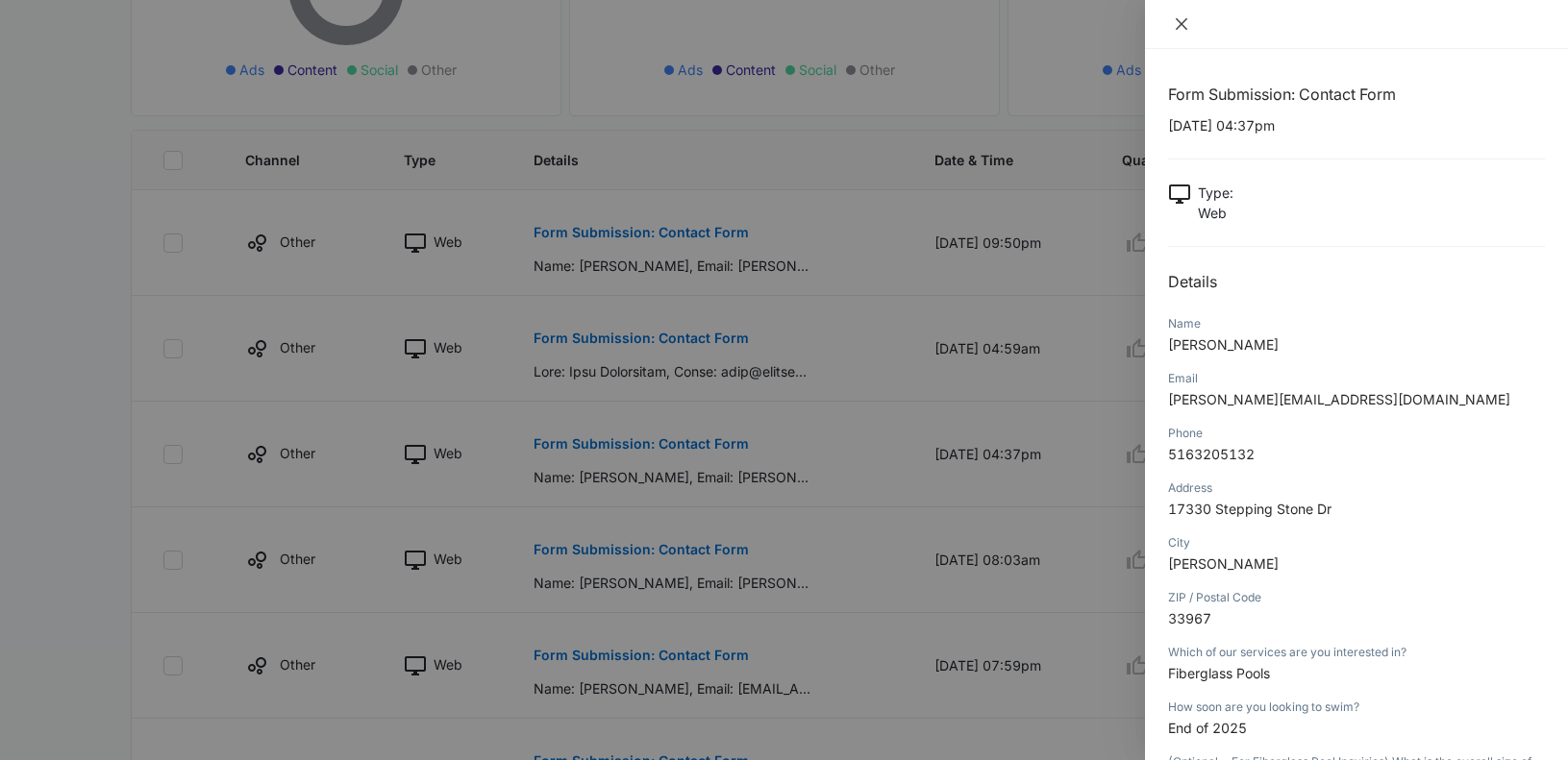
click at [1178, 27] on icon "close" at bounding box center [1182, 24] width 12 height 12
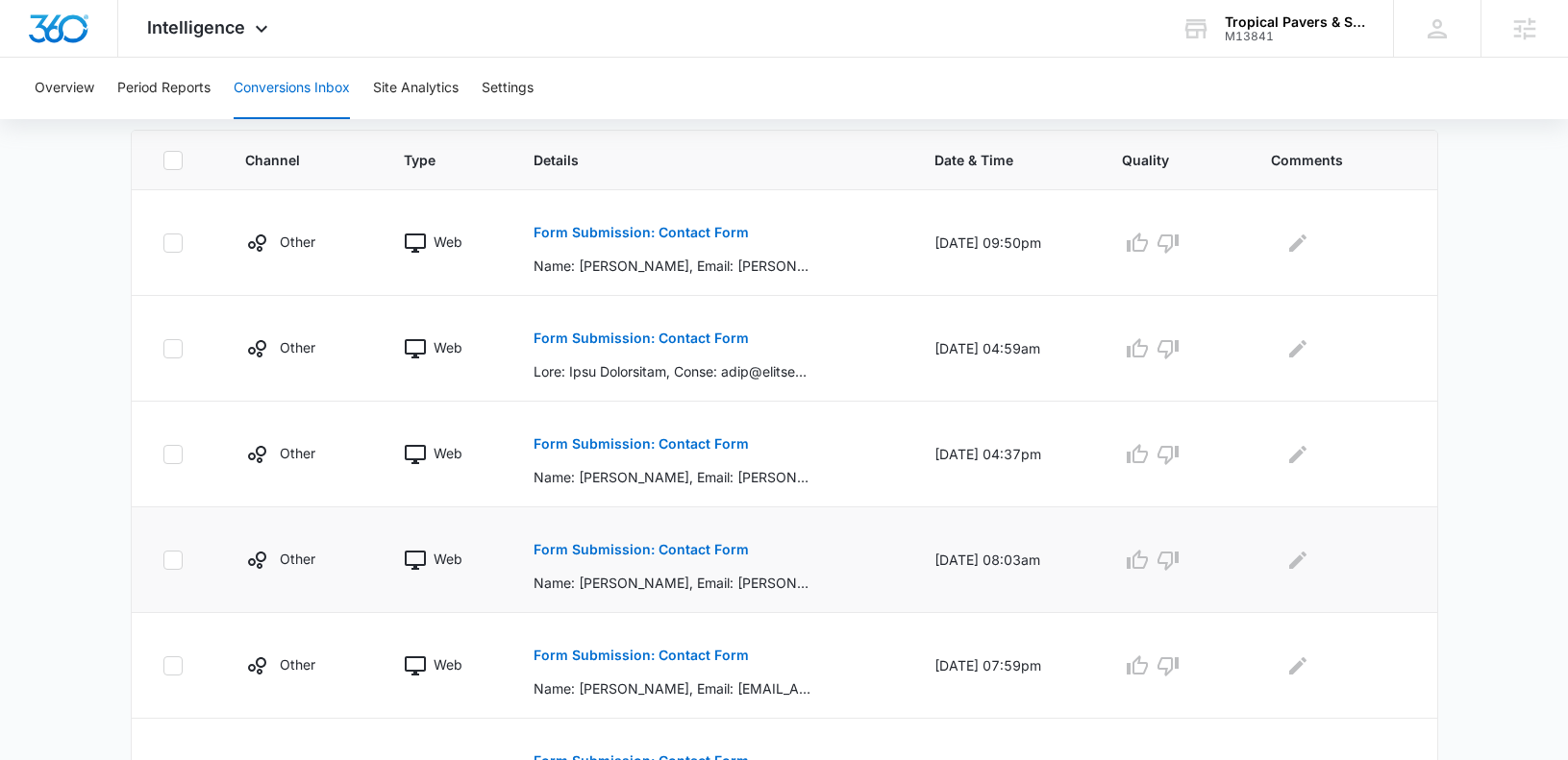
click at [644, 543] on p "Form Submission: Contact Form" at bounding box center [641, 549] width 215 height 14
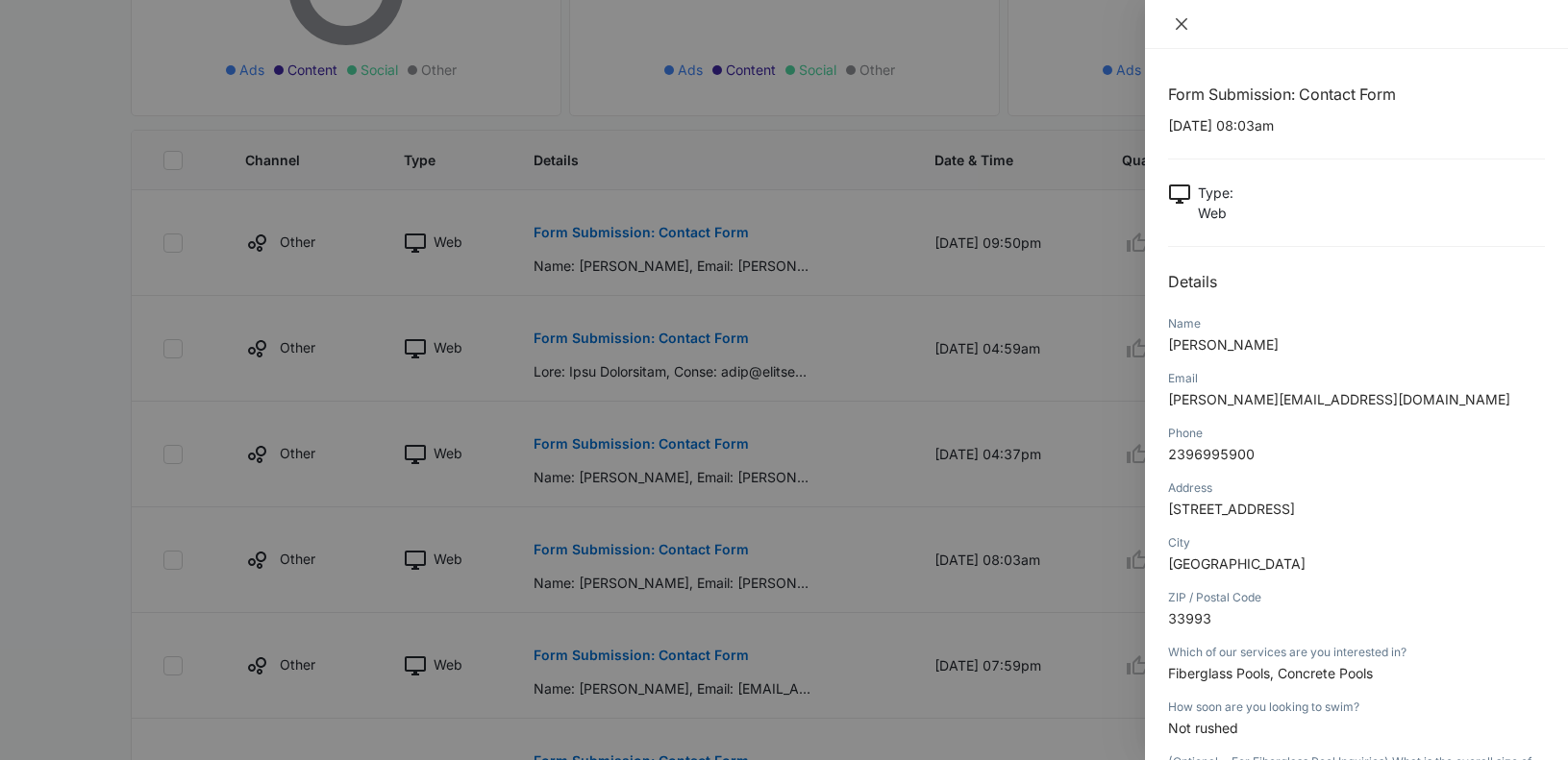
click at [1179, 24] on icon "close" at bounding box center [1182, 24] width 15 height 15
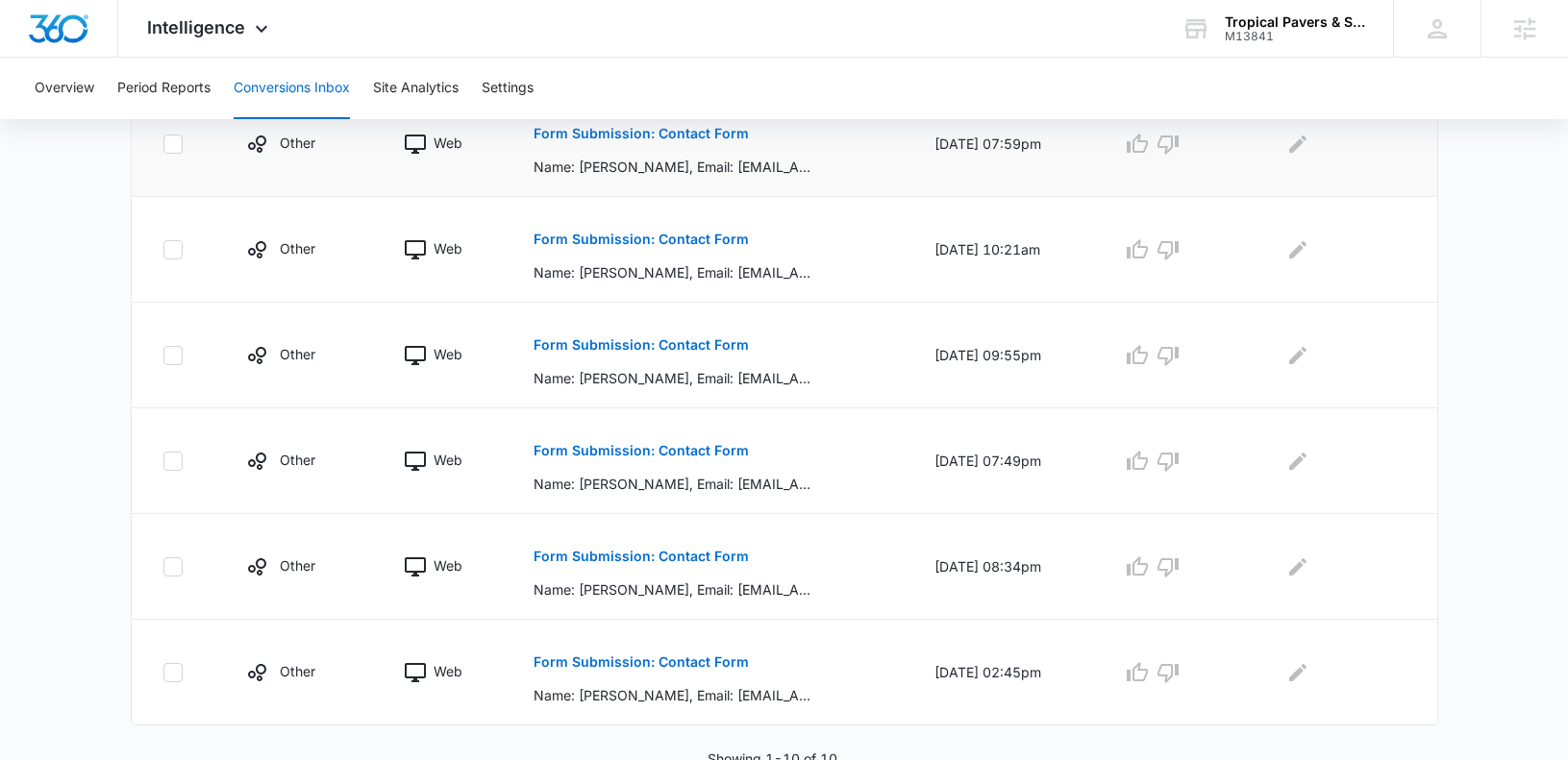
scroll to position [945, 0]
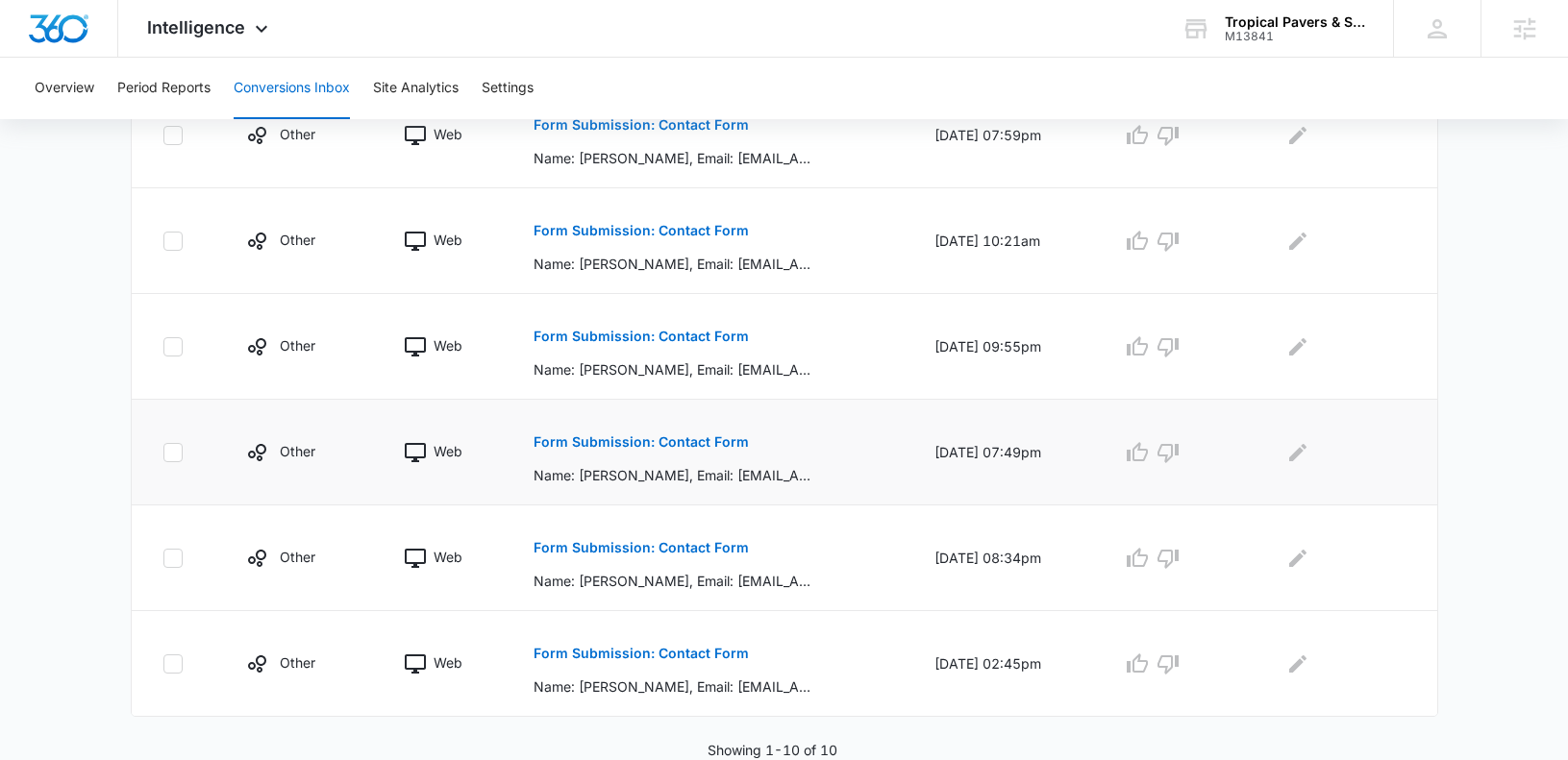
click at [623, 436] on p "Form Submission: Contact Form" at bounding box center [641, 442] width 215 height 14
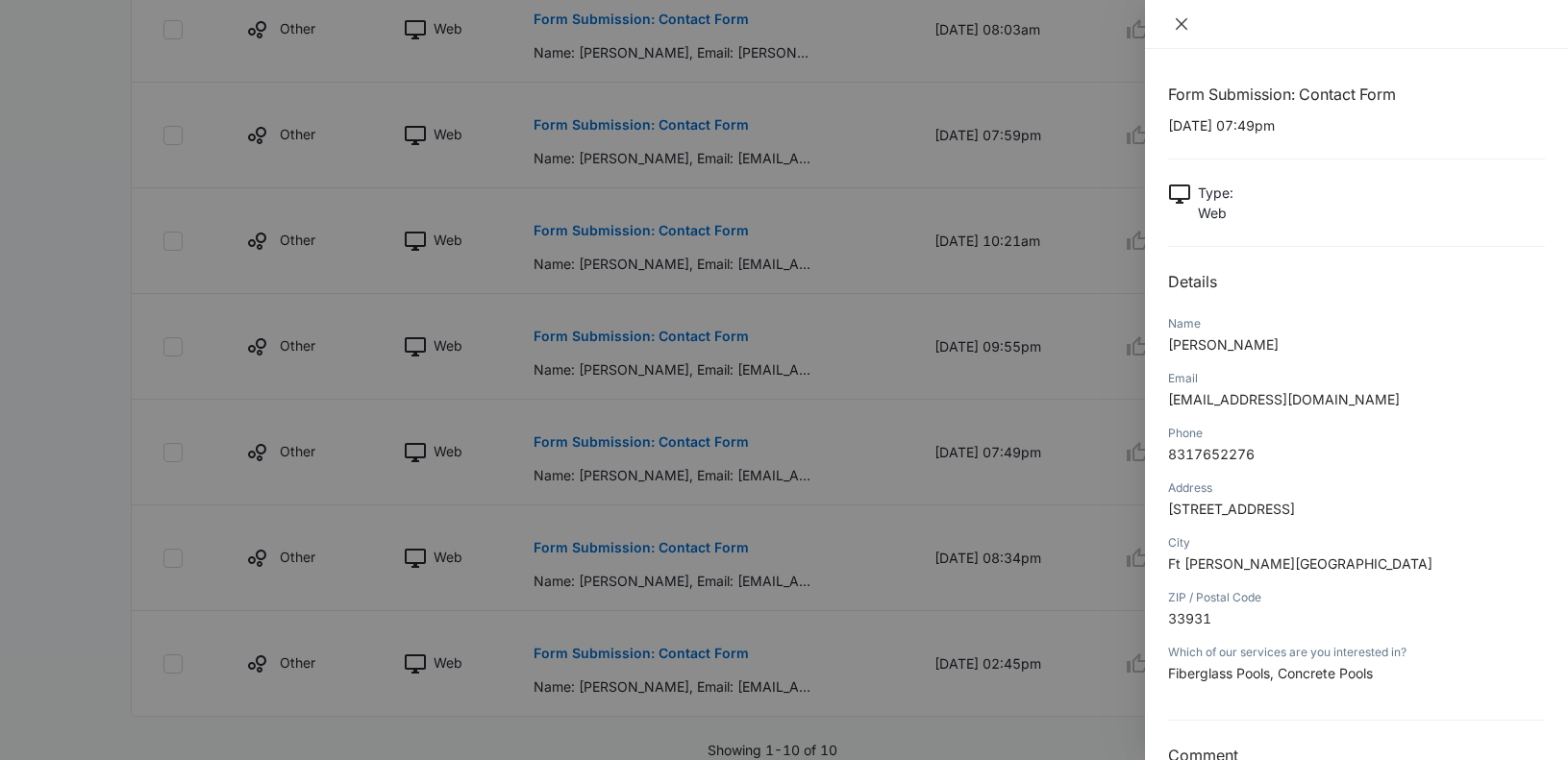
click at [1182, 20] on icon "close" at bounding box center [1182, 24] width 15 height 15
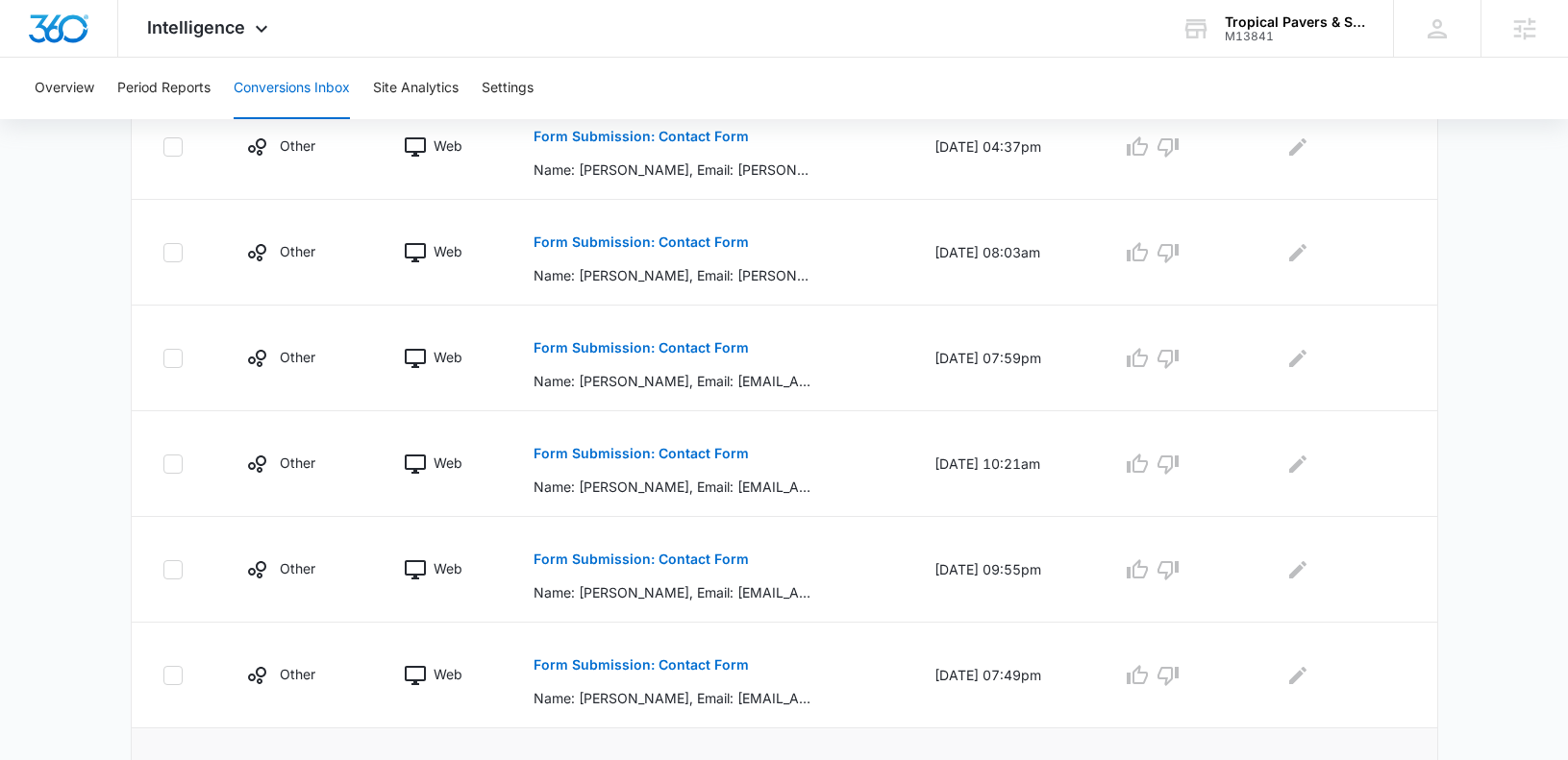
scroll to position [703, 0]
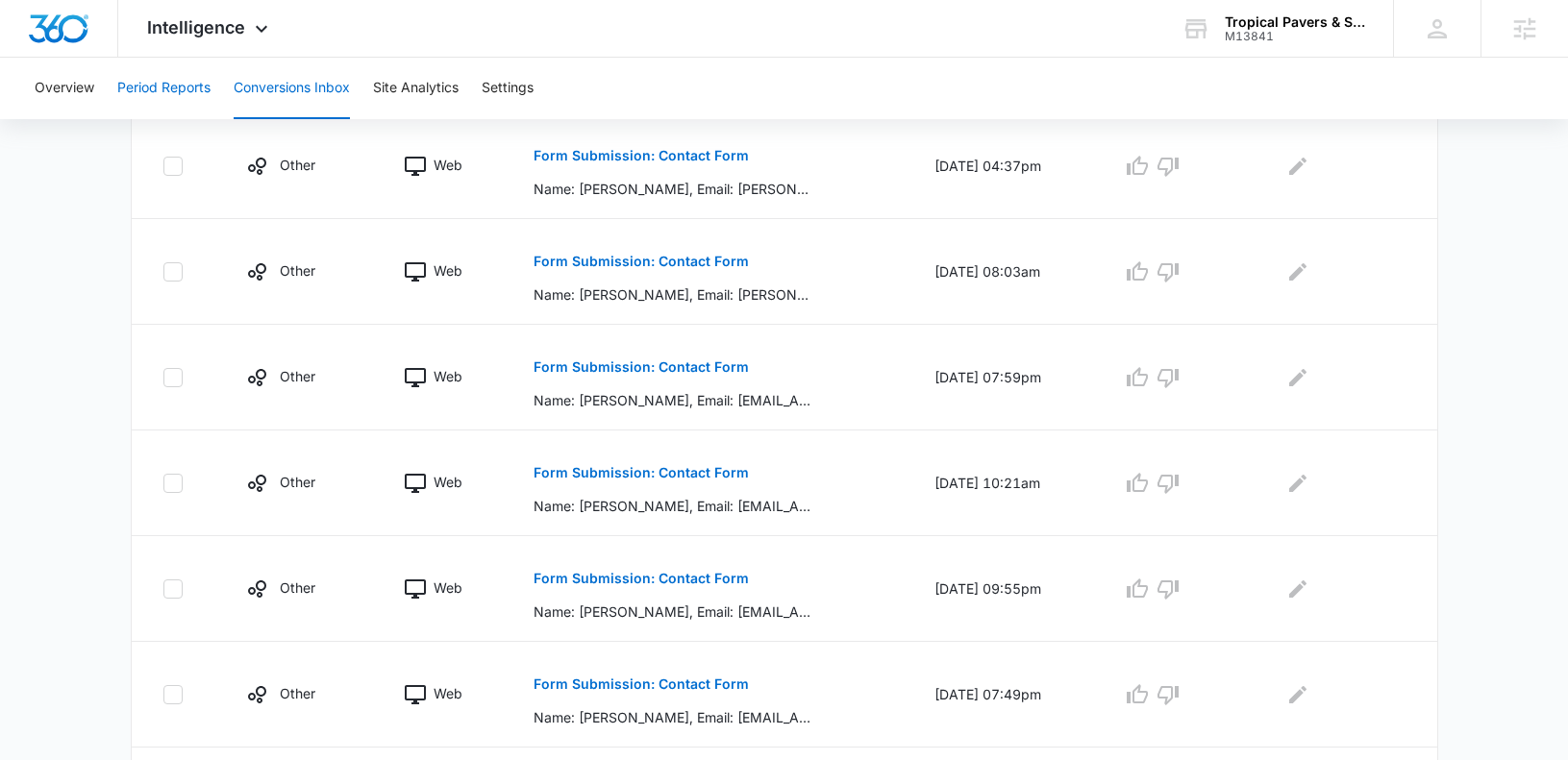
click at [170, 92] on button "Period Reports" at bounding box center [163, 89] width 94 height 62
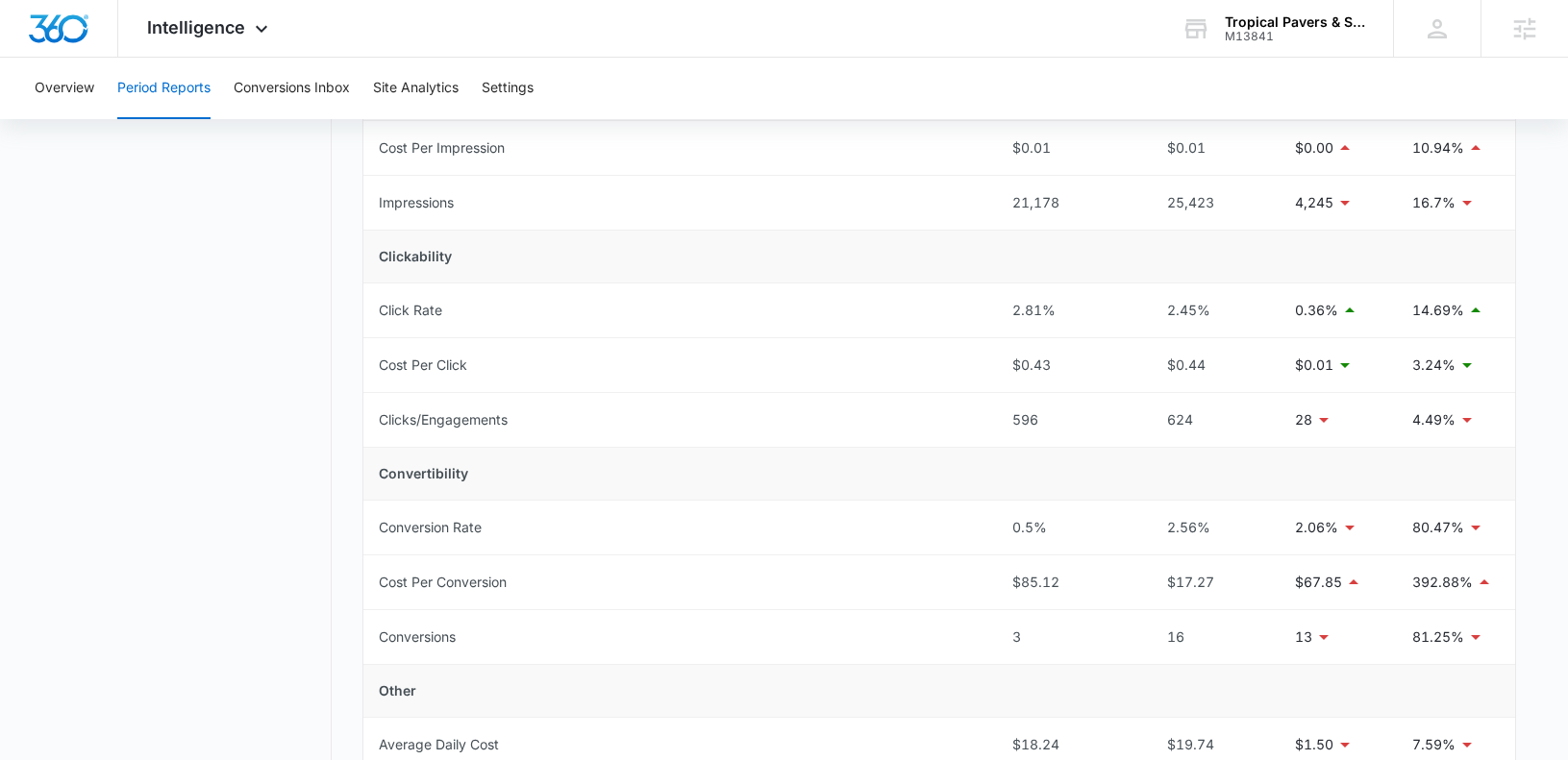
scroll to position [318, 0]
